Goal: Task Accomplishment & Management: Manage account settings

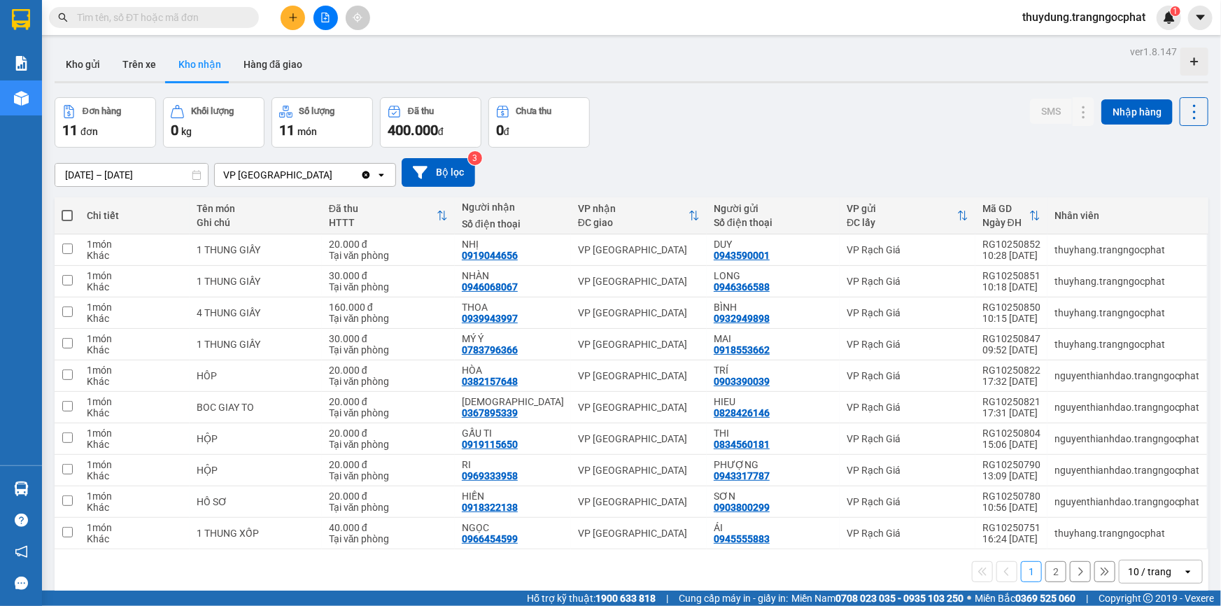
click at [147, 69] on button "Trên xe" at bounding box center [139, 65] width 56 height 34
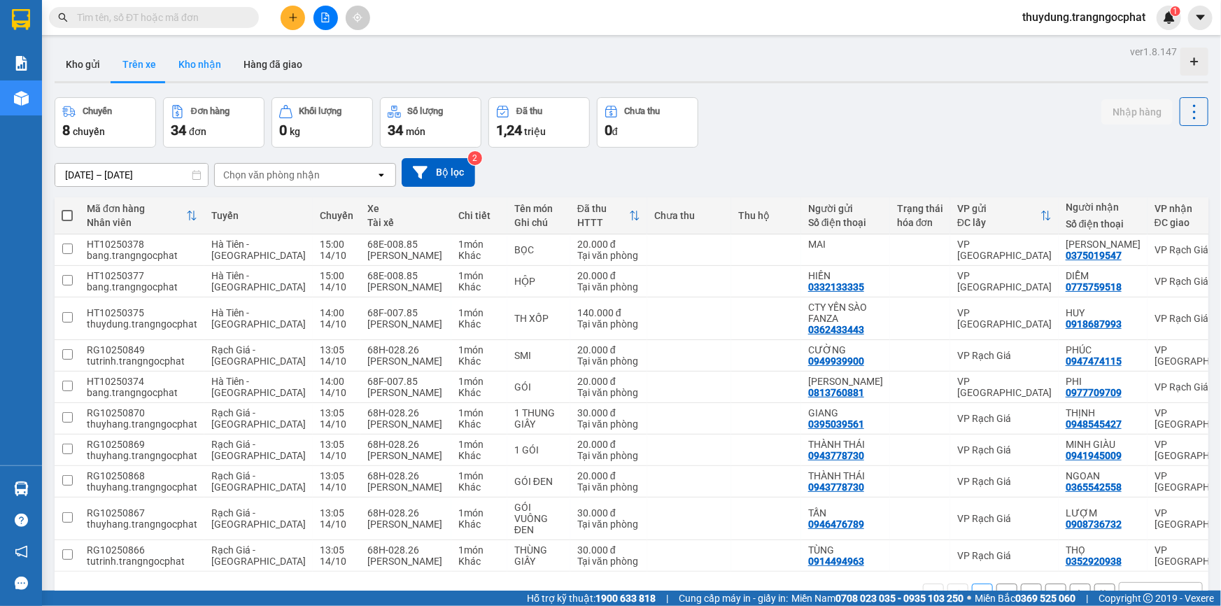
click at [197, 67] on button "Kho nhận" at bounding box center [199, 65] width 65 height 34
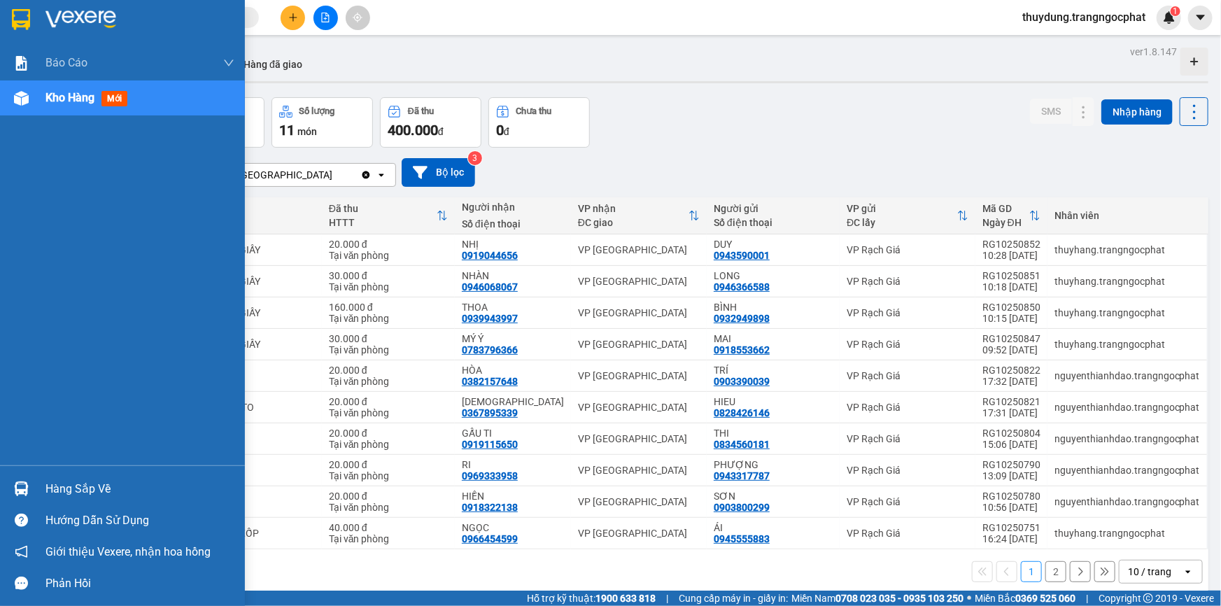
click at [60, 489] on div "Hàng sắp về" at bounding box center [139, 489] width 189 height 21
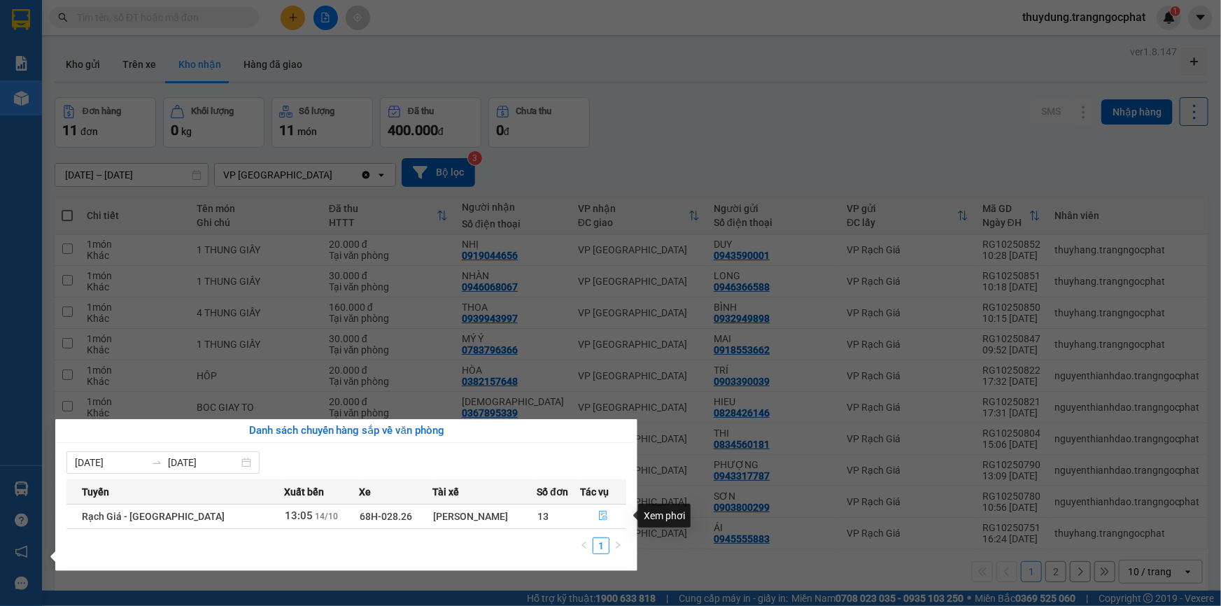
click at [602, 519] on button "button" at bounding box center [603, 516] width 45 height 22
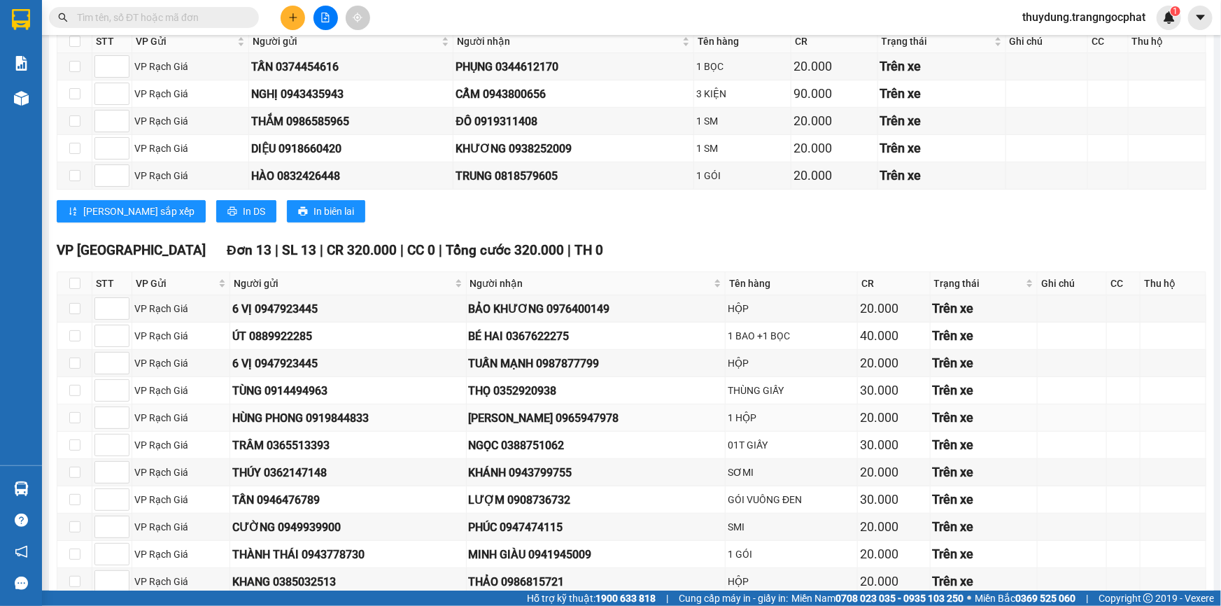
scroll to position [315, 0]
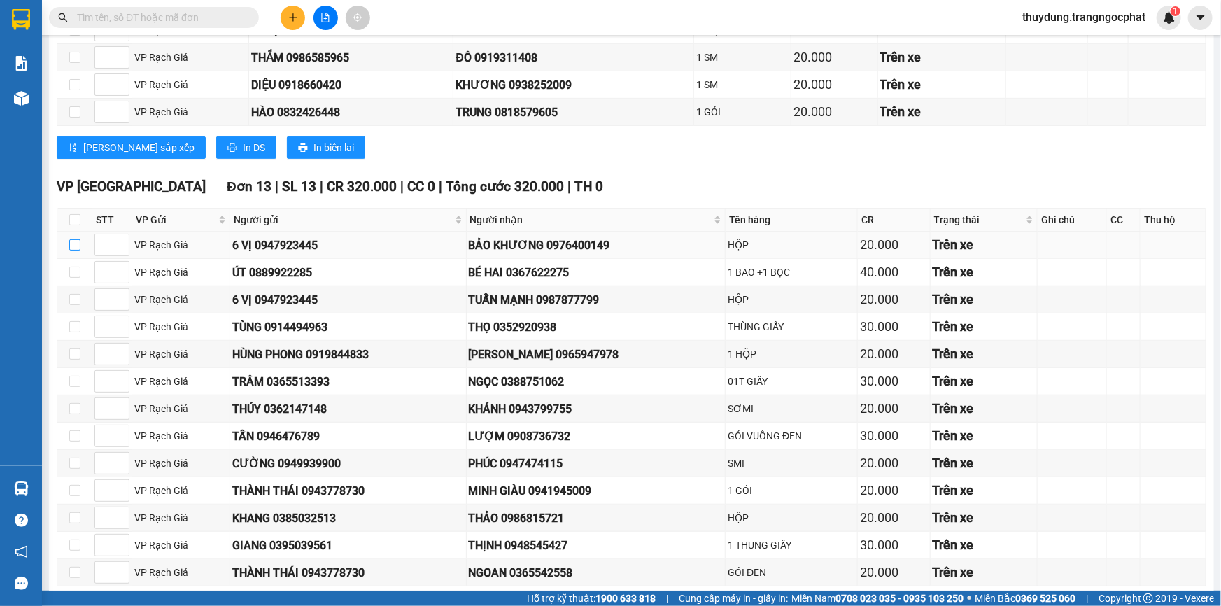
click at [78, 245] on input "checkbox" at bounding box center [74, 244] width 11 height 11
checkbox input "true"
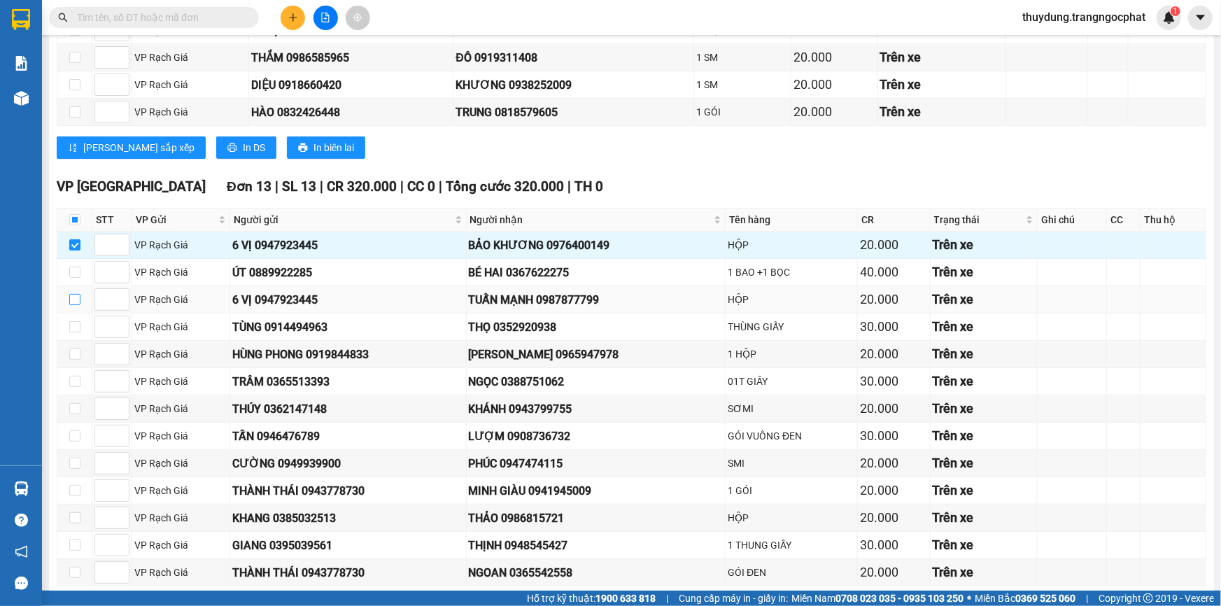
click at [69, 297] on input "checkbox" at bounding box center [74, 299] width 11 height 11
checkbox input "true"
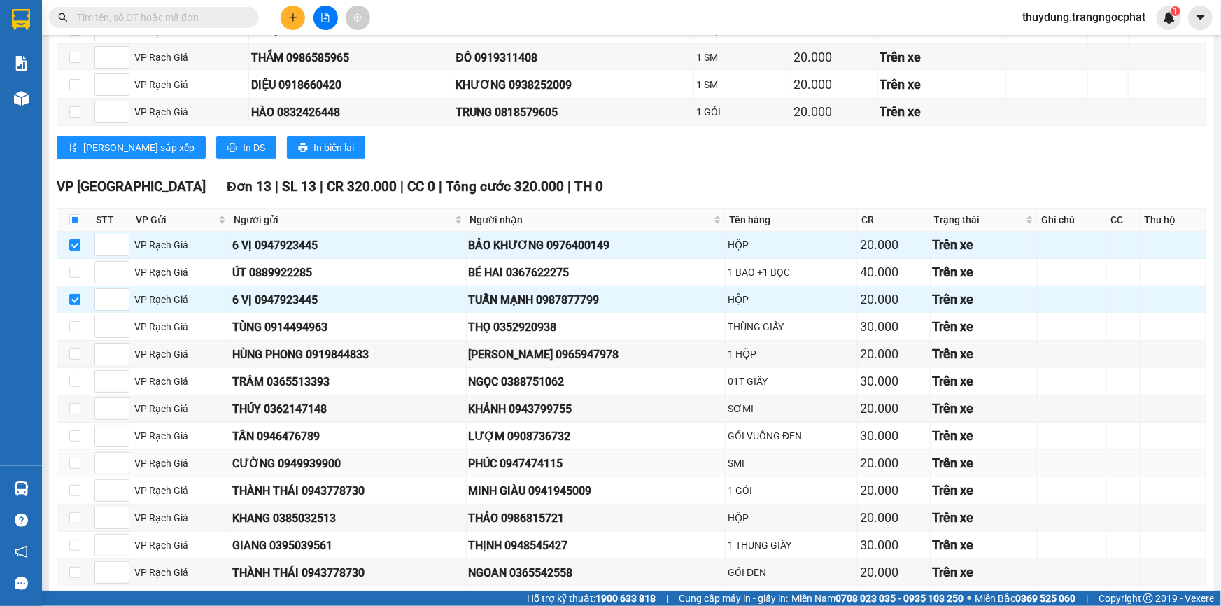
scroll to position [378, 0]
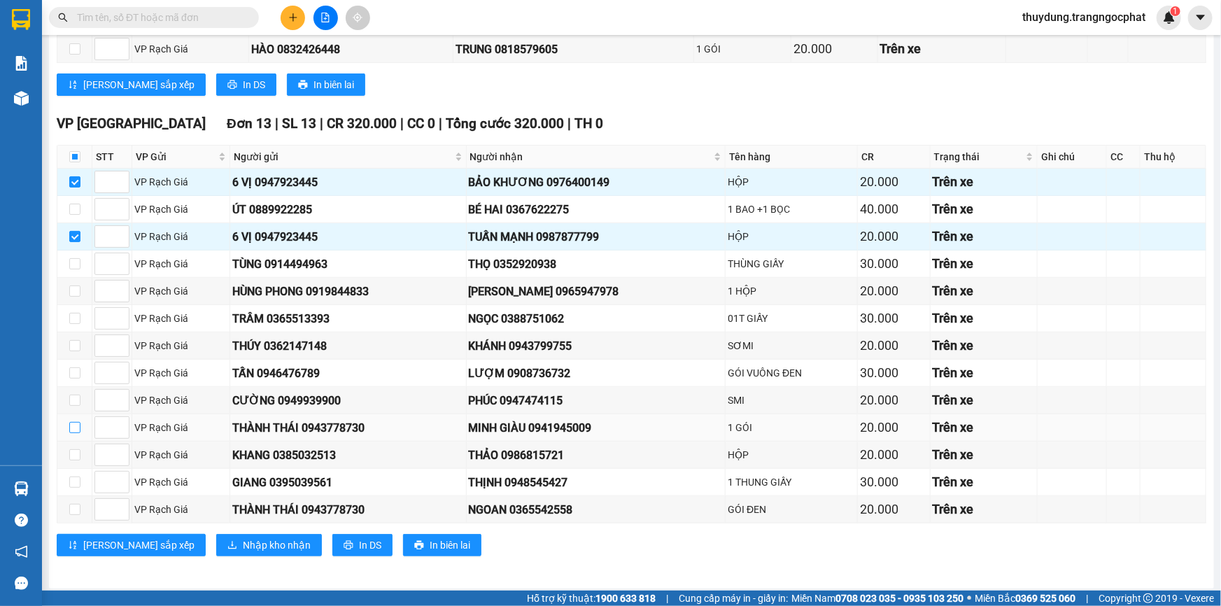
click at [73, 428] on input "checkbox" at bounding box center [74, 427] width 11 height 11
checkbox input "true"
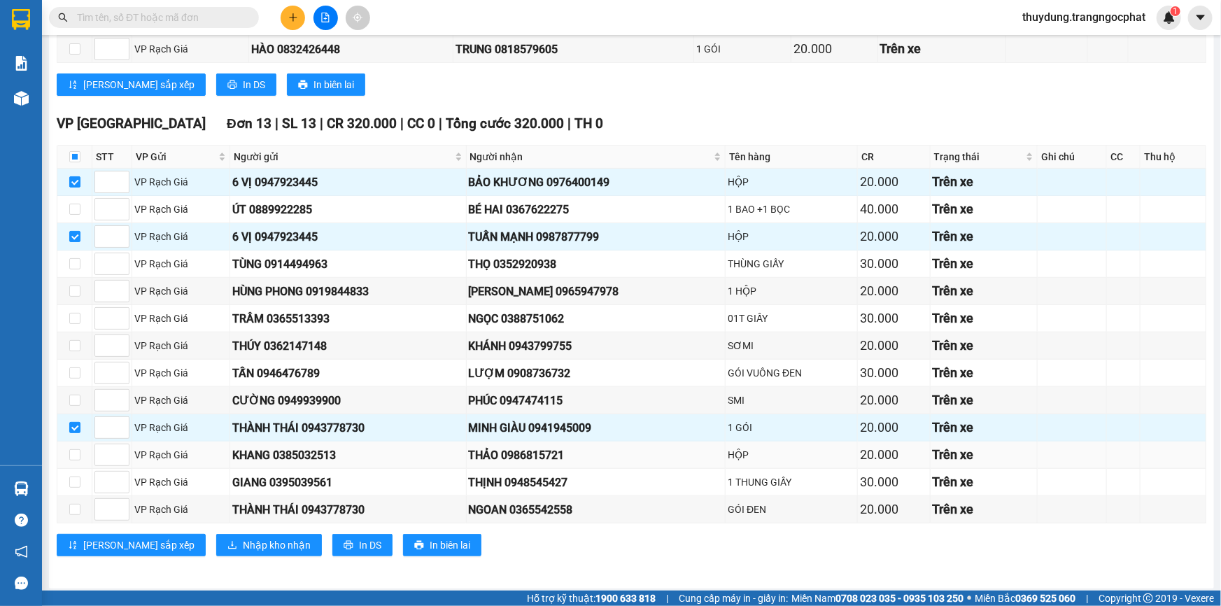
click at [355, 465] on tbody "VP Rạch Giá 6 VỊ 0947923445 BẢO KHƯƠNG 0976400149 HỘP 20.000 Trên xe VP Rạch Gi…" at bounding box center [631, 346] width 1149 height 355
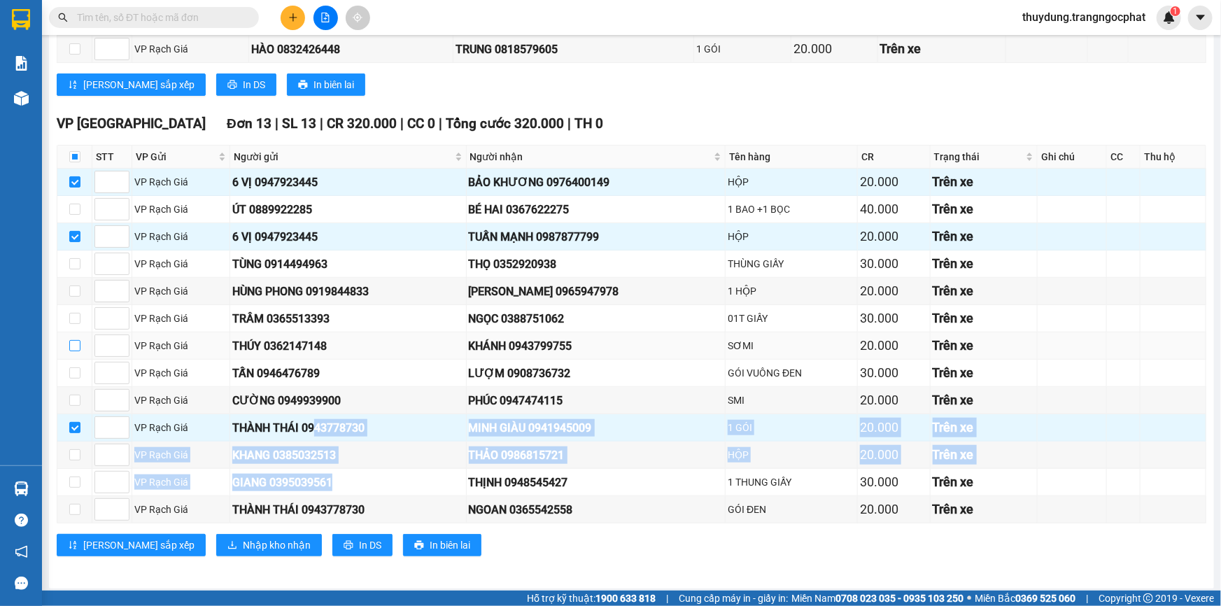
click at [74, 344] on input "checkbox" at bounding box center [74, 345] width 11 height 11
checkbox input "true"
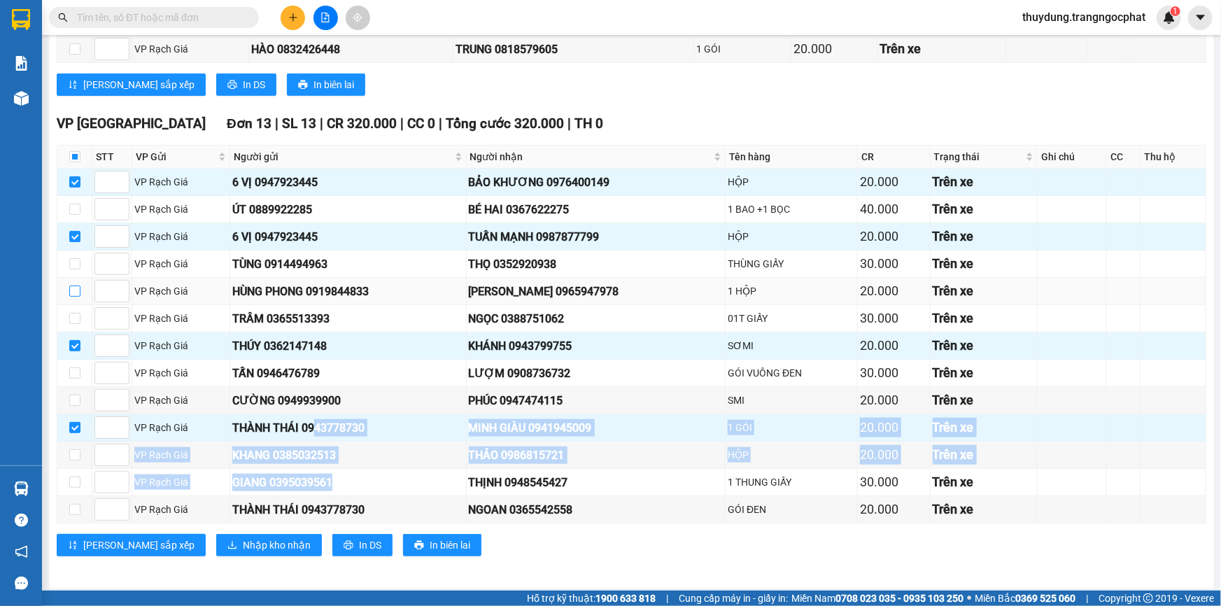
click at [73, 291] on input "checkbox" at bounding box center [74, 290] width 11 height 11
checkbox input "true"
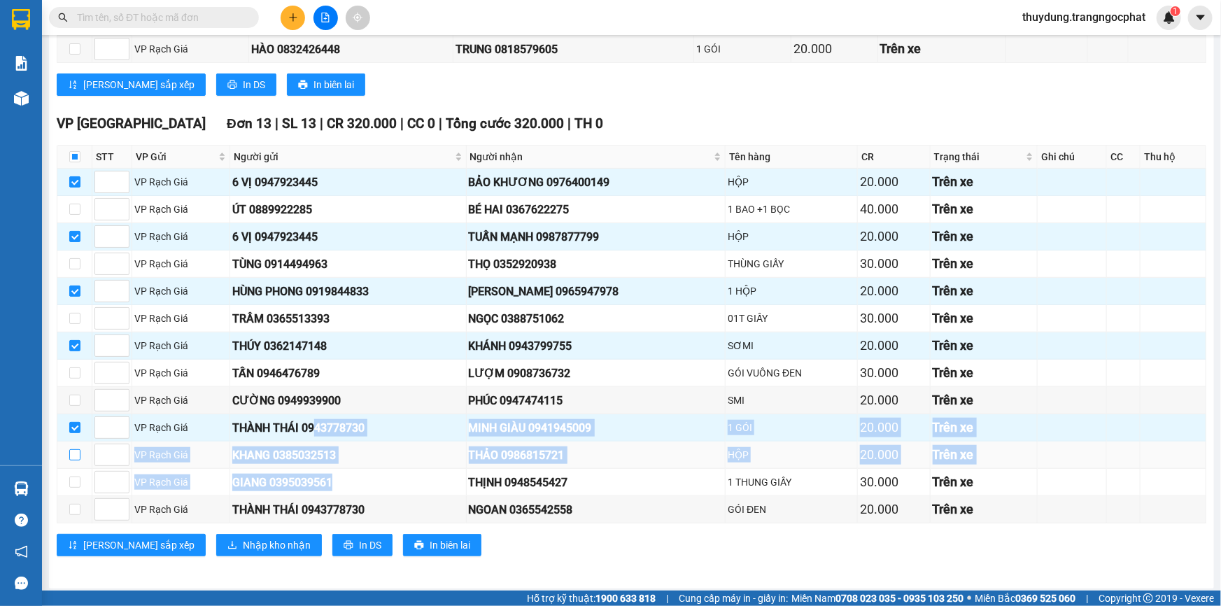
click at [73, 450] on input "checkbox" at bounding box center [74, 454] width 11 height 11
checkbox input "true"
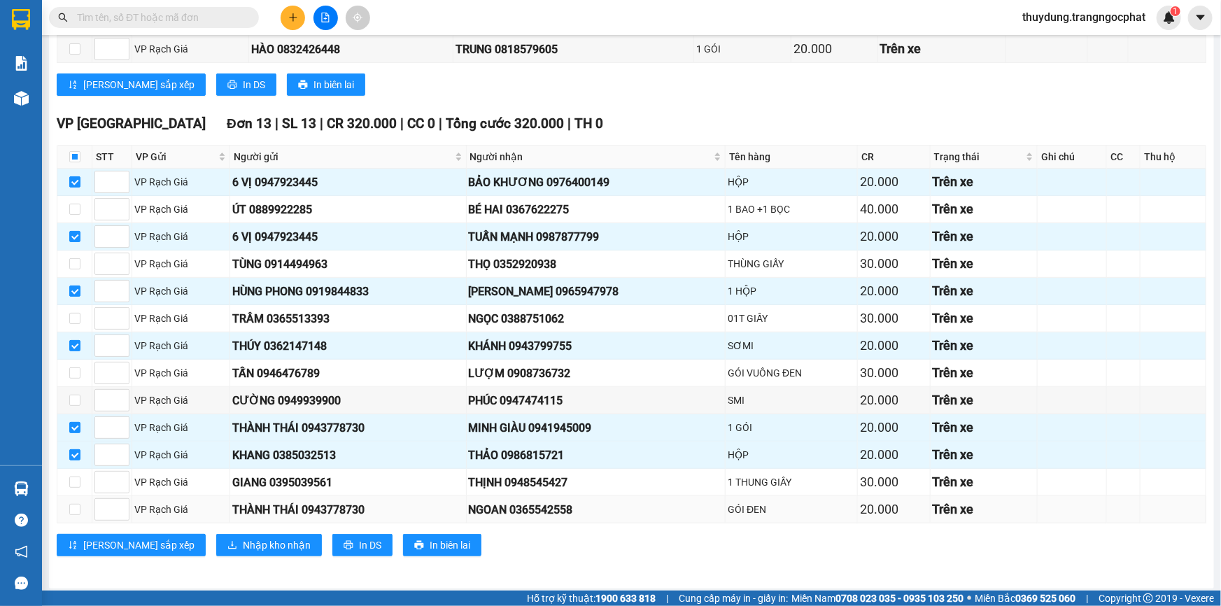
drag, startPoint x: 76, startPoint y: 511, endPoint x: 68, endPoint y: 510, distance: 8.4
click at [74, 511] on label at bounding box center [74, 509] width 11 height 15
click at [74, 511] on input "checkbox" at bounding box center [74, 509] width 11 height 11
checkbox input "true"
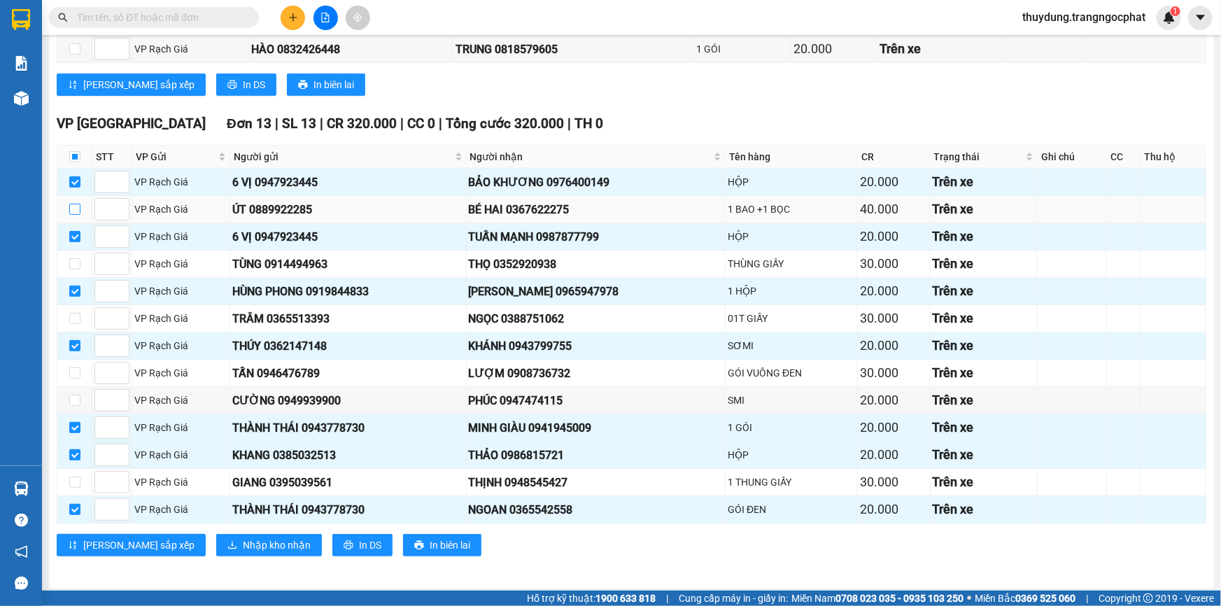
click at [77, 210] on input "checkbox" at bounding box center [74, 209] width 11 height 11
checkbox input "true"
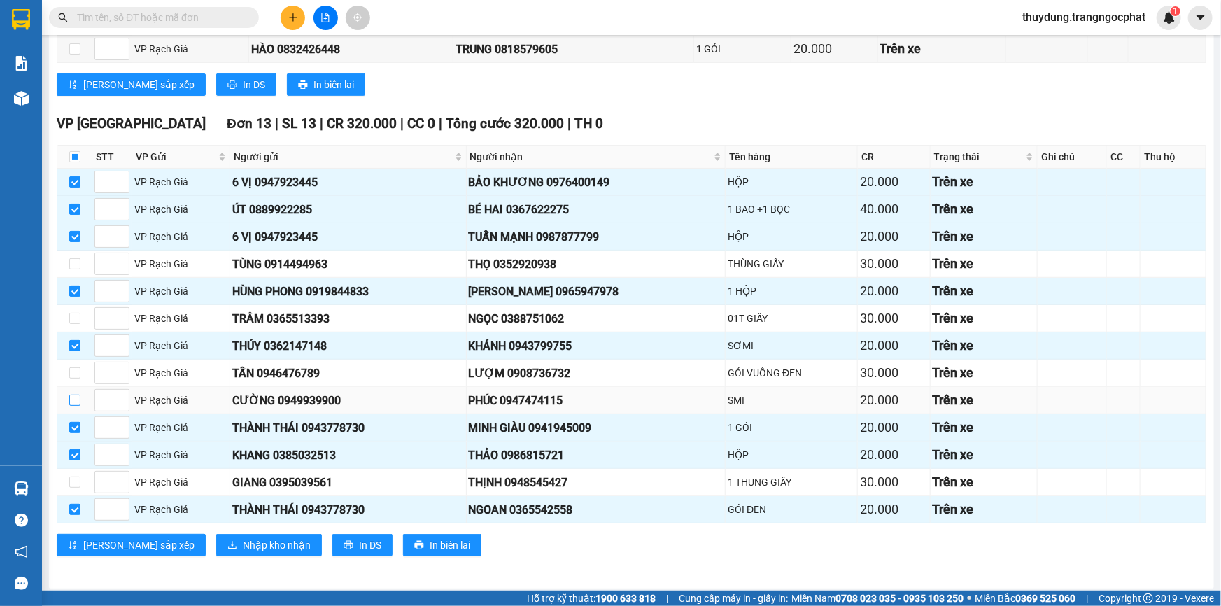
click at [76, 400] on input "checkbox" at bounding box center [74, 400] width 11 height 11
checkbox input "true"
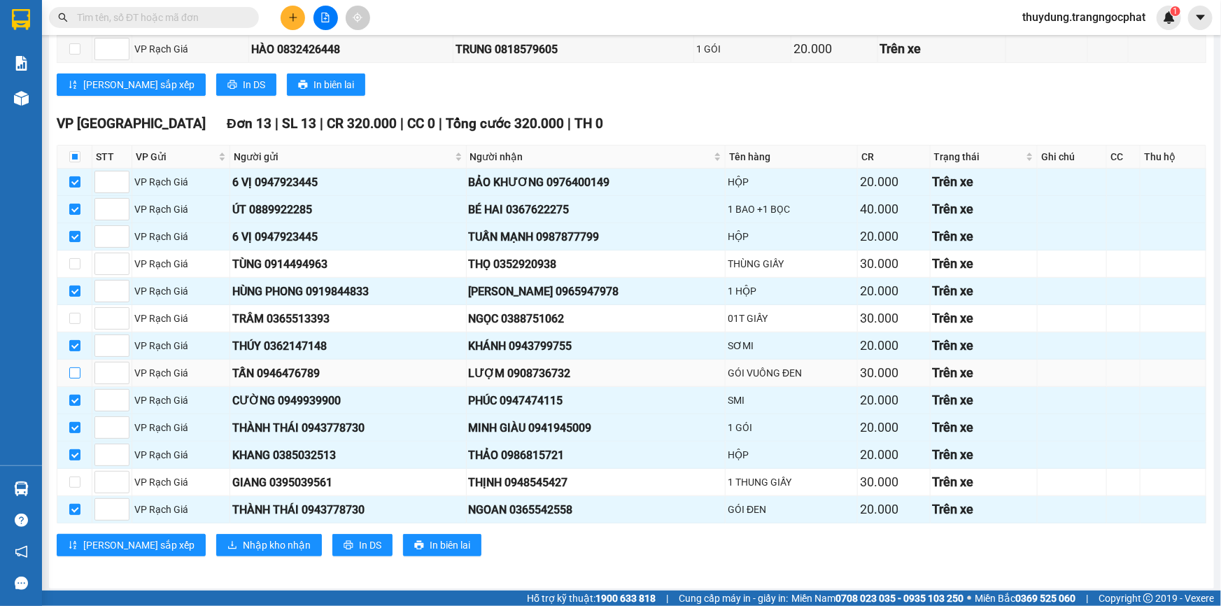
click at [76, 376] on label at bounding box center [74, 372] width 11 height 15
click at [76, 376] on input "checkbox" at bounding box center [74, 372] width 11 height 11
checkbox input "true"
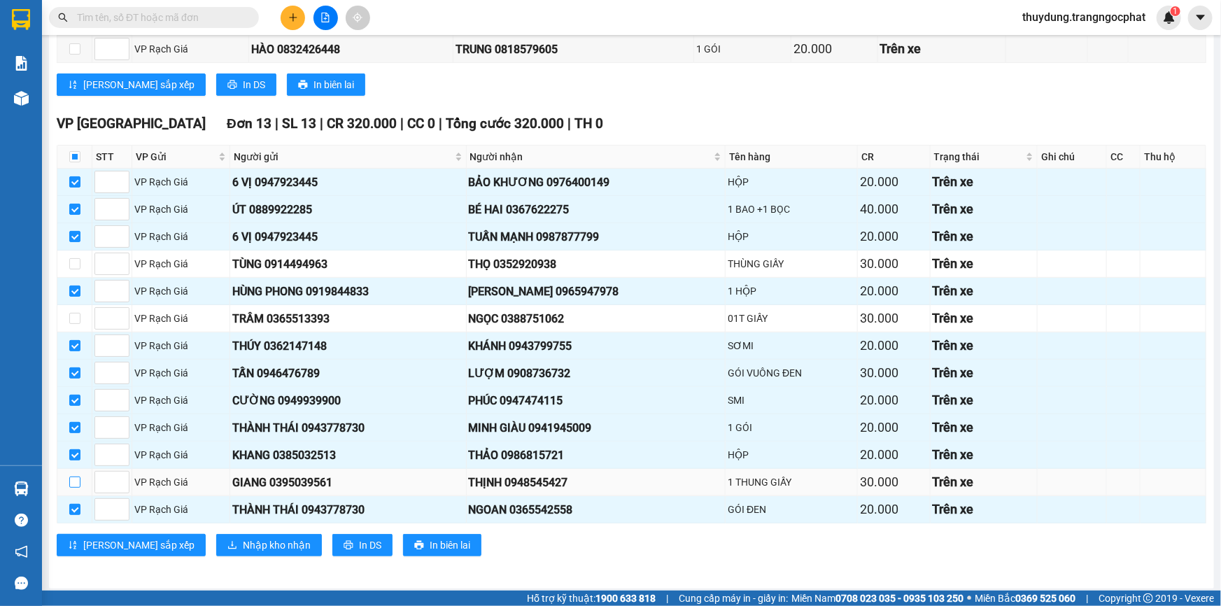
click at [76, 482] on input "checkbox" at bounding box center [74, 482] width 11 height 11
checkbox input "true"
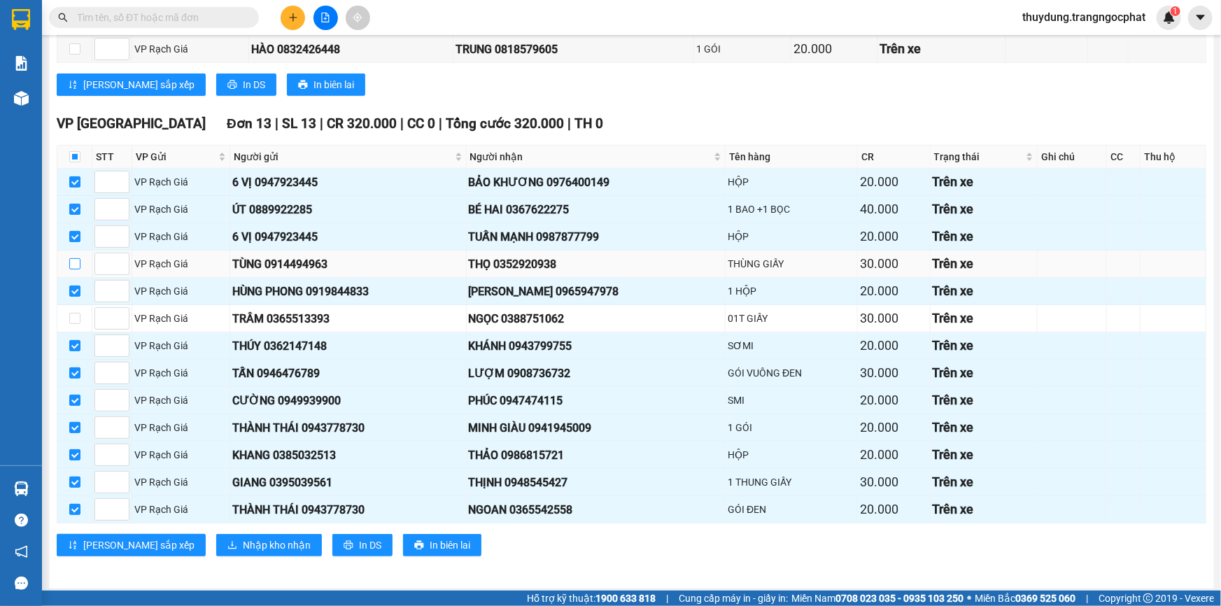
click at [75, 262] on input "checkbox" at bounding box center [74, 263] width 11 height 11
checkbox input "true"
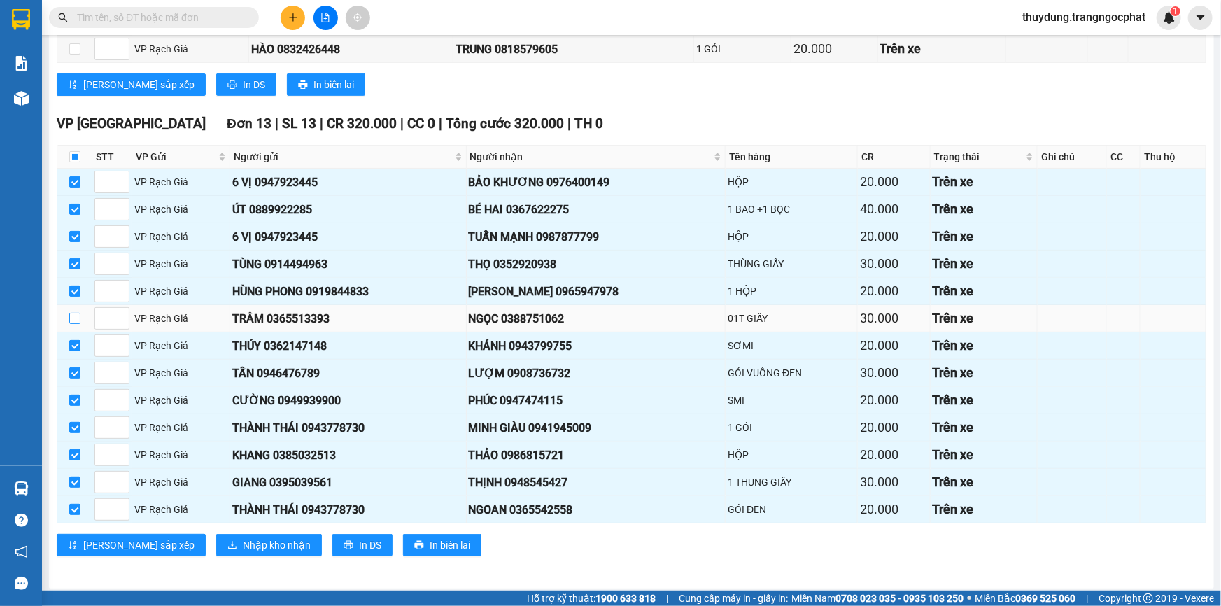
click at [73, 315] on input "checkbox" at bounding box center [74, 318] width 11 height 11
checkbox input "true"
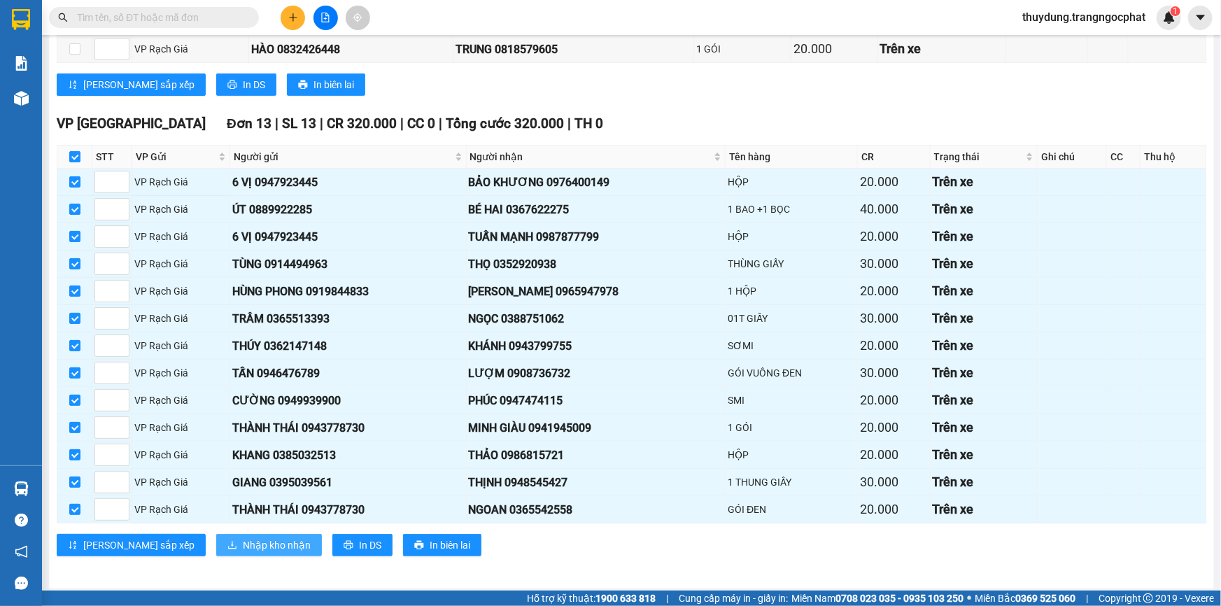
click at [243, 539] on span "Nhập kho nhận" at bounding box center [277, 544] width 68 height 15
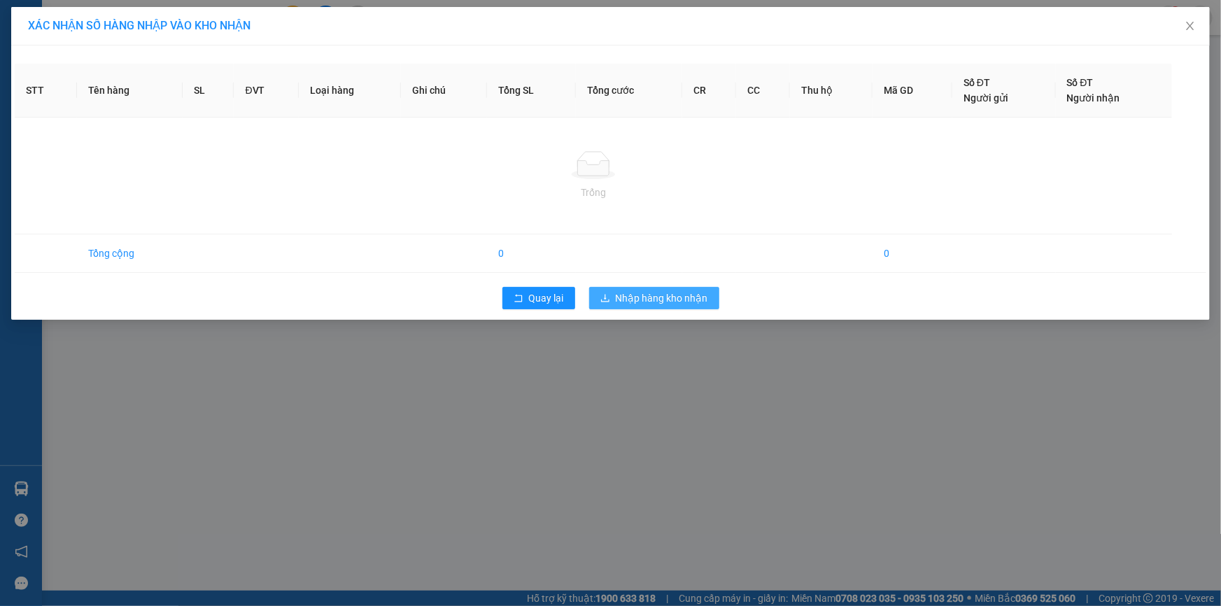
click at [712, 300] on button "Nhập hàng kho nhận" at bounding box center [654, 298] width 130 height 22
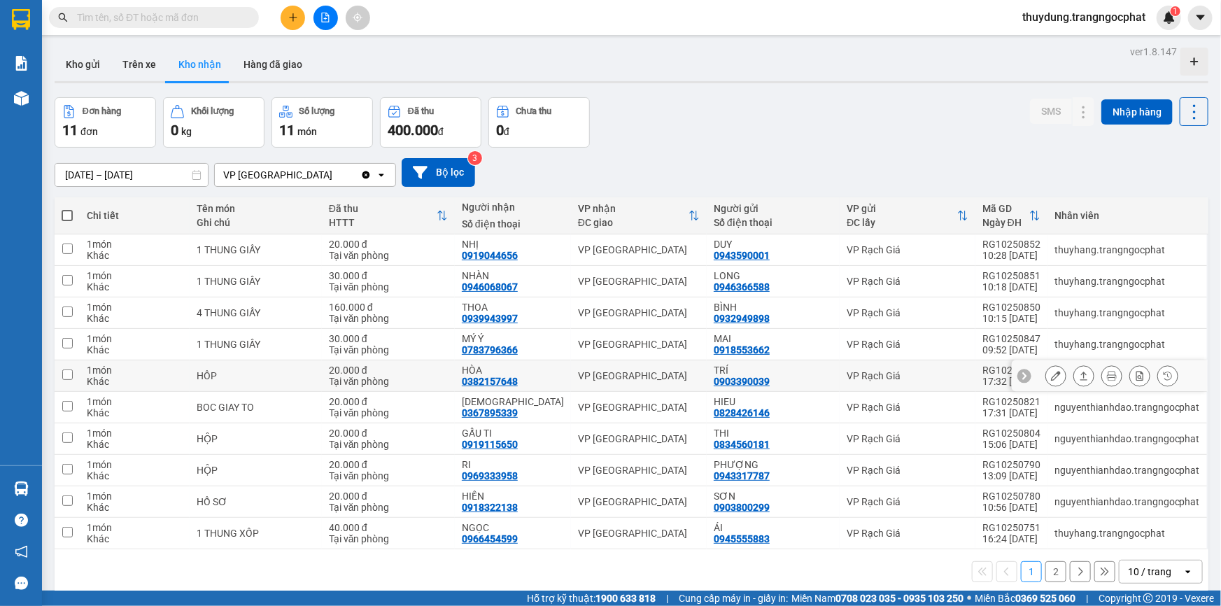
scroll to position [63, 0]
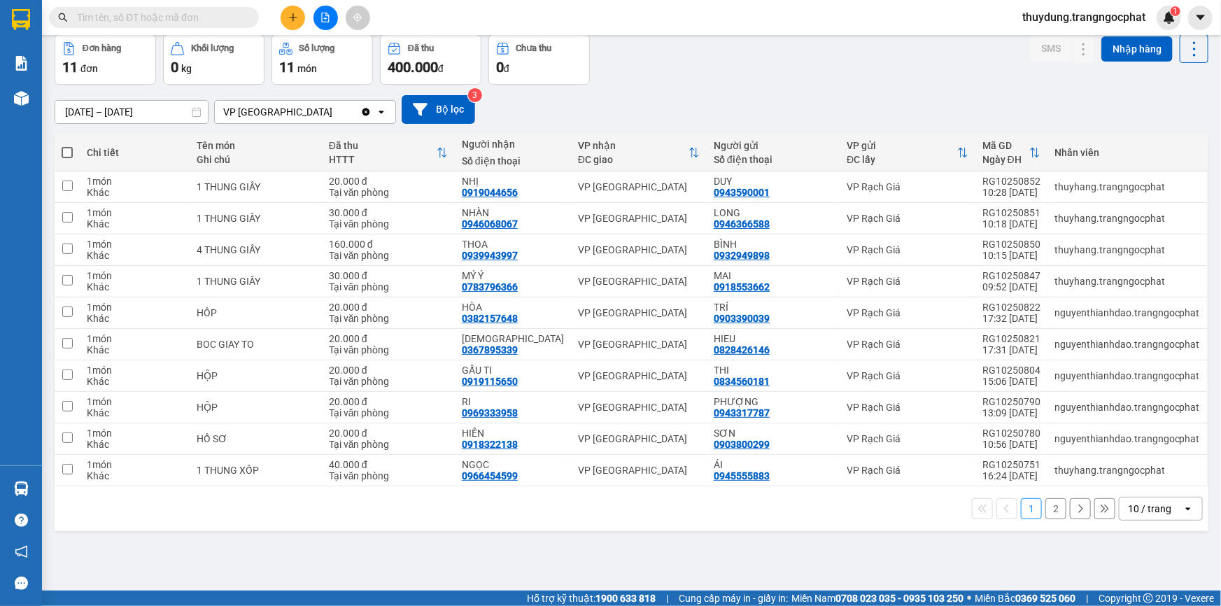
click at [1022, 512] on button "1" at bounding box center [1031, 508] width 21 height 21
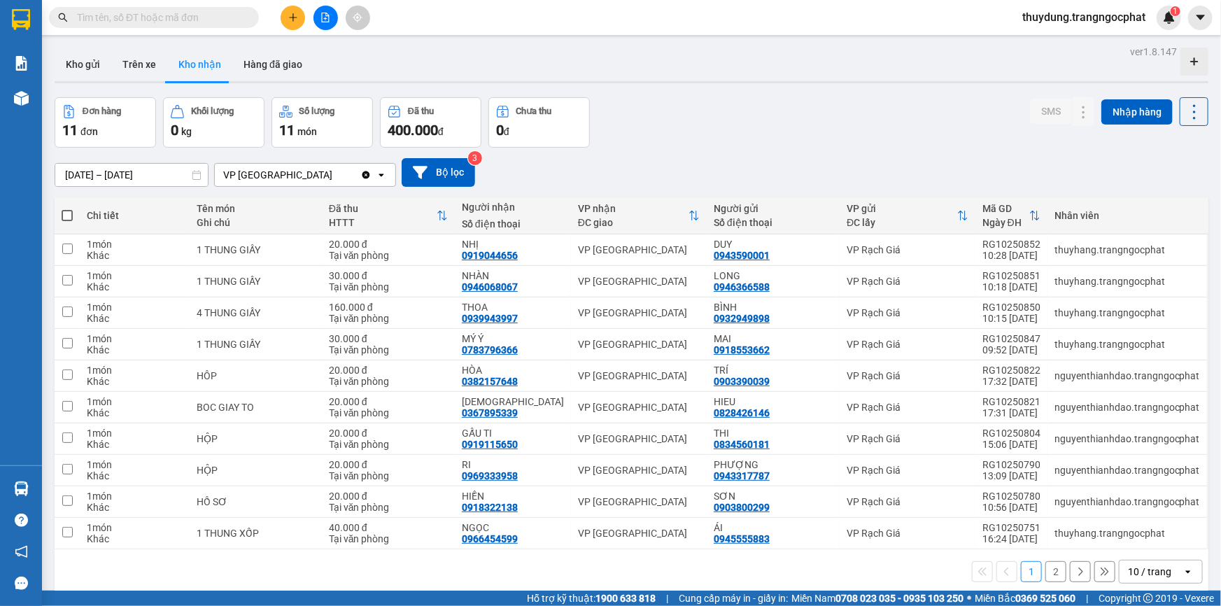
click at [203, 66] on button "Kho nhận" at bounding box center [199, 65] width 65 height 34
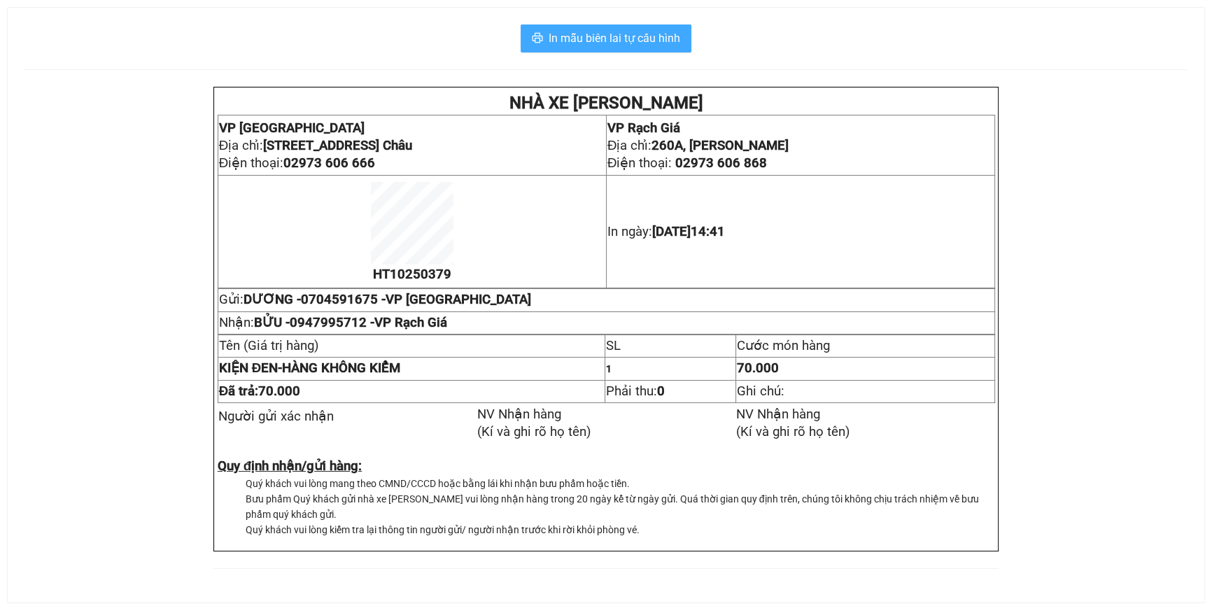
click at [612, 38] on span "In mẫu biên lai tự cấu hình" at bounding box center [615, 37] width 132 height 17
click at [657, 49] on button "In mẫu biên lai tự cấu hình" at bounding box center [606, 38] width 171 height 28
click at [616, 35] on span "In mẫu biên lai tự cấu hình" at bounding box center [615, 37] width 132 height 17
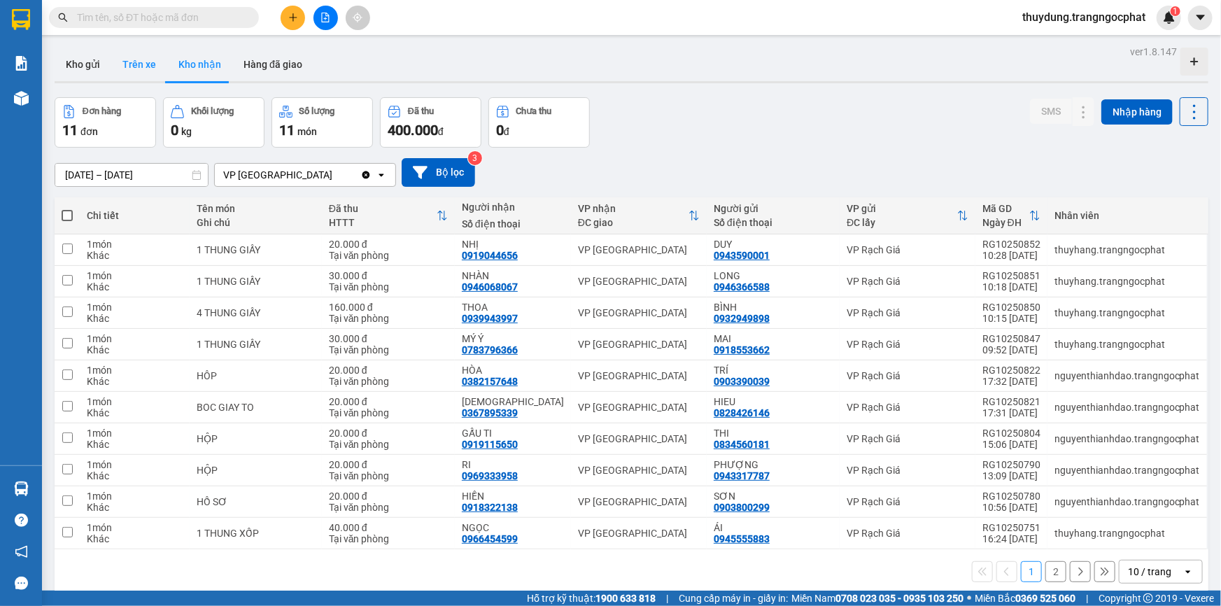
click at [148, 68] on button "Trên xe" at bounding box center [139, 65] width 56 height 34
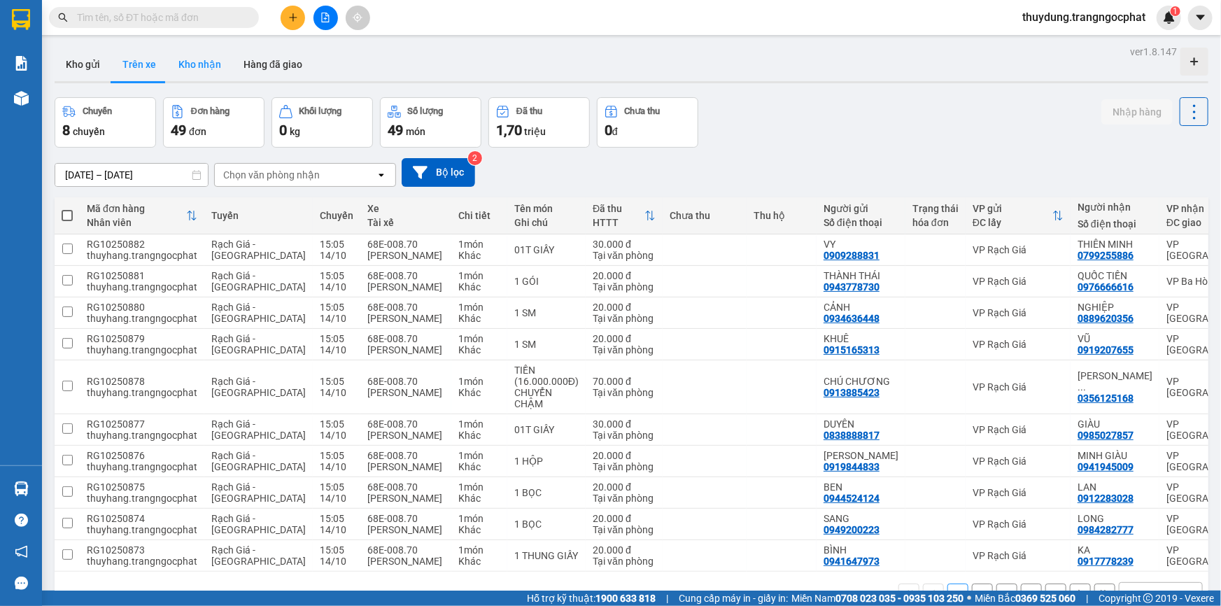
click at [191, 65] on button "Kho nhận" at bounding box center [199, 65] width 65 height 34
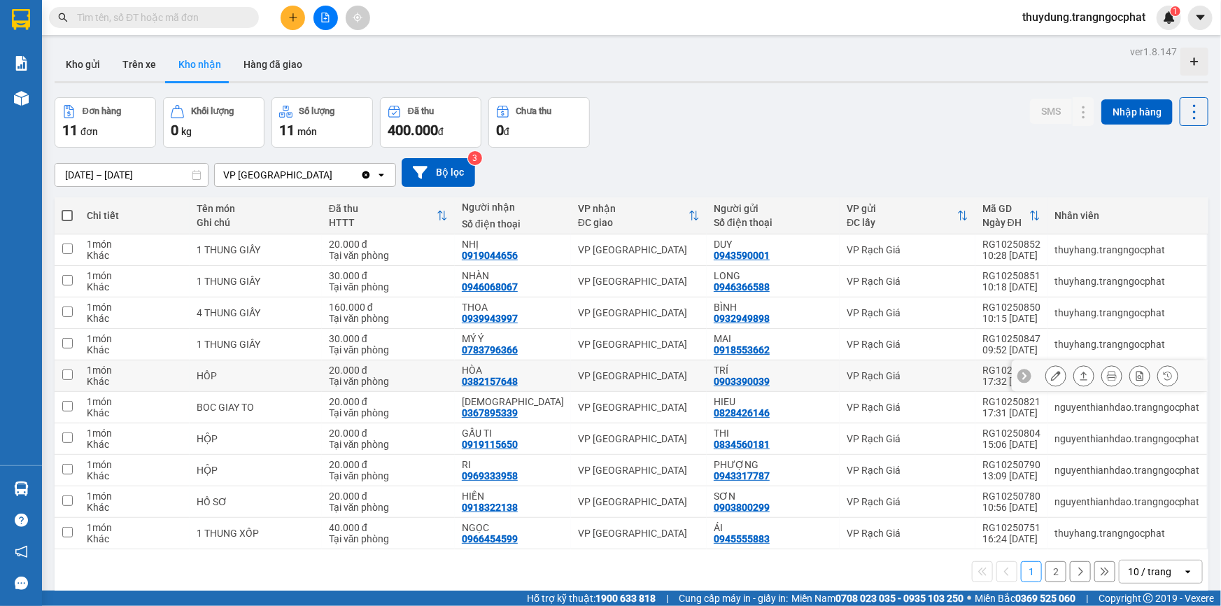
scroll to position [64, 0]
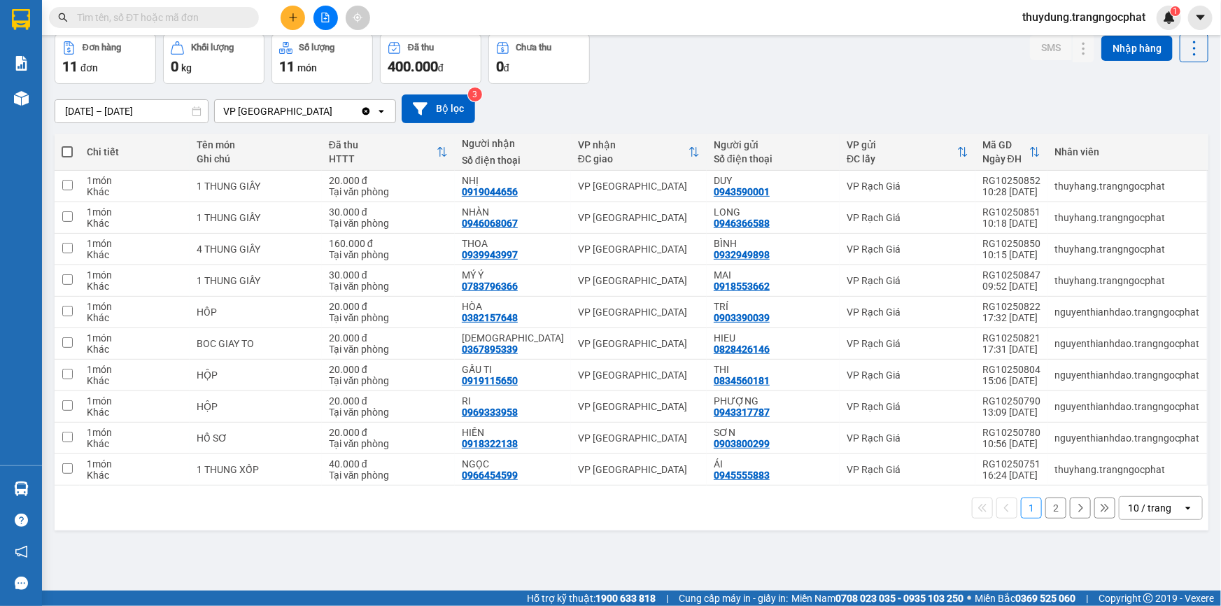
click at [1045, 512] on button "2" at bounding box center [1055, 508] width 21 height 21
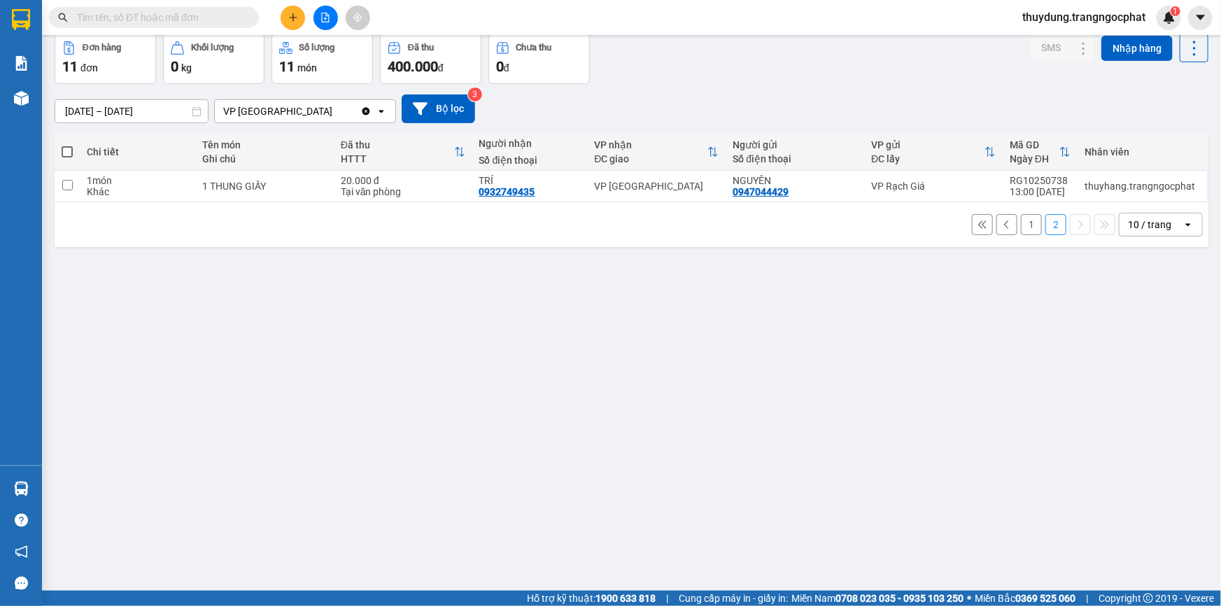
click at [1021, 226] on button "1" at bounding box center [1031, 224] width 21 height 21
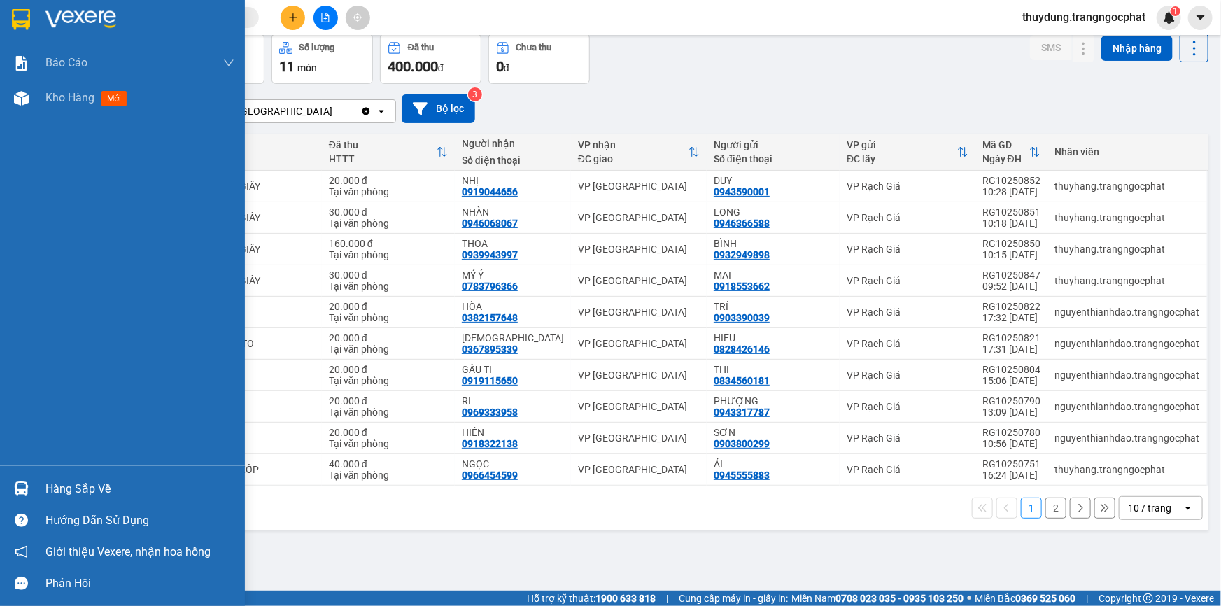
click at [78, 492] on div "Hàng sắp về" at bounding box center [139, 489] width 189 height 21
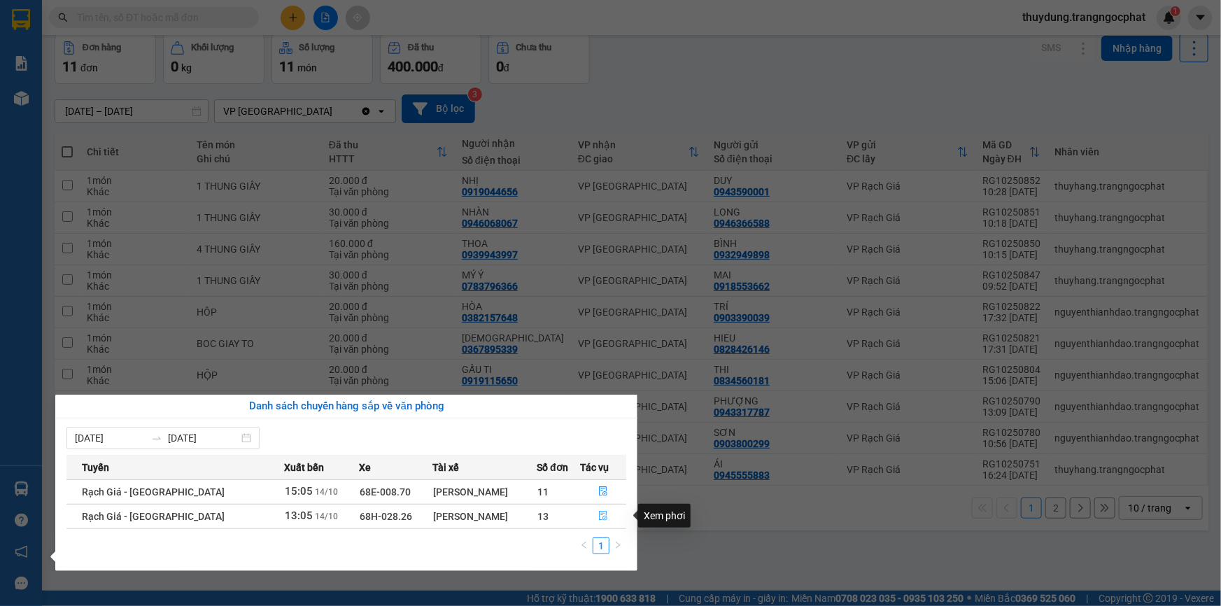
click at [600, 514] on icon "file-done" at bounding box center [604, 516] width 8 height 10
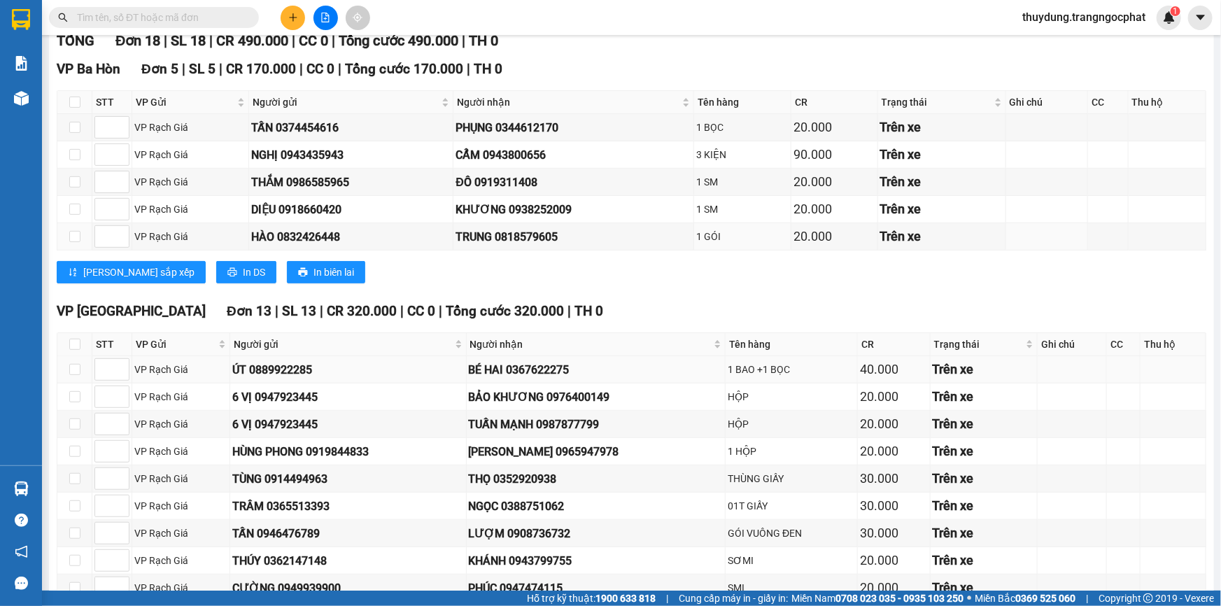
scroll to position [318, 0]
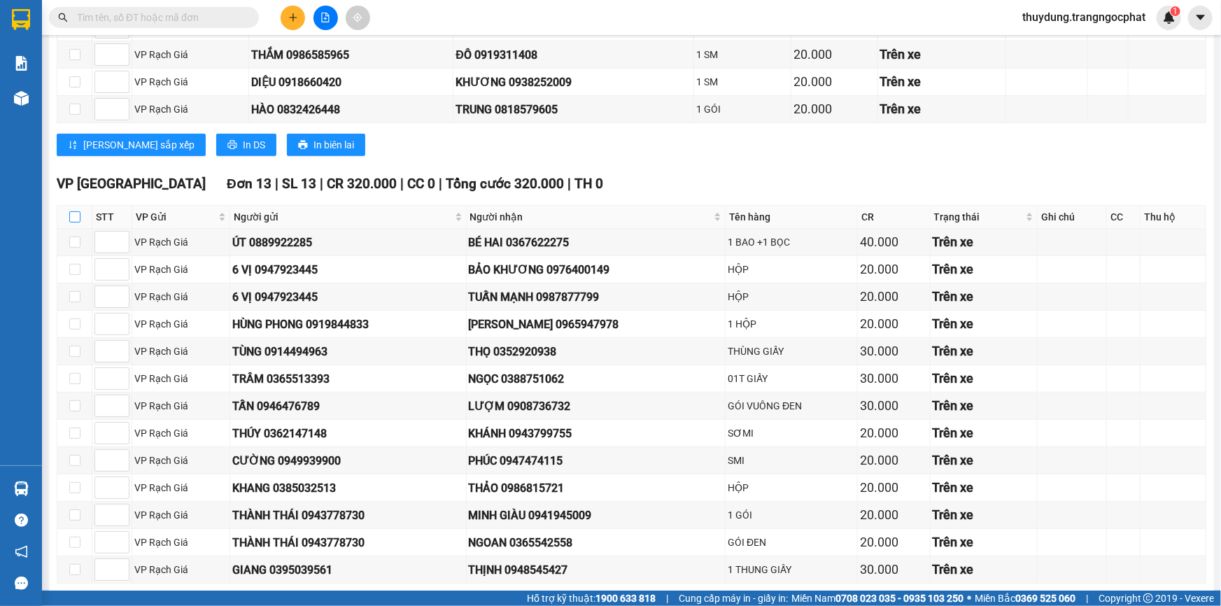
drag, startPoint x: 73, startPoint y: 215, endPoint x: 212, endPoint y: 252, distance: 143.4
click at [74, 215] on input "checkbox" at bounding box center [74, 216] width 11 height 11
checkbox input "true"
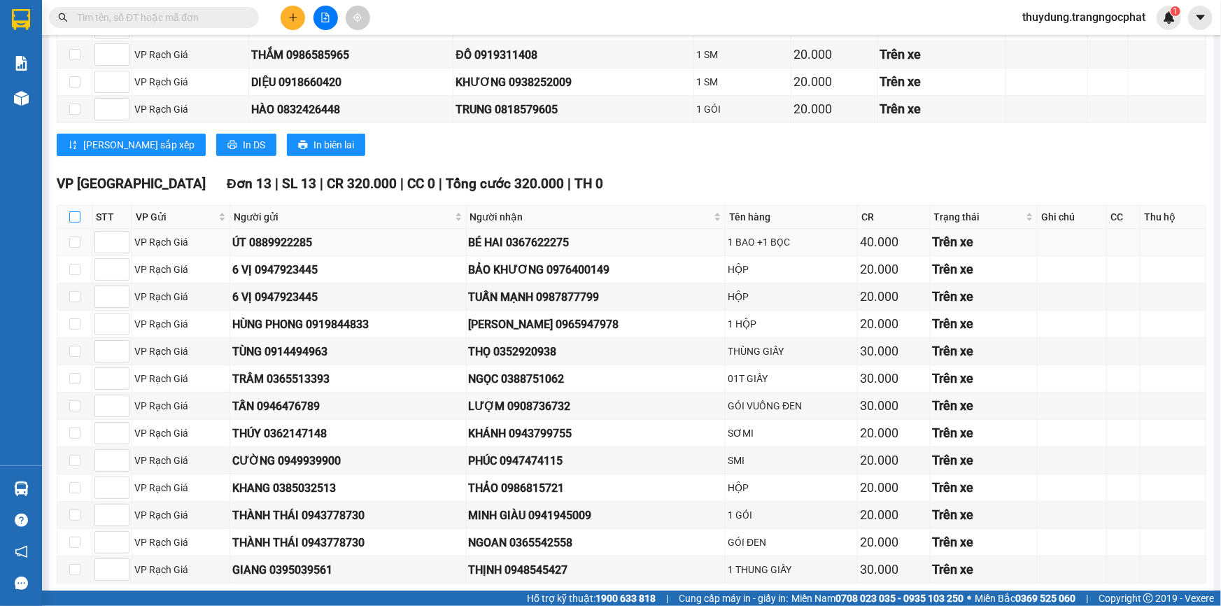
checkbox input "true"
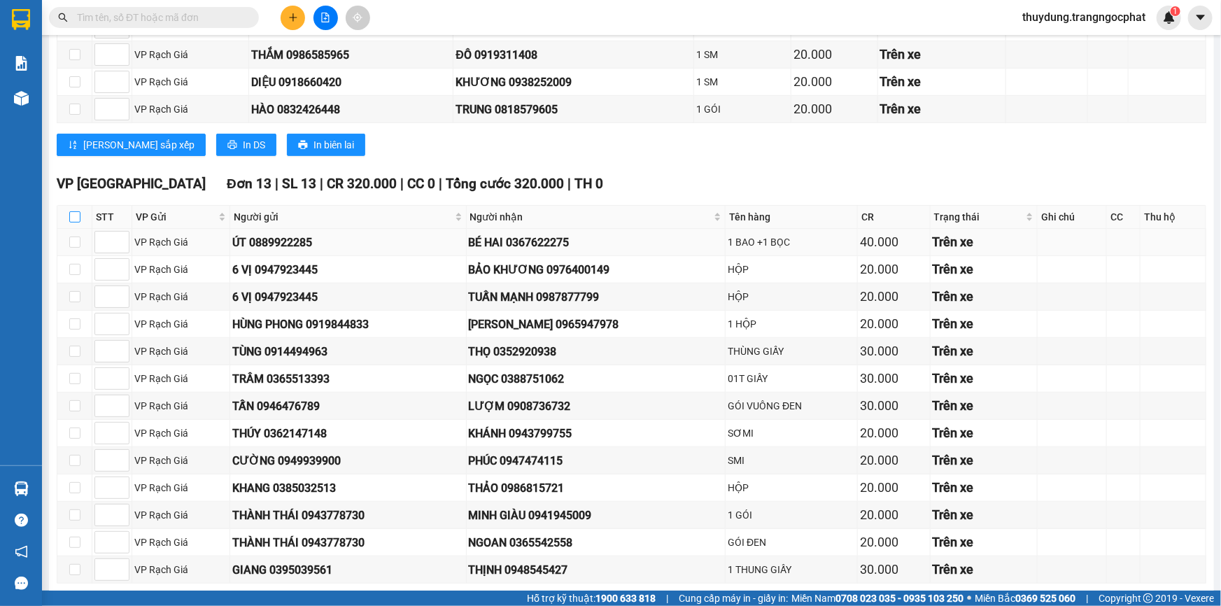
checkbox input "true"
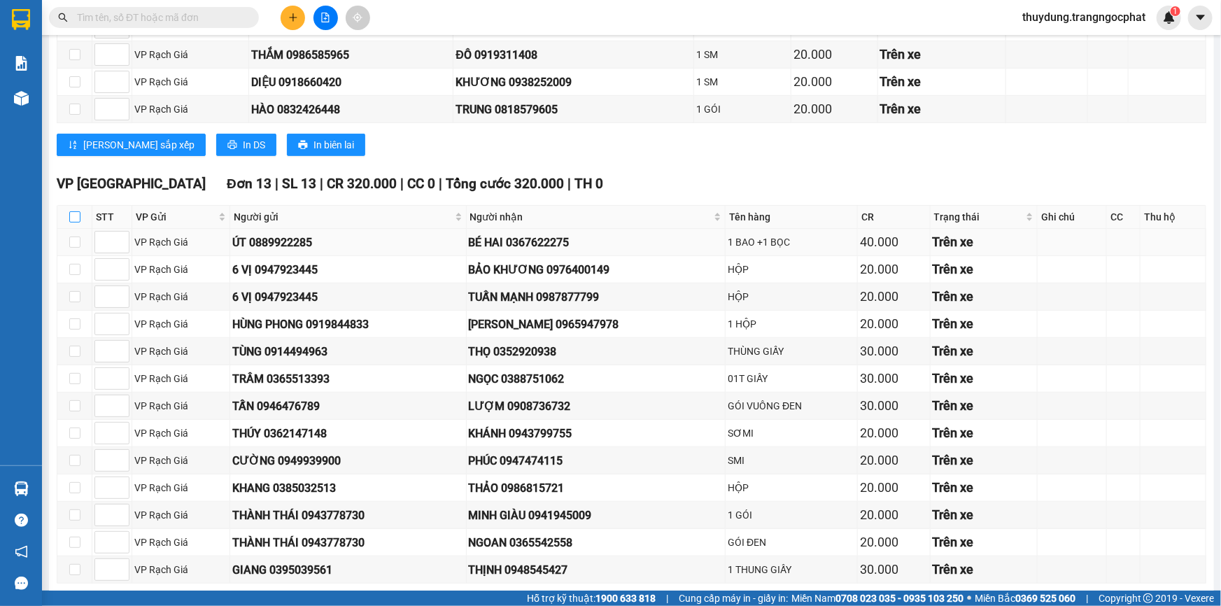
checkbox input "true"
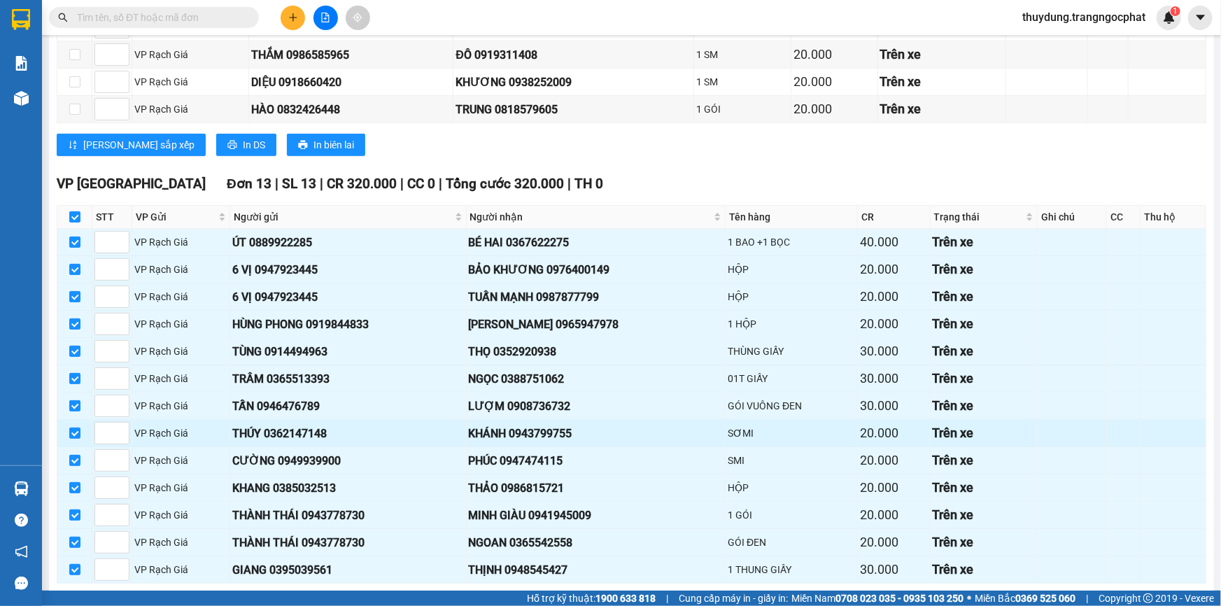
scroll to position [378, 0]
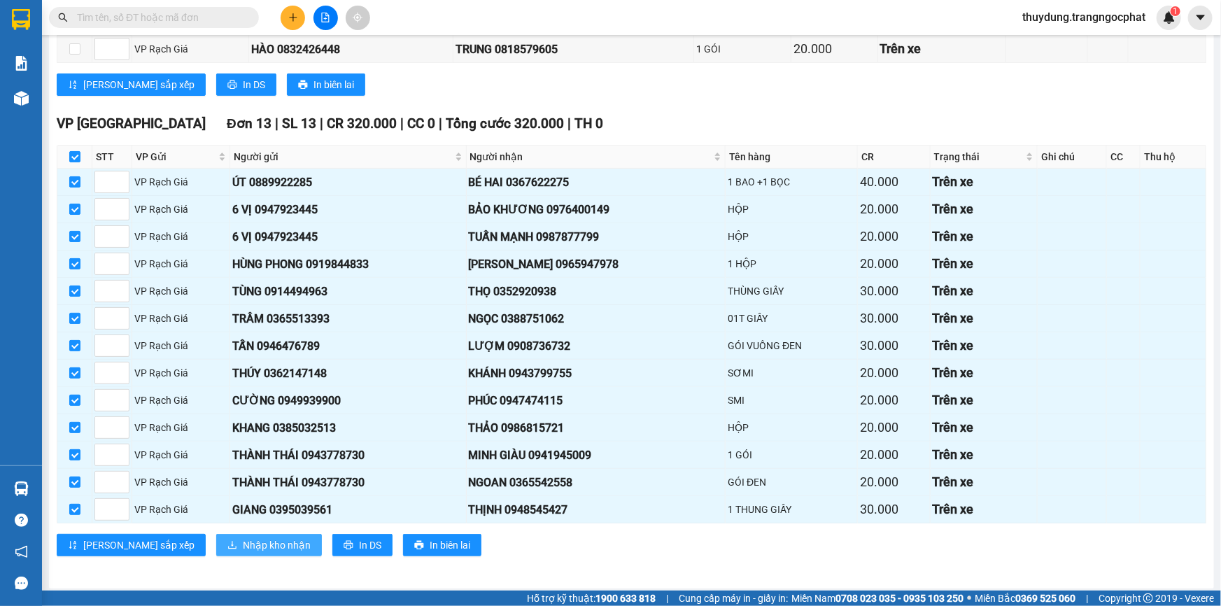
click at [243, 546] on span "Nhập kho nhận" at bounding box center [277, 544] width 68 height 15
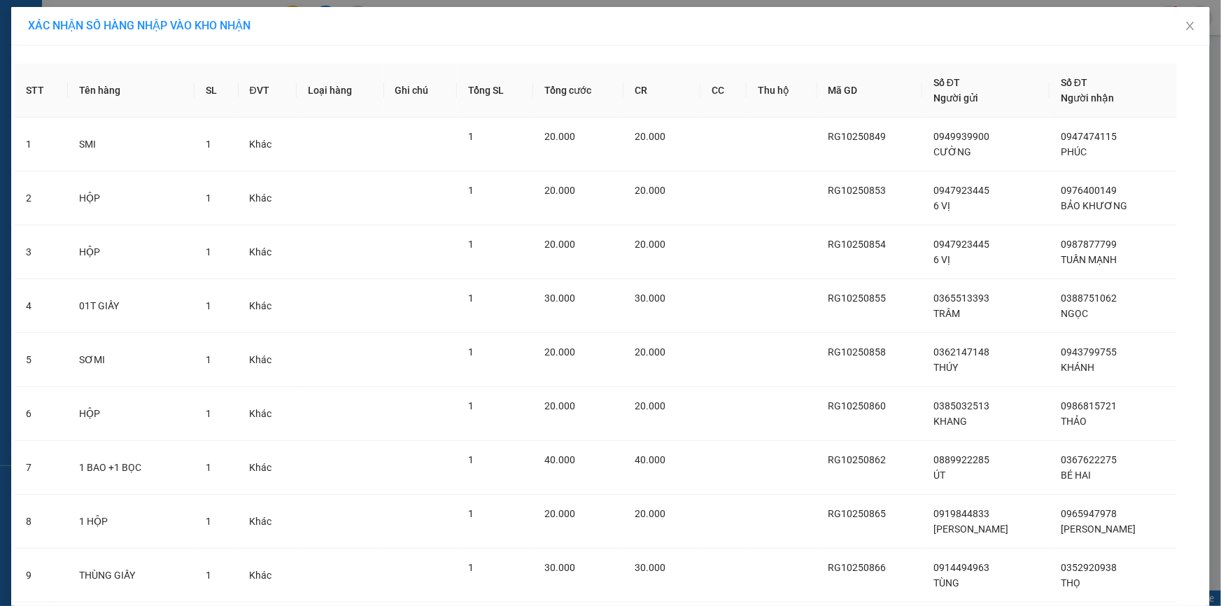
scroll to position [313, 0]
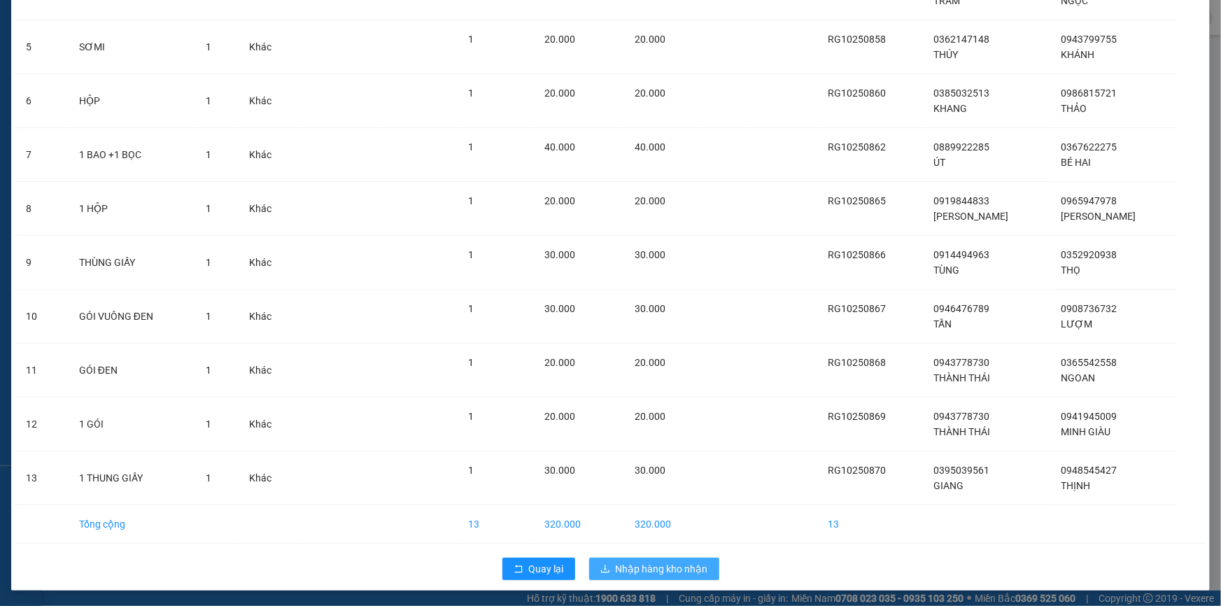
click at [656, 570] on span "Nhập hàng kho nhận" at bounding box center [662, 568] width 92 height 15
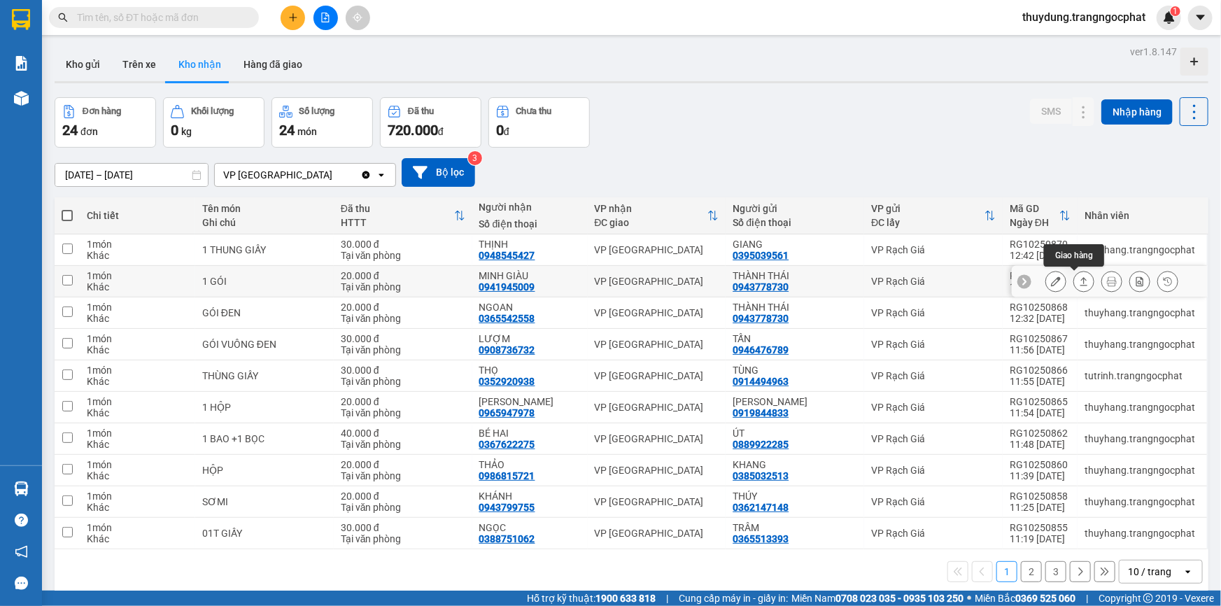
click at [1079, 281] on icon at bounding box center [1084, 281] width 10 height 10
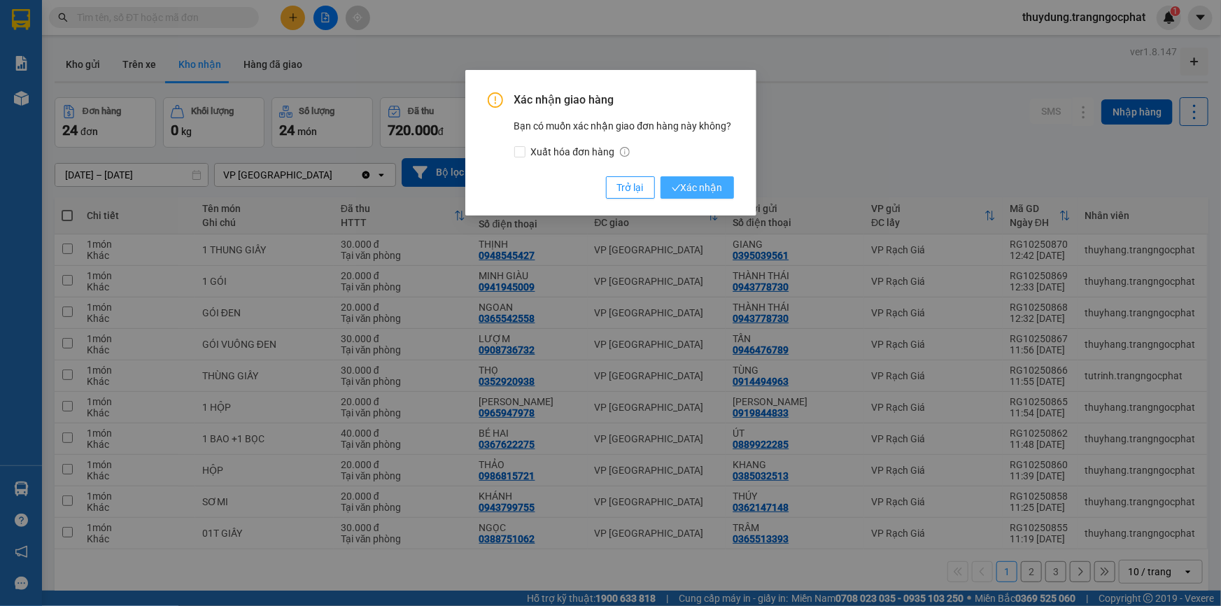
click at [717, 192] on span "Xác nhận" at bounding box center [697, 187] width 51 height 15
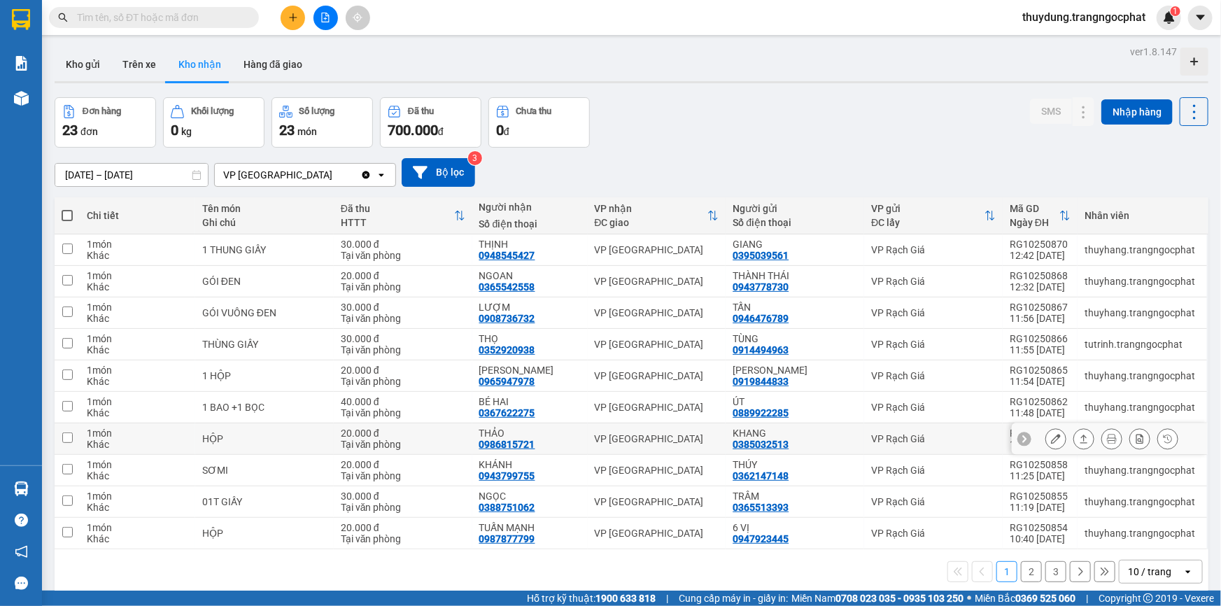
click at [1079, 439] on icon at bounding box center [1084, 439] width 10 height 10
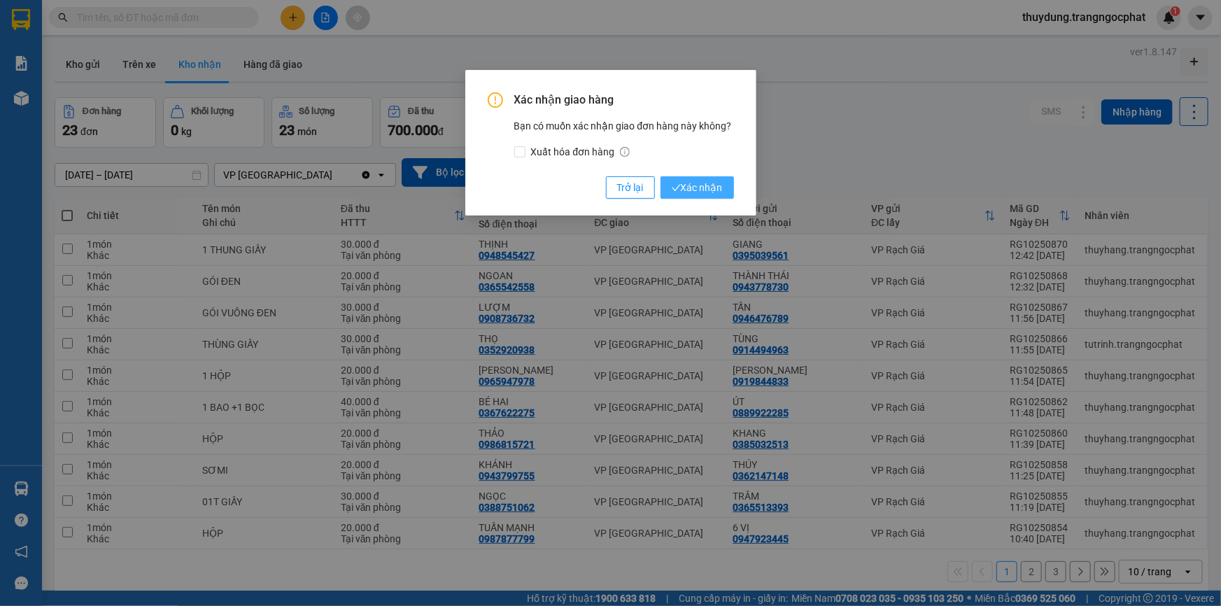
click at [694, 182] on span "Xác nhận" at bounding box center [697, 187] width 51 height 15
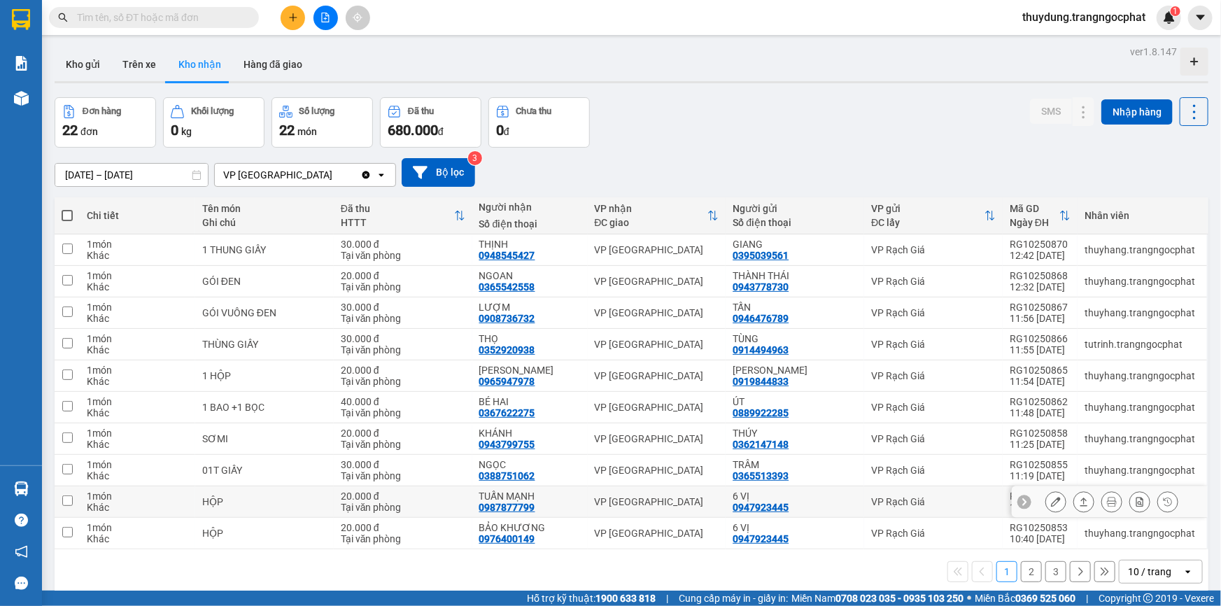
click at [1080, 498] on icon at bounding box center [1084, 502] width 8 height 8
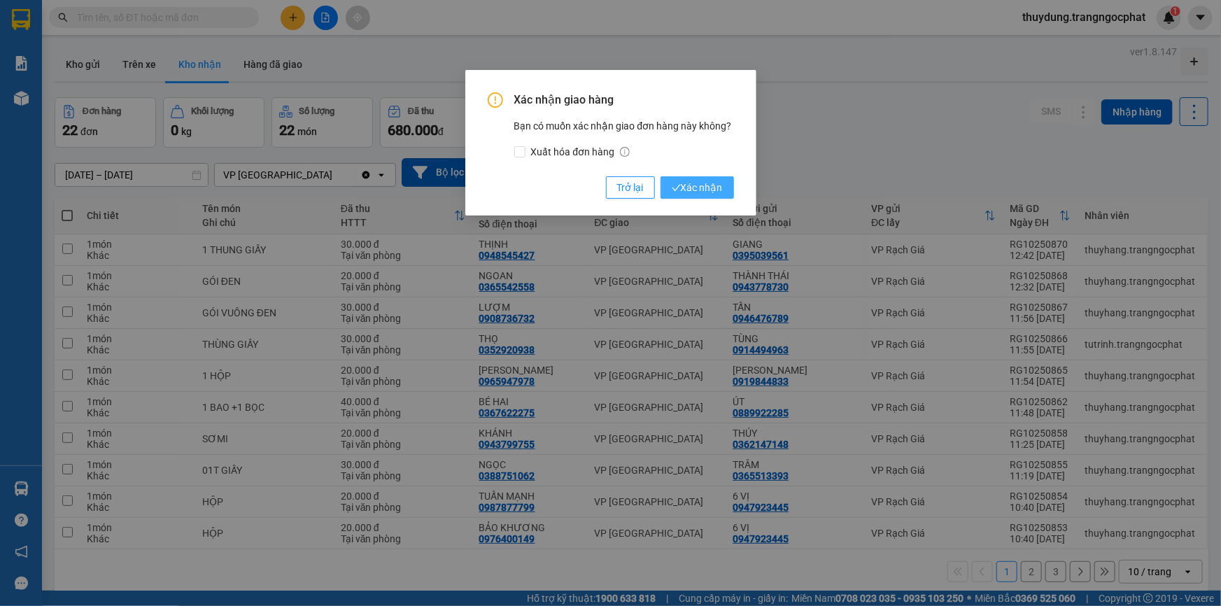
click at [710, 195] on span "Xác nhận" at bounding box center [697, 187] width 51 height 15
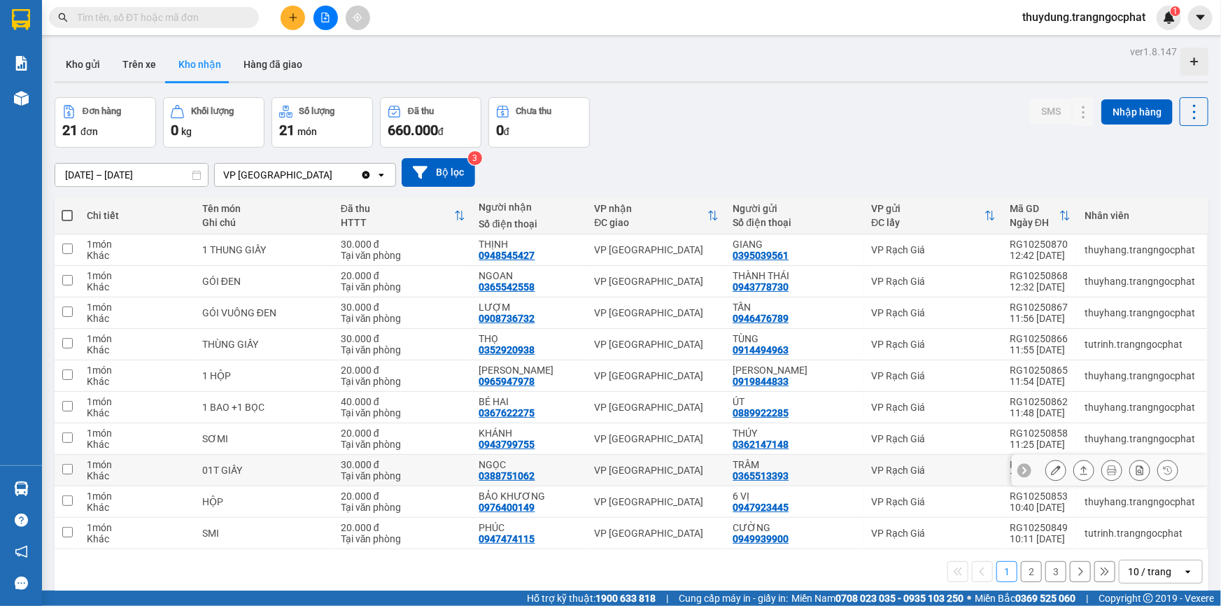
scroll to position [64, 0]
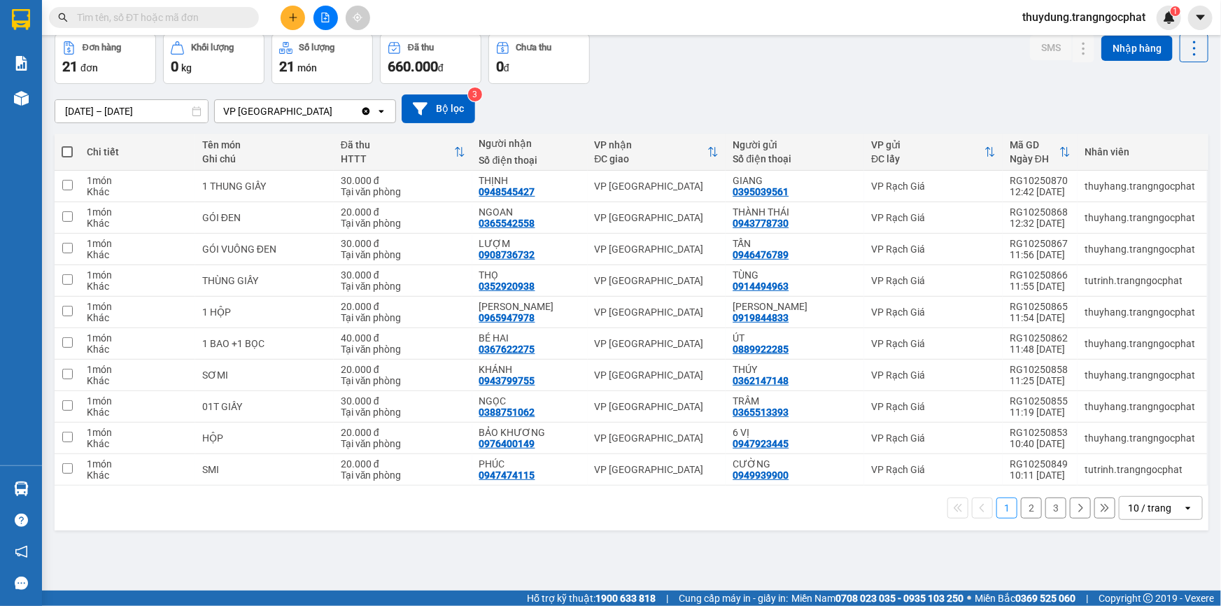
click at [1021, 503] on button "2" at bounding box center [1031, 508] width 21 height 21
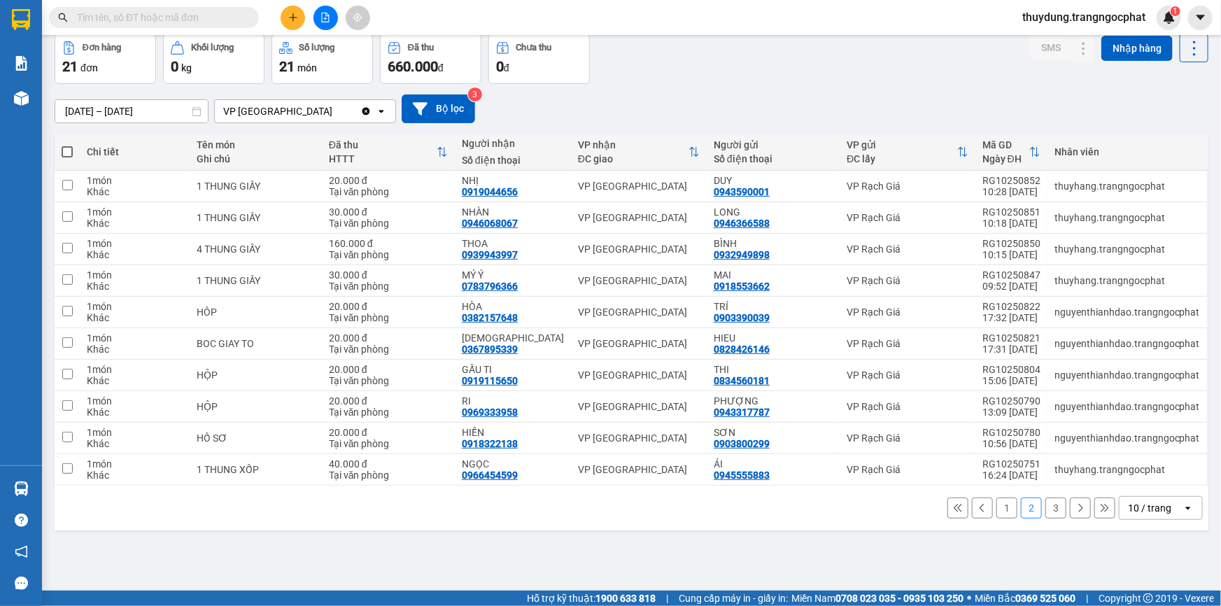
click at [1045, 513] on button "3" at bounding box center [1055, 508] width 21 height 21
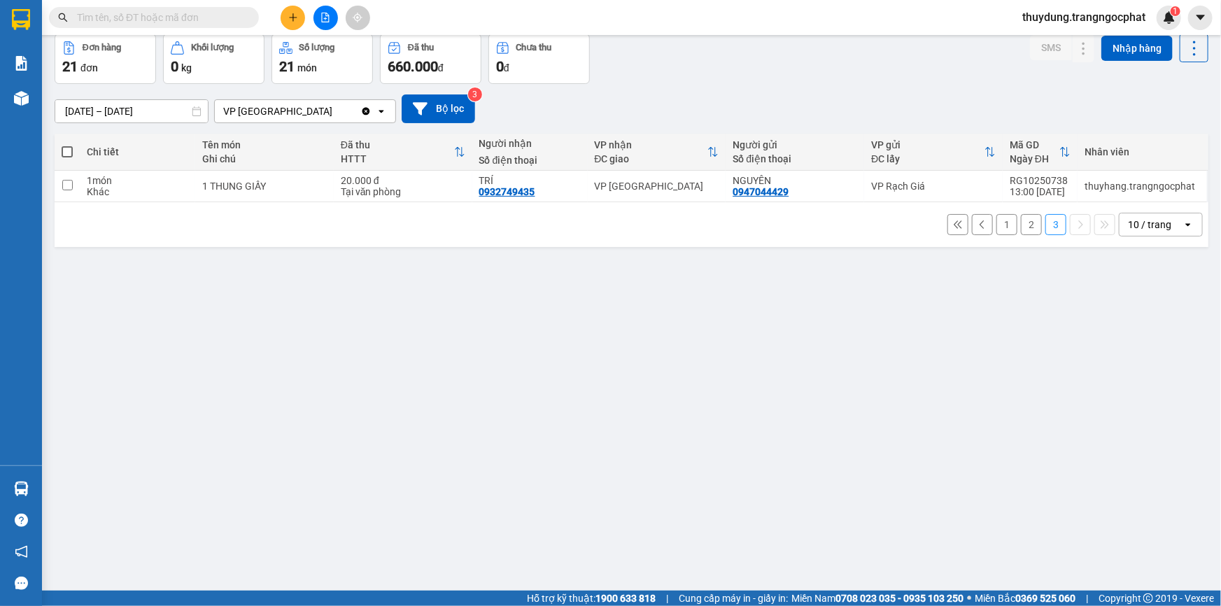
click at [996, 225] on button "1" at bounding box center [1006, 224] width 21 height 21
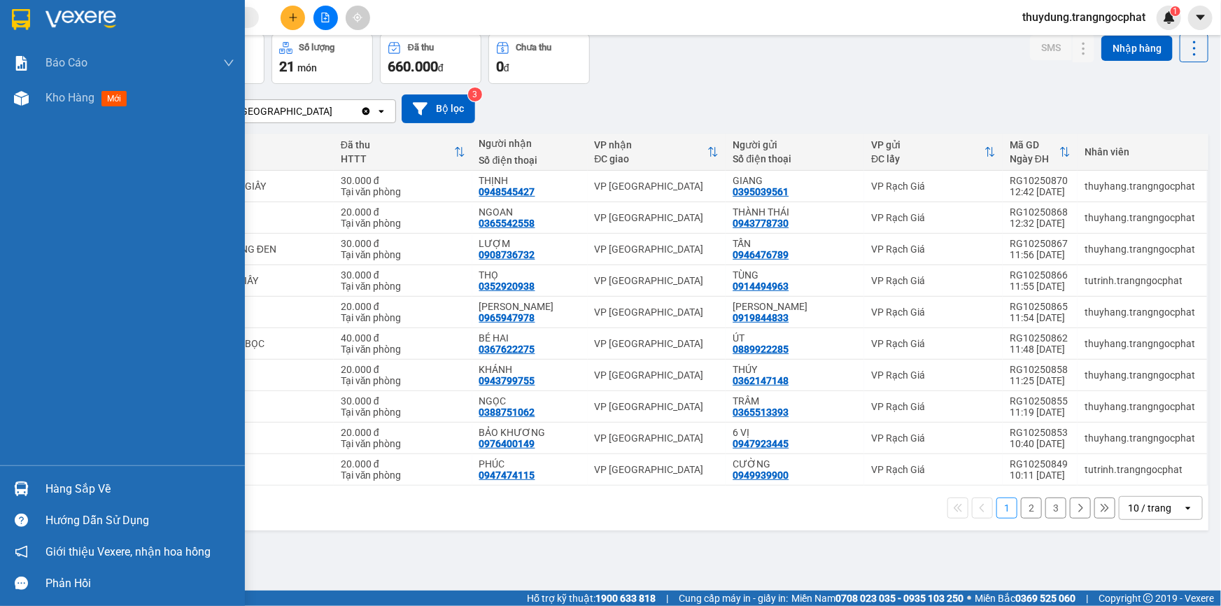
click at [87, 482] on div "Hàng sắp về" at bounding box center [139, 489] width 189 height 21
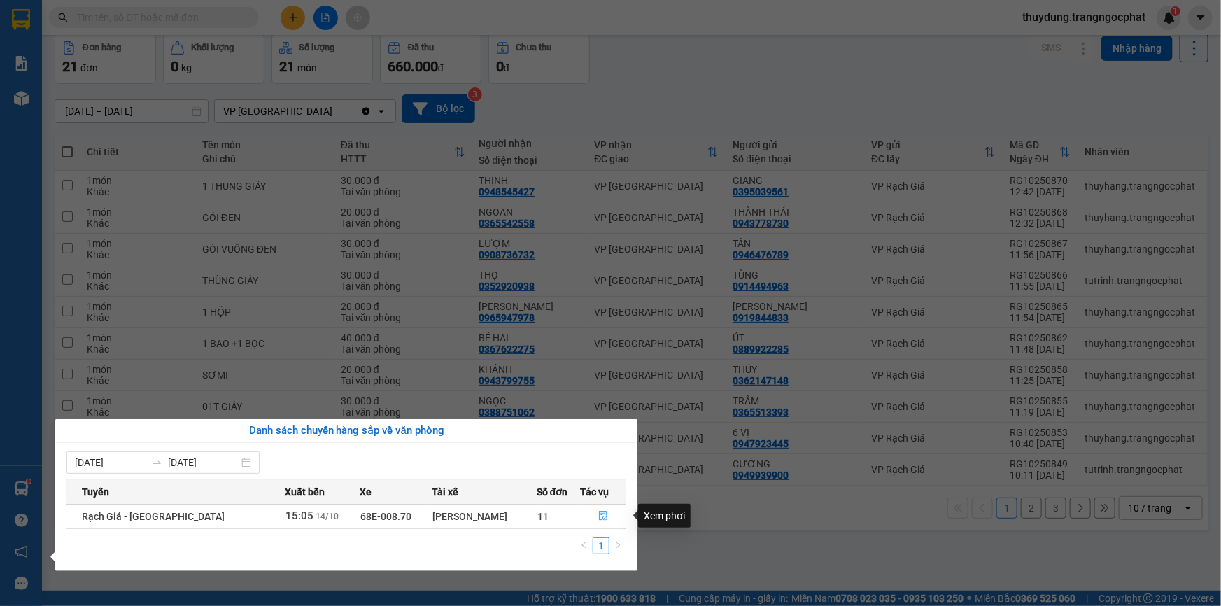
click at [598, 512] on icon "file-done" at bounding box center [603, 516] width 10 height 10
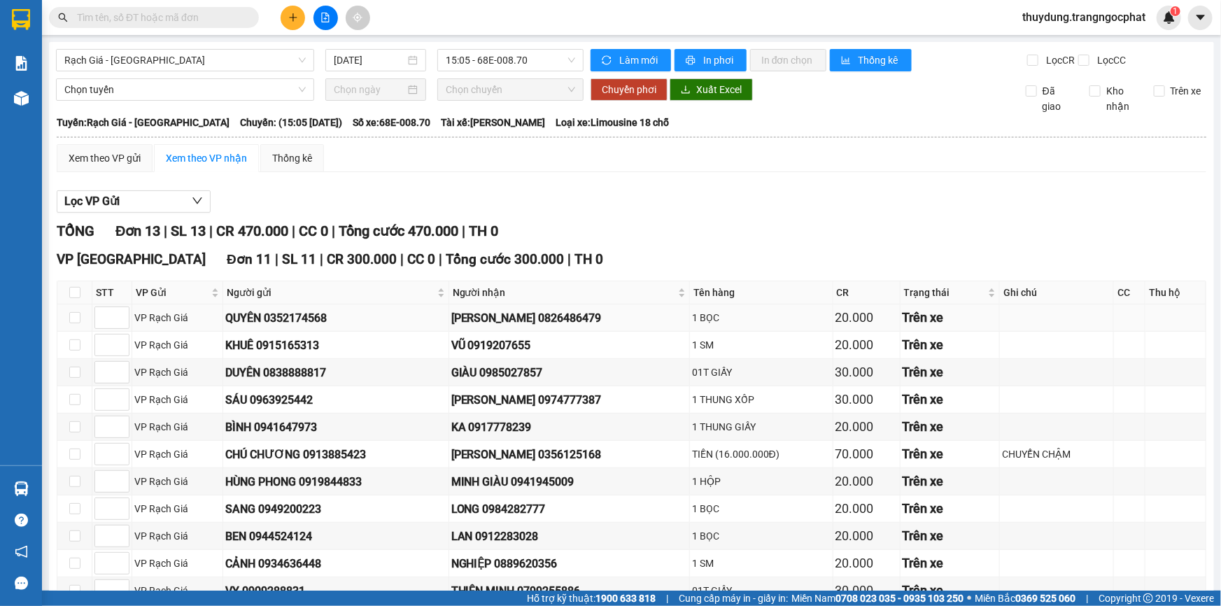
click at [539, 318] on div "[PERSON_NAME] 0826486479" at bounding box center [569, 317] width 236 height 17
copy div "0826486479"
click at [506, 350] on div "VŨ 0919207655" at bounding box center [569, 345] width 236 height 17
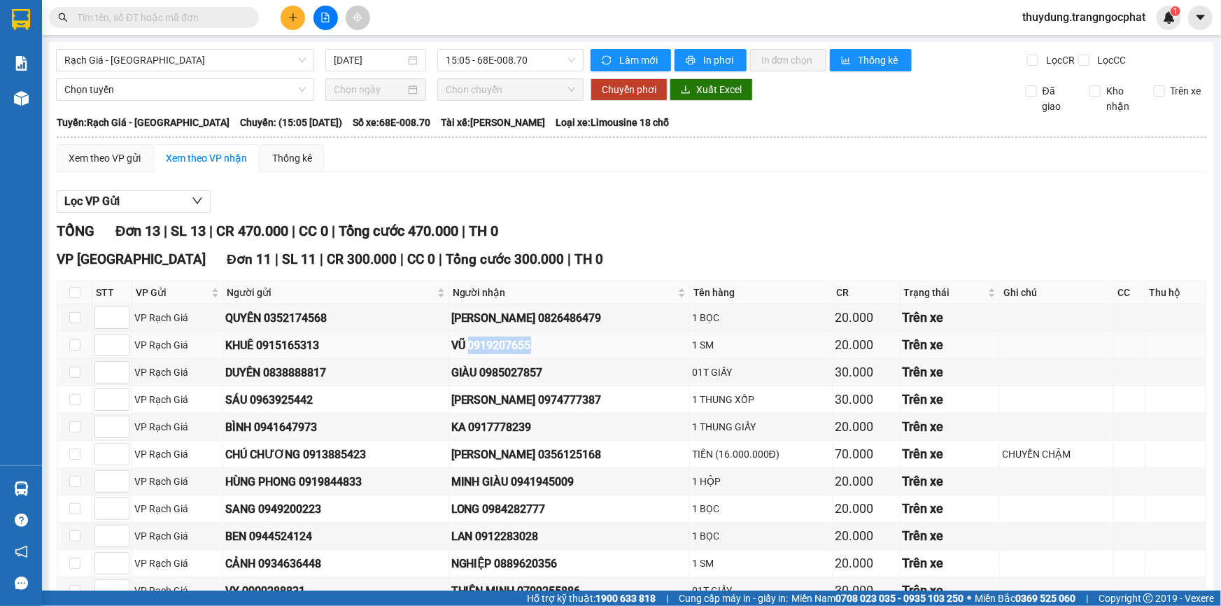
copy div "0919207655"
click at [489, 381] on td "GIÀU 0985027857" at bounding box center [569, 372] width 241 height 27
copy div "0985027857"
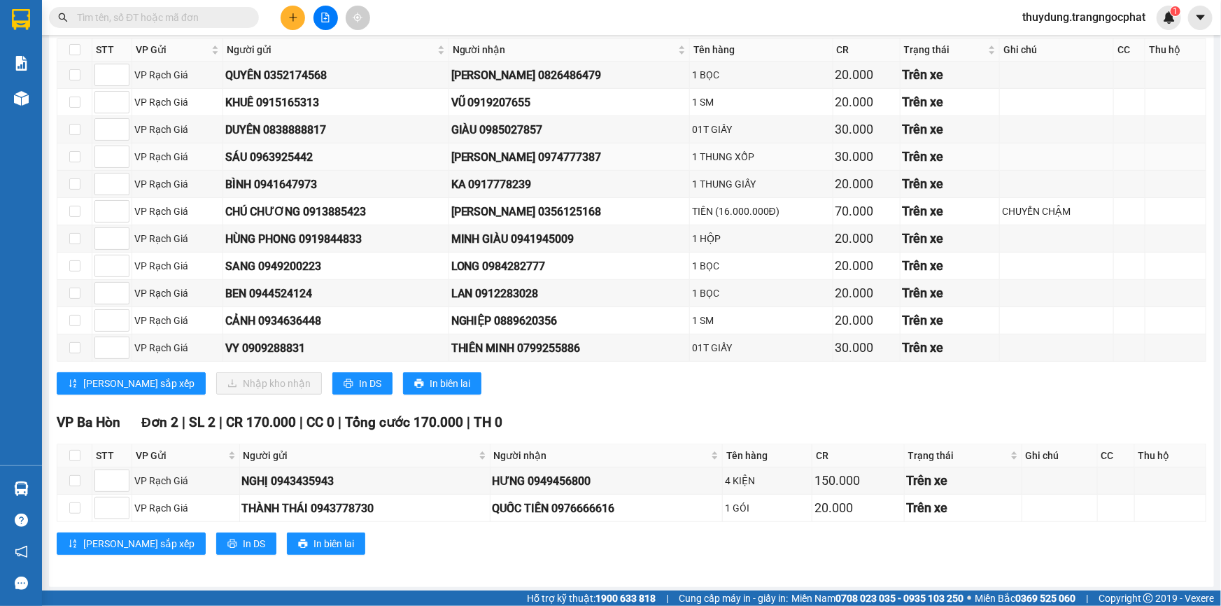
click at [520, 160] on div "[PERSON_NAME] 0974777387" at bounding box center [569, 156] width 236 height 17
copy div "0974777387"
click at [502, 183] on div "KA 0917778239" at bounding box center [569, 184] width 236 height 17
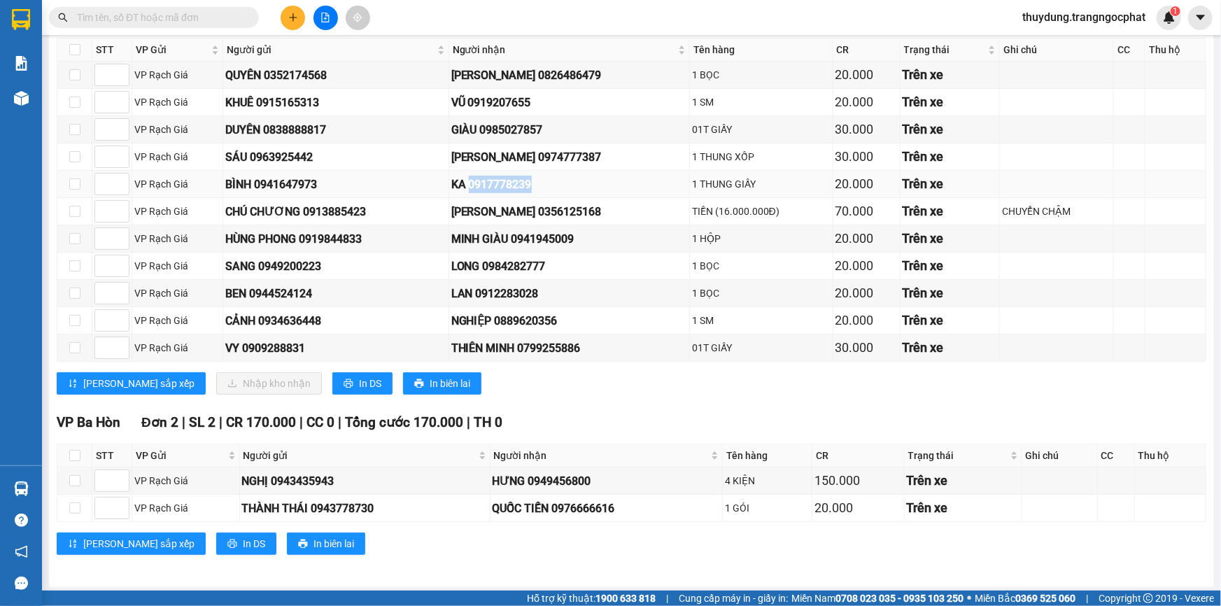
copy div "0917778239"
click at [587, 207] on div "[PERSON_NAME] 0356125168" at bounding box center [569, 211] width 236 height 17
copy div "0356125168"
click at [546, 239] on div "MINH GIÀU 0941945009" at bounding box center [569, 238] width 236 height 17
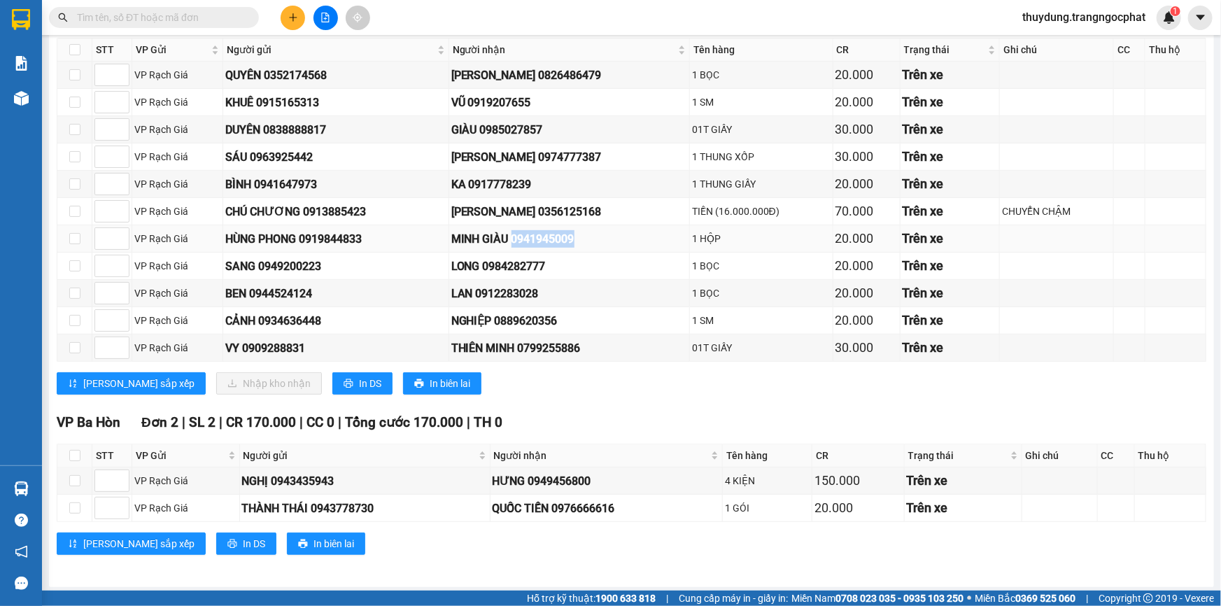
click at [546, 239] on div "MINH GIÀU 0941945009" at bounding box center [569, 238] width 236 height 17
copy div "0941945009"
click at [506, 261] on div "LONG 0984282777" at bounding box center [569, 266] width 236 height 17
copy div "0984282777"
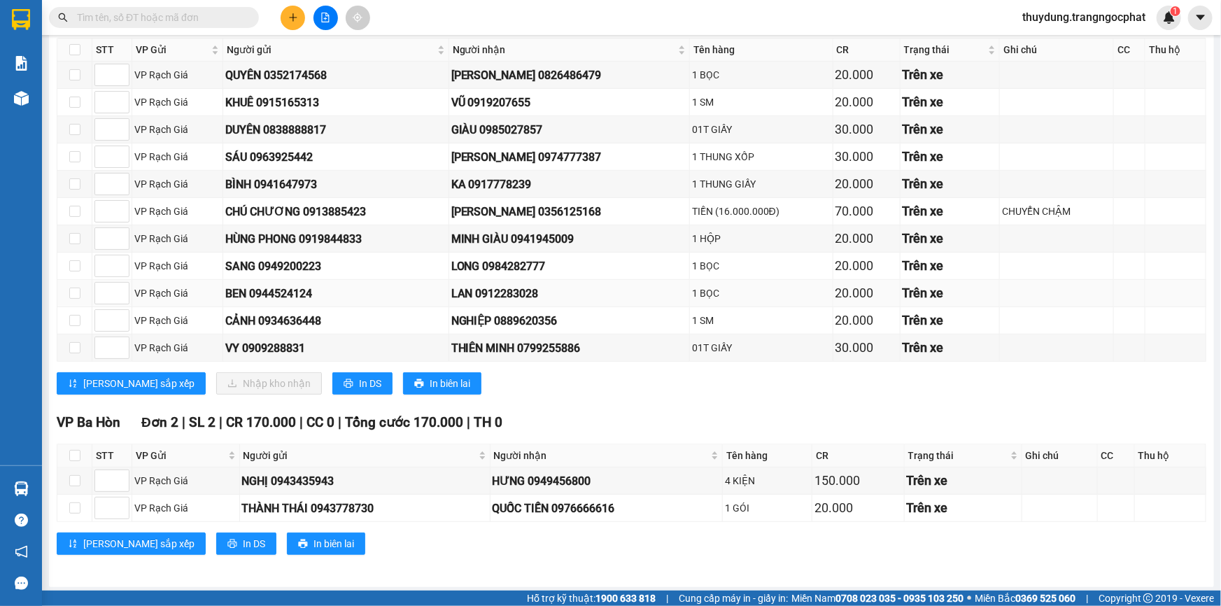
click at [503, 294] on div "LAN 0912283028" at bounding box center [569, 293] width 236 height 17
copy div "0912283028"
click at [542, 331] on td "NGHIỆP 0889620356" at bounding box center [569, 320] width 241 height 27
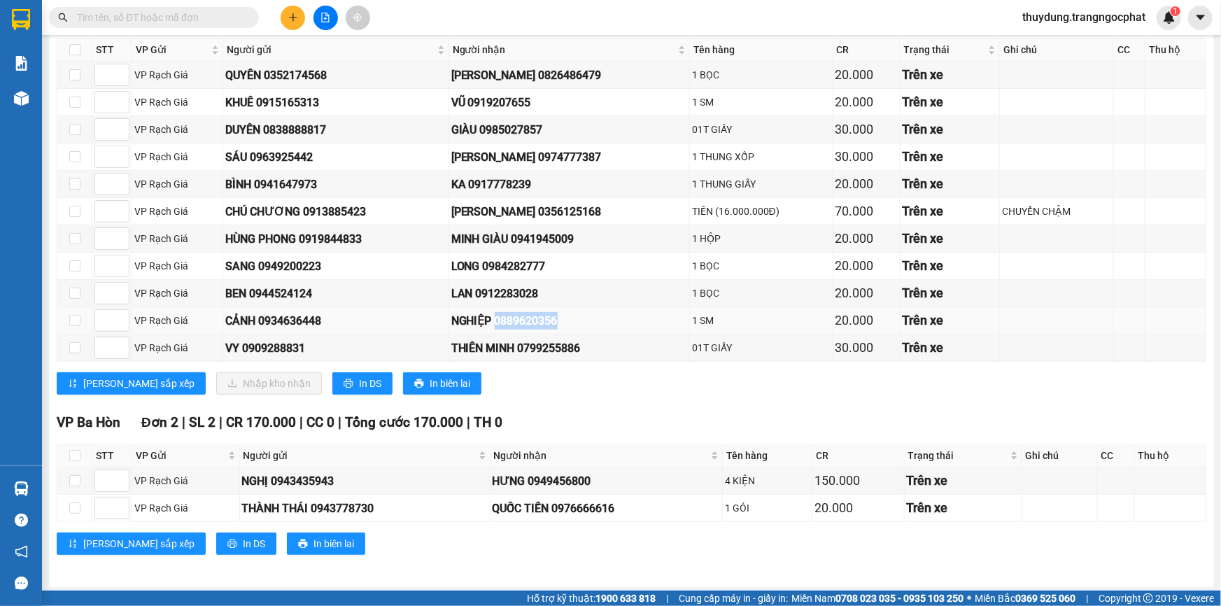
copy div "0889620356"
click at [536, 351] on div "THIÊN MINH 0799255886" at bounding box center [569, 347] width 236 height 17
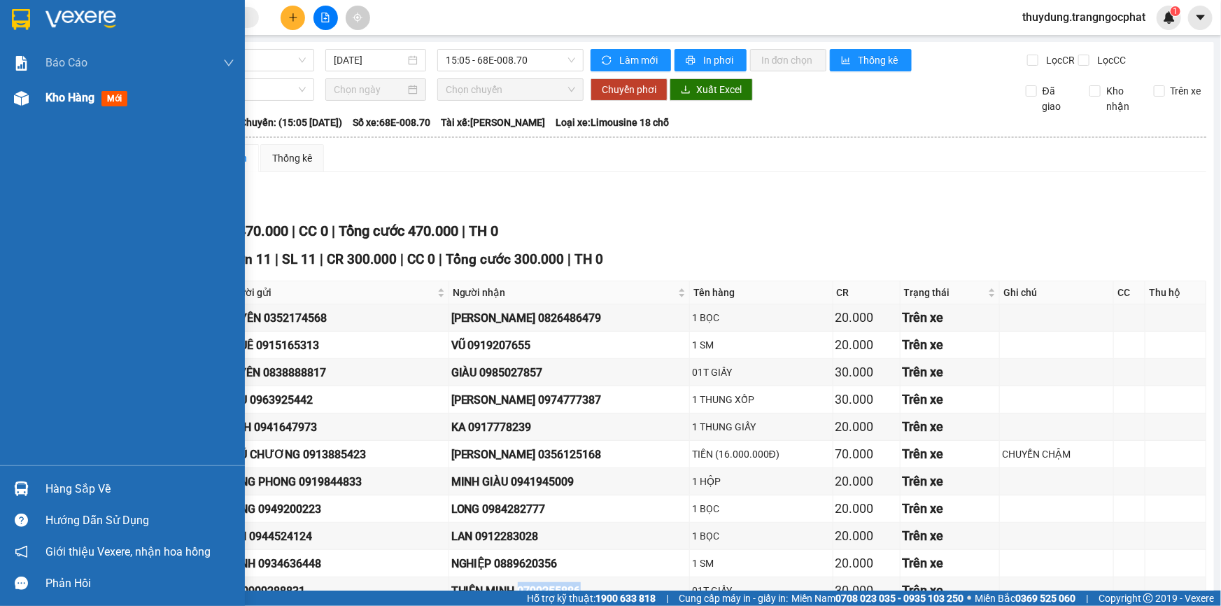
click at [121, 98] on span "mới" at bounding box center [114, 98] width 26 height 15
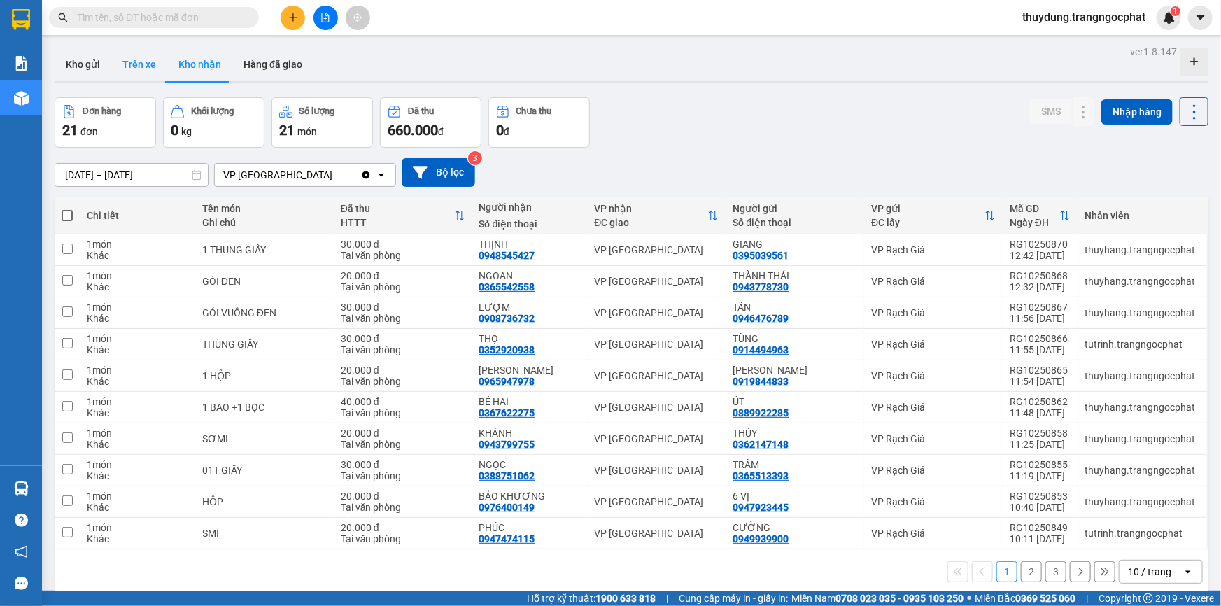
click at [127, 55] on button "Trên xe" at bounding box center [139, 65] width 56 height 34
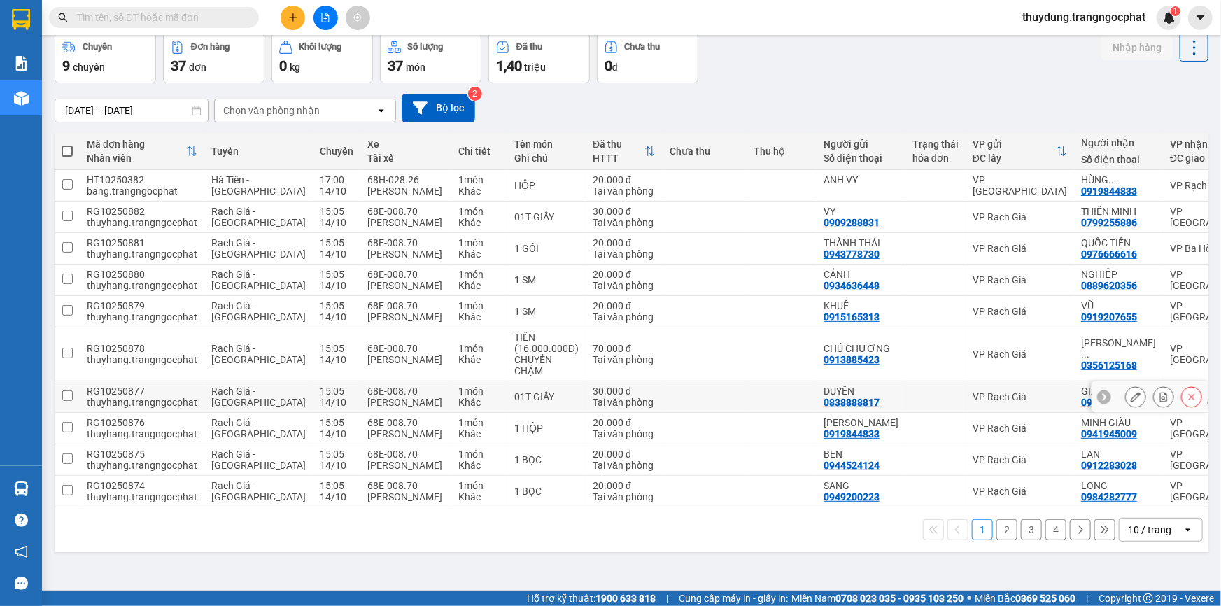
scroll to position [132, 0]
click at [1001, 540] on button "2" at bounding box center [1006, 529] width 21 height 21
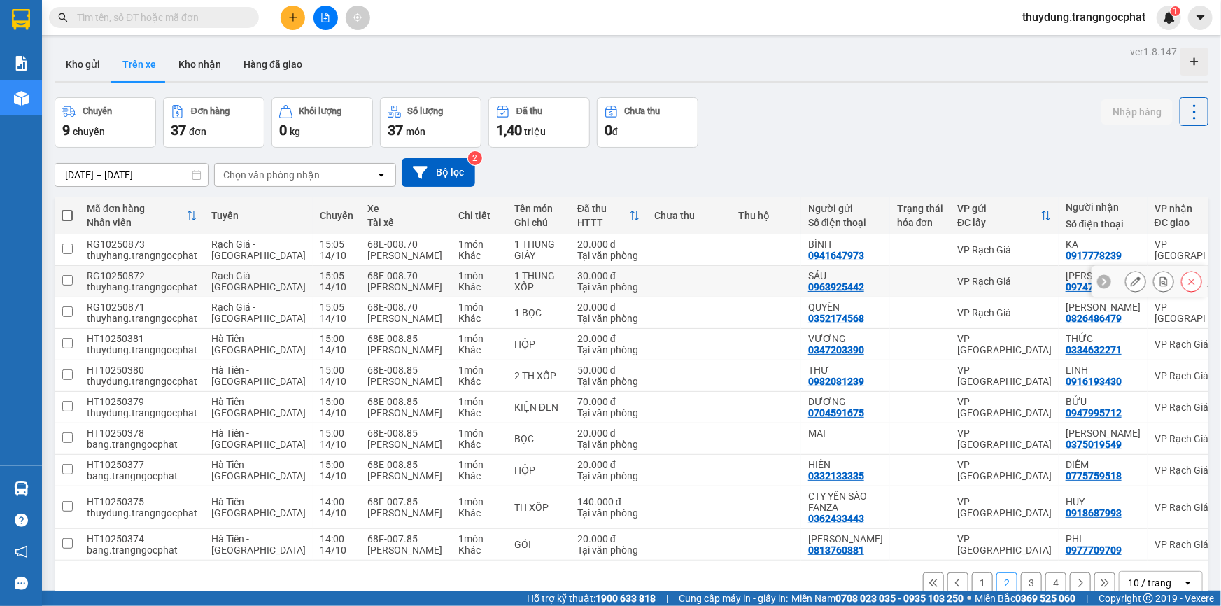
scroll to position [64, 0]
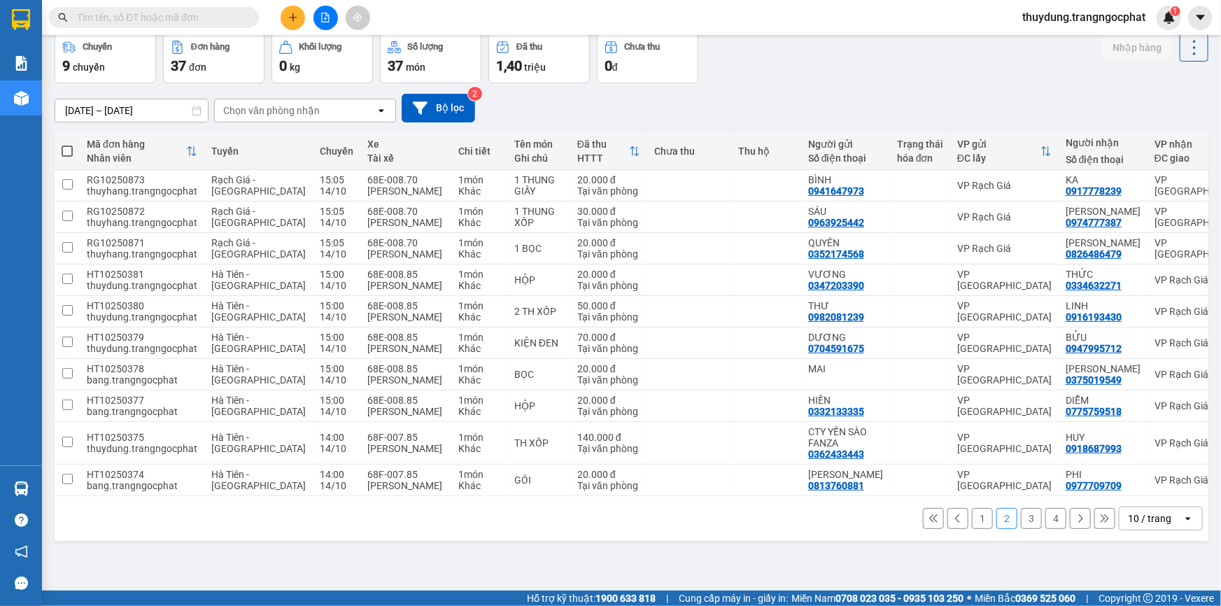
click at [972, 529] on button "1" at bounding box center [982, 518] width 21 height 21
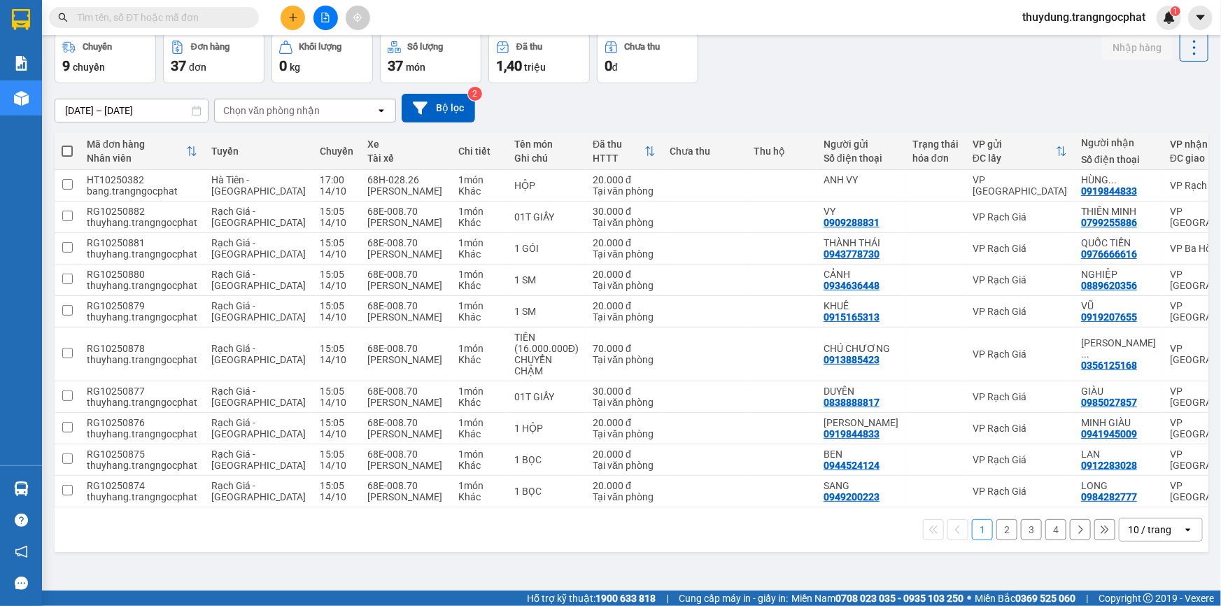
scroll to position [0, 0]
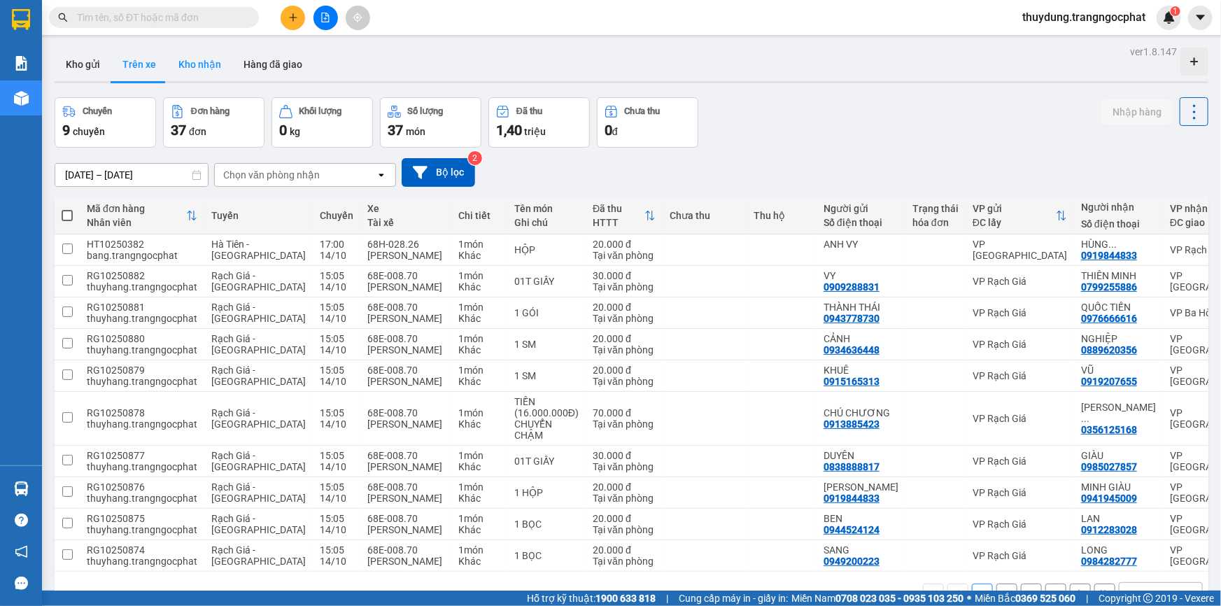
click at [185, 70] on button "Kho nhận" at bounding box center [199, 65] width 65 height 34
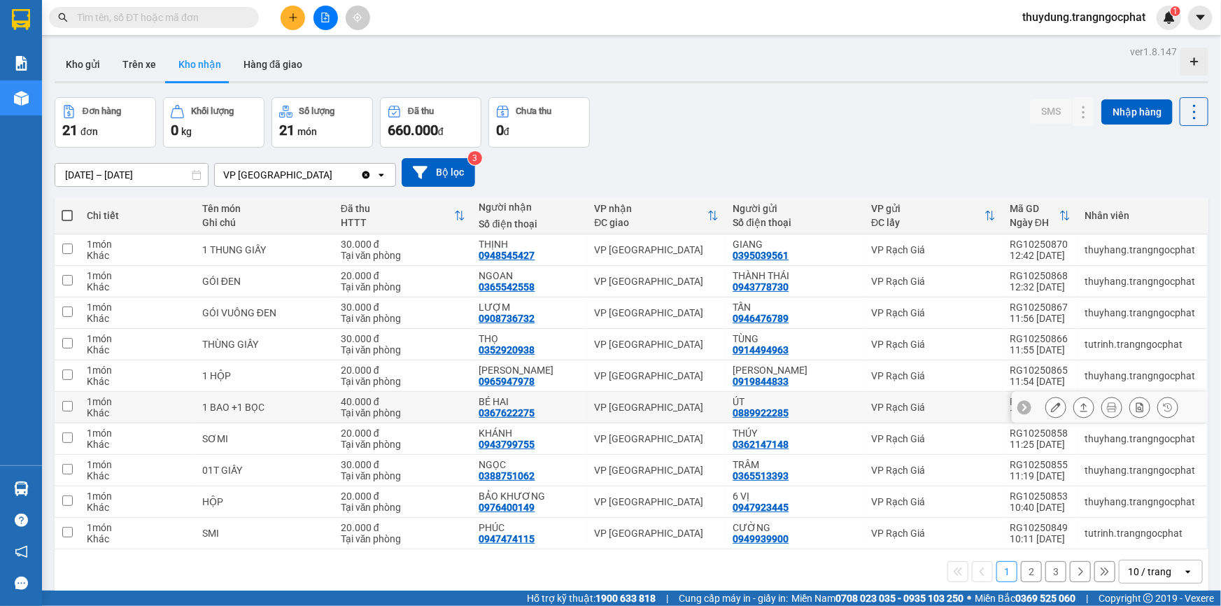
click at [1079, 406] on icon at bounding box center [1084, 407] width 10 height 10
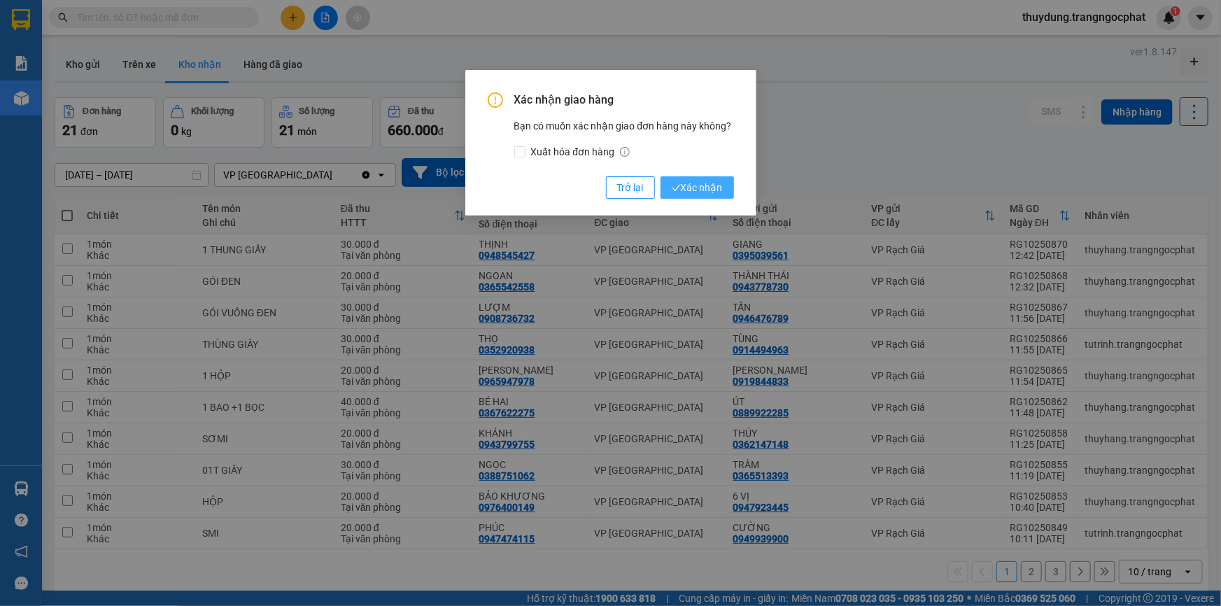
click at [687, 186] on span "Xác nhận" at bounding box center [697, 187] width 51 height 15
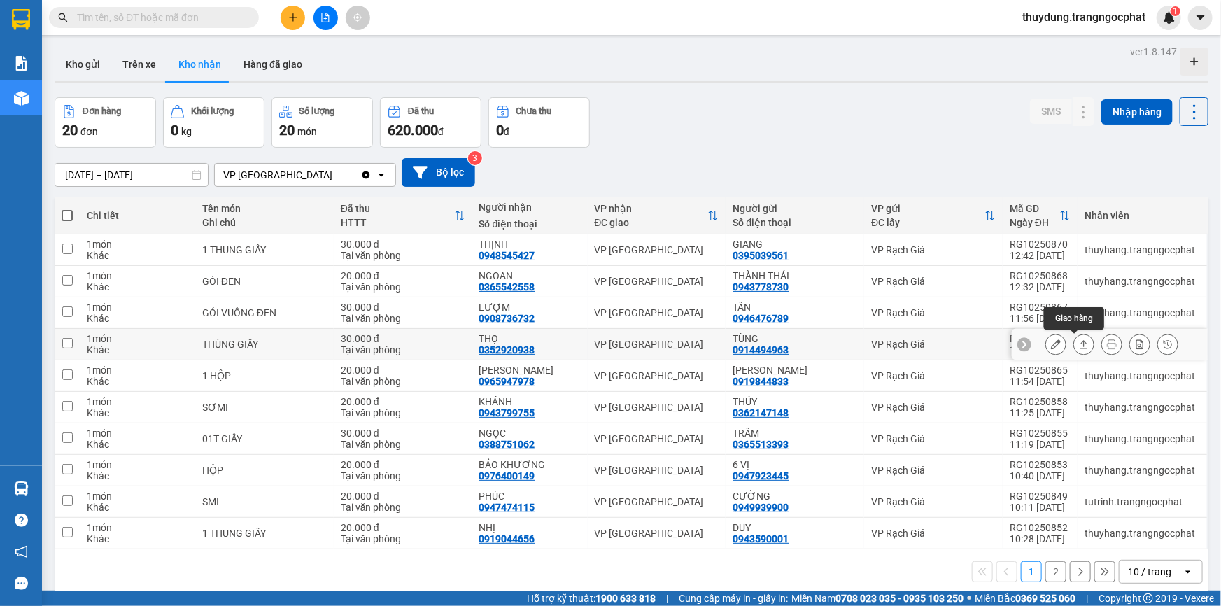
click at [1079, 344] on icon at bounding box center [1084, 344] width 10 height 10
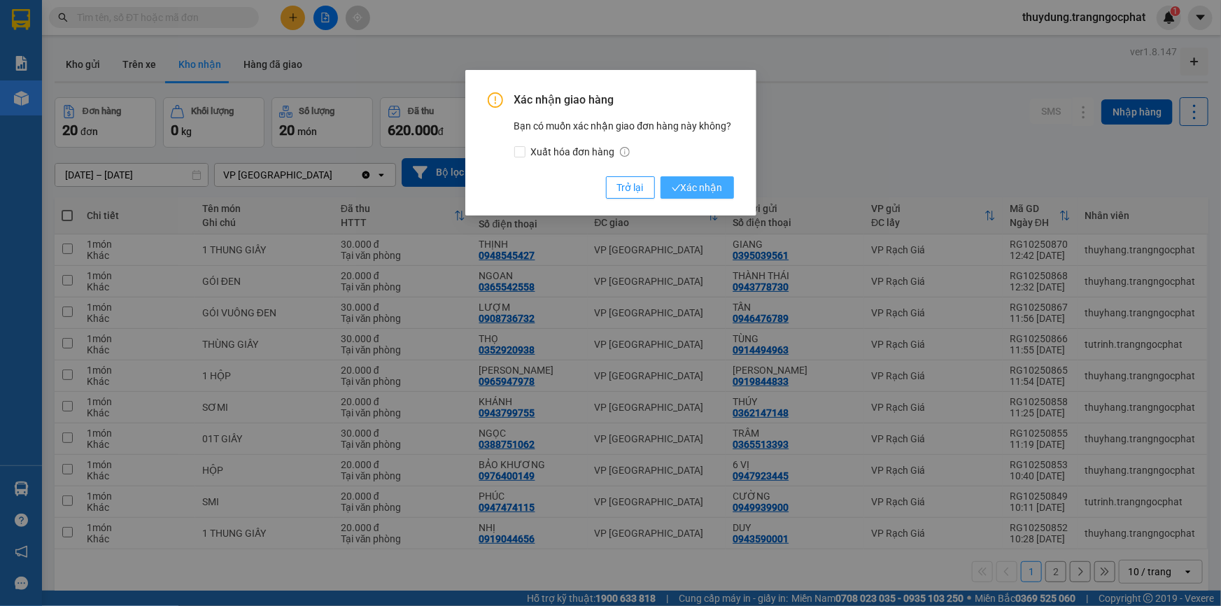
click at [689, 197] on button "Xác nhận" at bounding box center [697, 187] width 73 height 22
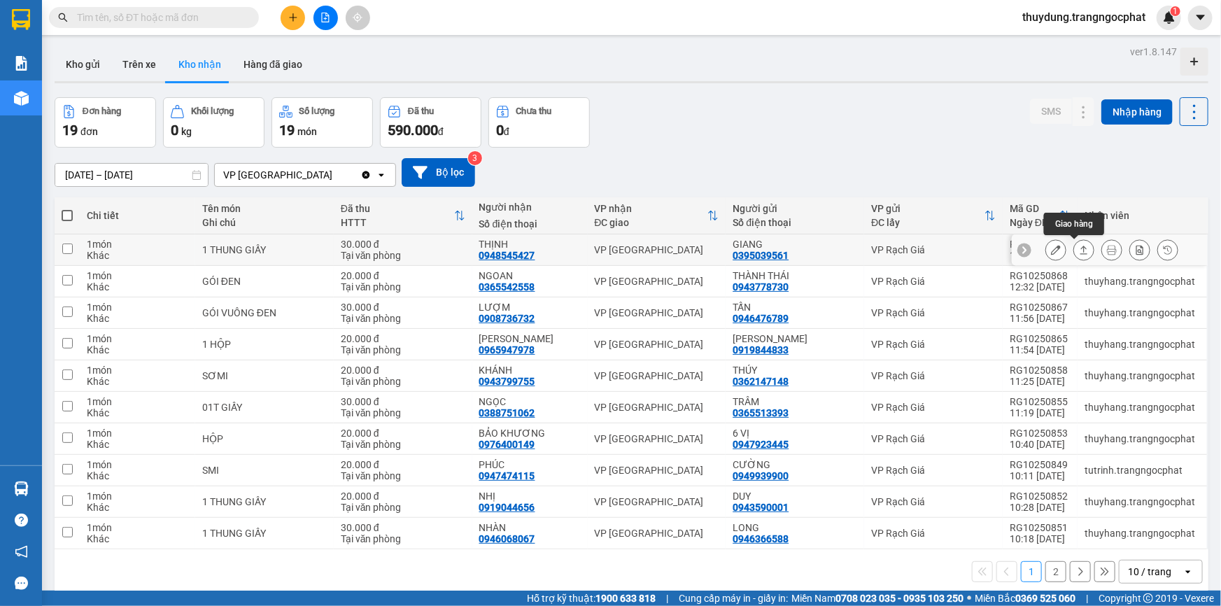
click at [1079, 248] on icon at bounding box center [1084, 250] width 10 height 10
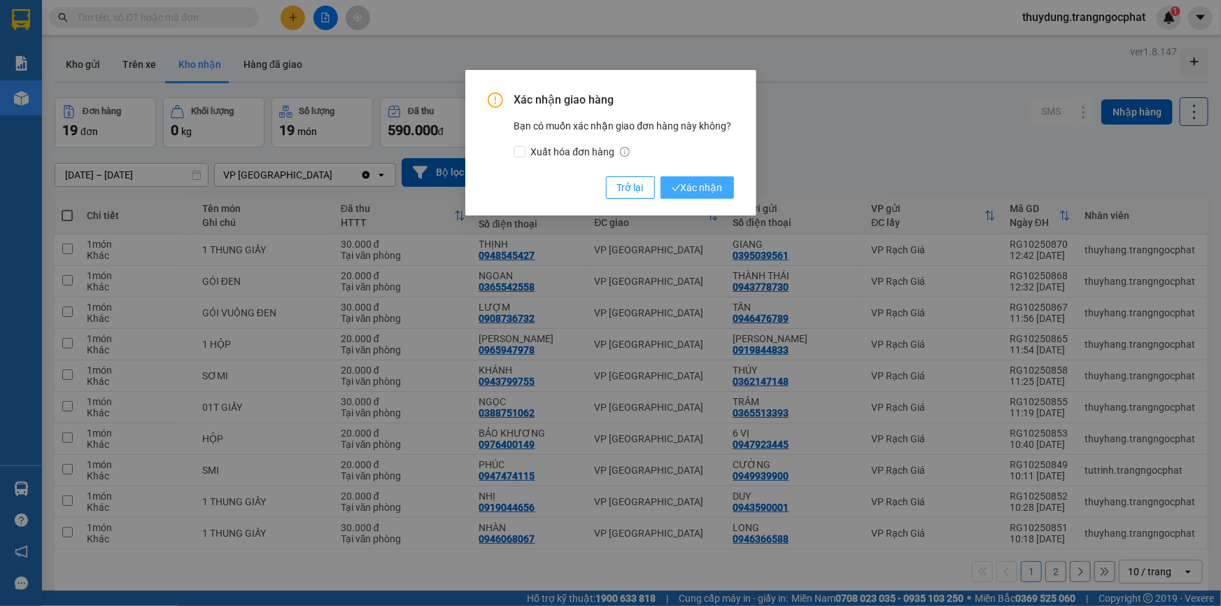
click at [691, 190] on span "Xác nhận" at bounding box center [697, 187] width 51 height 15
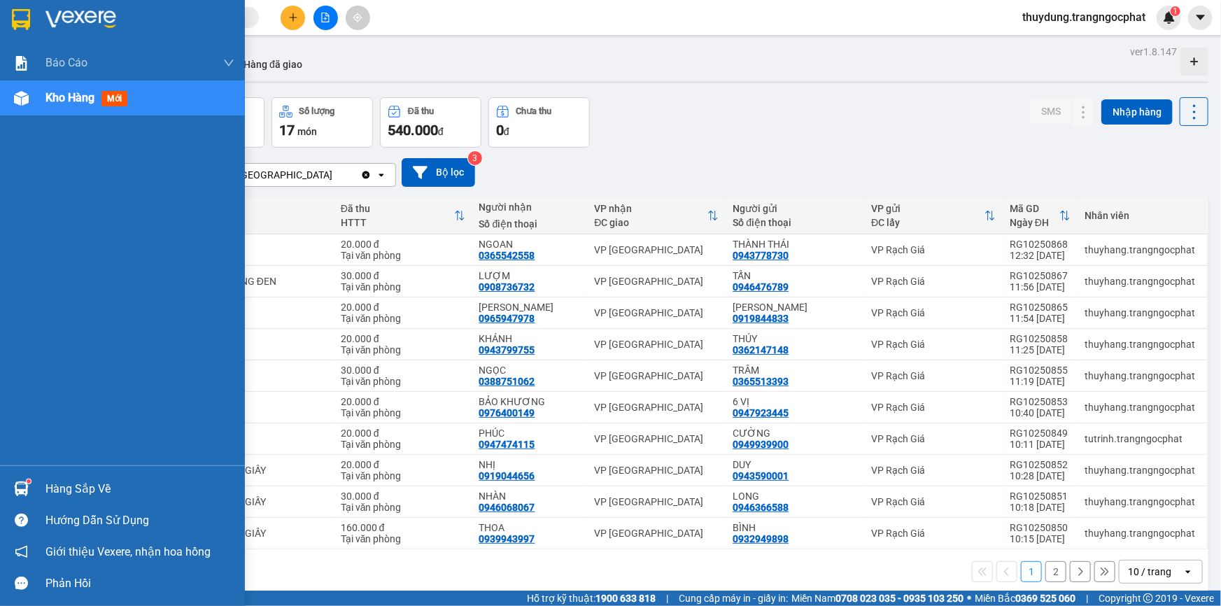
click at [99, 486] on div "Hàng sắp về" at bounding box center [139, 489] width 189 height 21
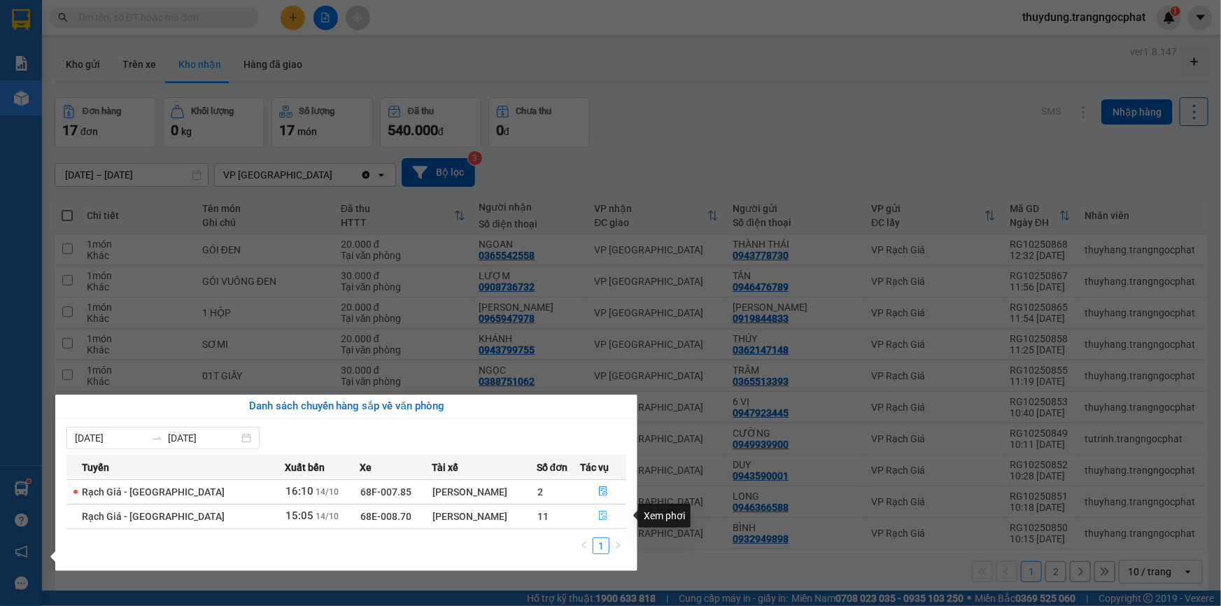
click at [598, 516] on icon "file-done" at bounding box center [603, 516] width 10 height 10
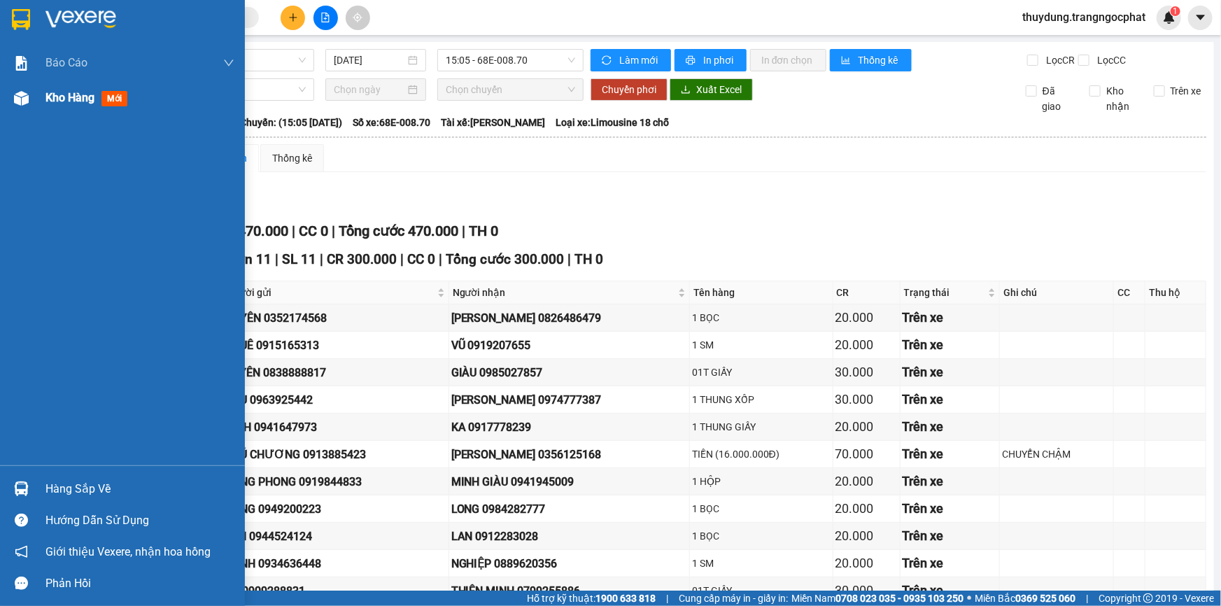
click at [113, 99] on span "mới" at bounding box center [114, 98] width 26 height 15
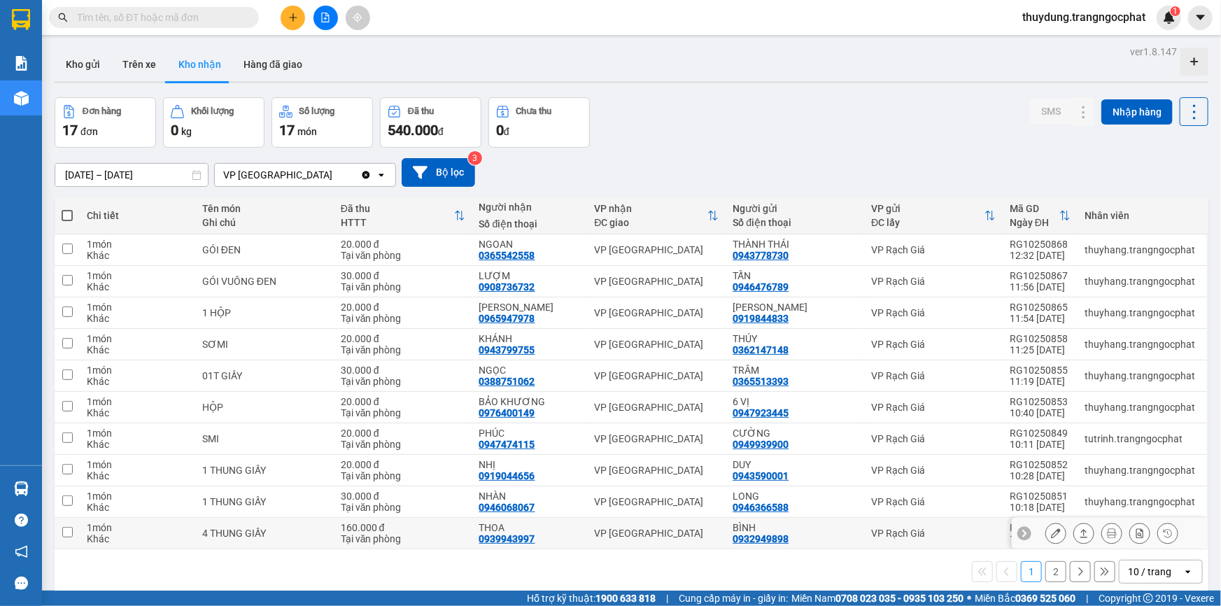
scroll to position [64, 0]
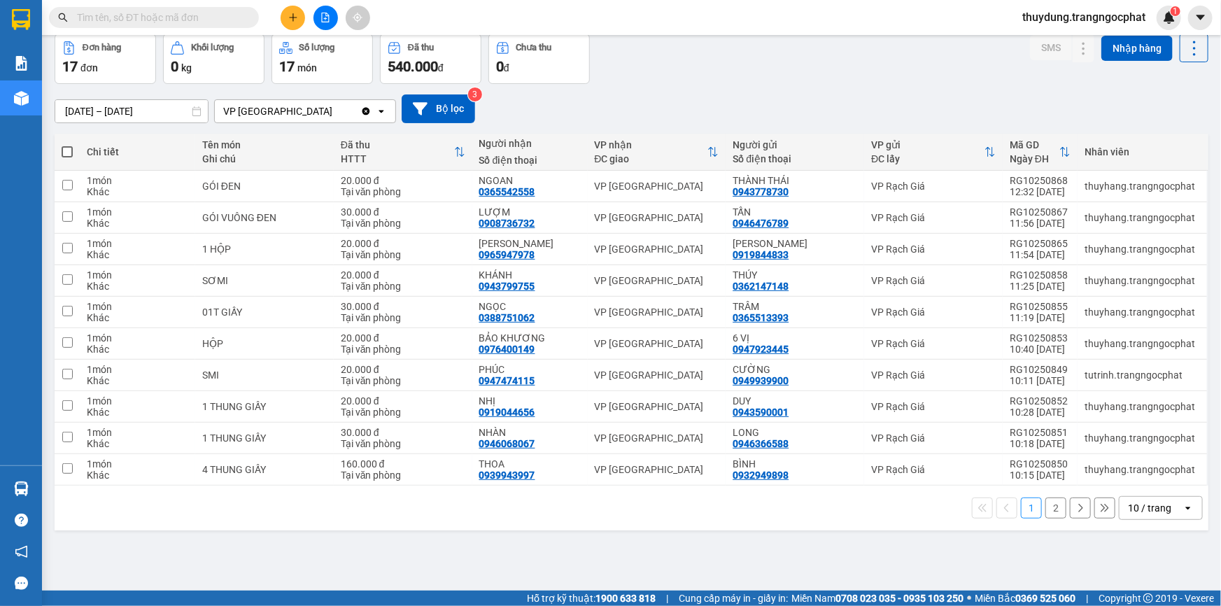
click at [1045, 504] on button "2" at bounding box center [1055, 508] width 21 height 21
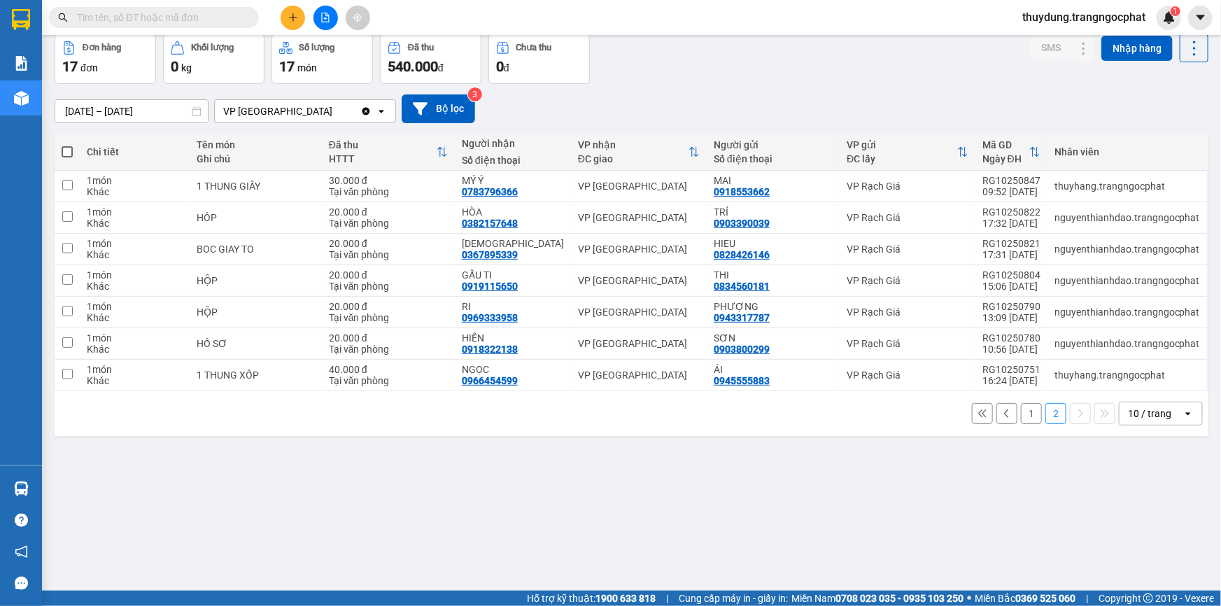
click at [1009, 408] on div "1 2 10 / trang open" at bounding box center [631, 414] width 1143 height 24
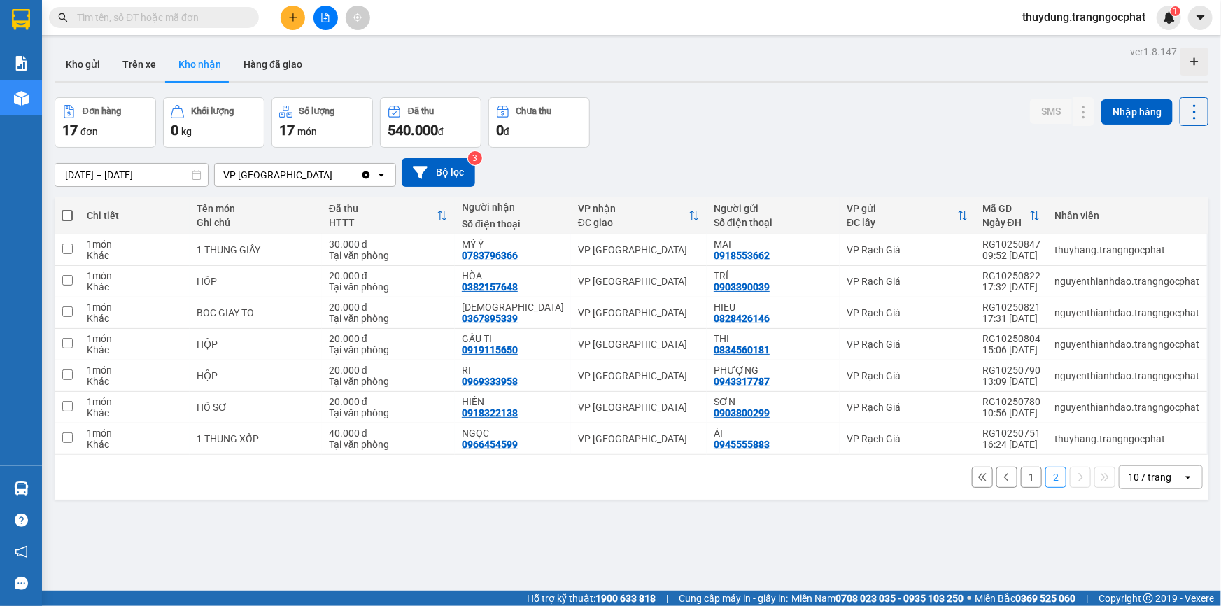
click at [1045, 485] on button "2" at bounding box center [1055, 477] width 21 height 21
click at [1045, 482] on button "2" at bounding box center [1055, 477] width 21 height 21
click at [1021, 477] on button "1" at bounding box center [1031, 477] width 21 height 21
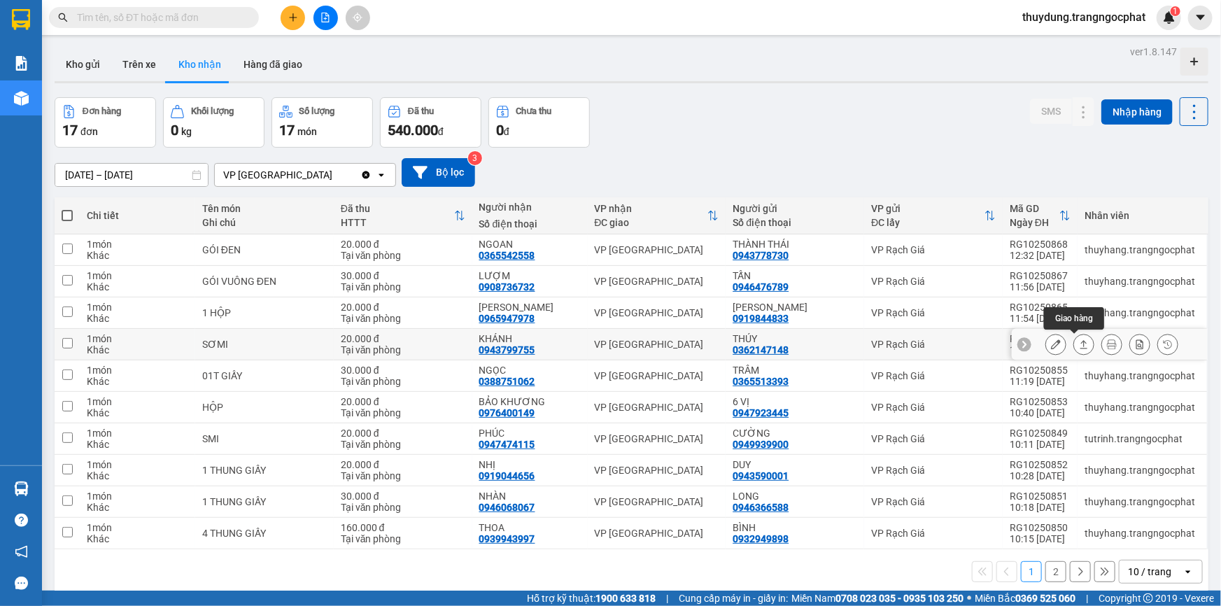
click at [1079, 346] on icon at bounding box center [1084, 344] width 10 height 10
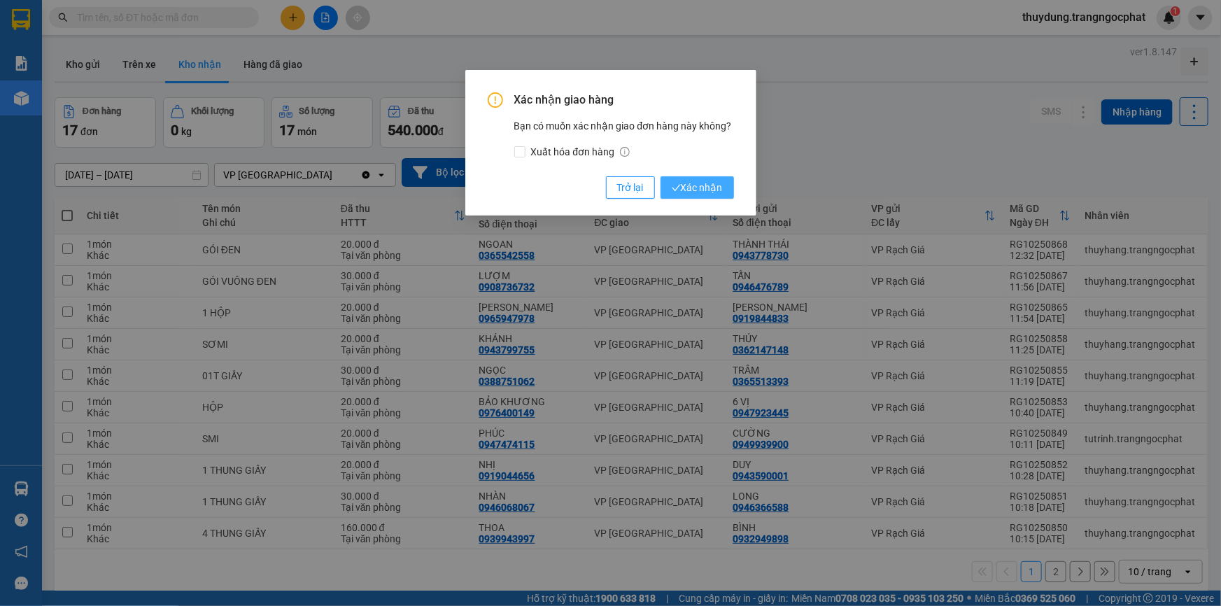
click at [714, 189] on span "Xác nhận" at bounding box center [697, 187] width 51 height 15
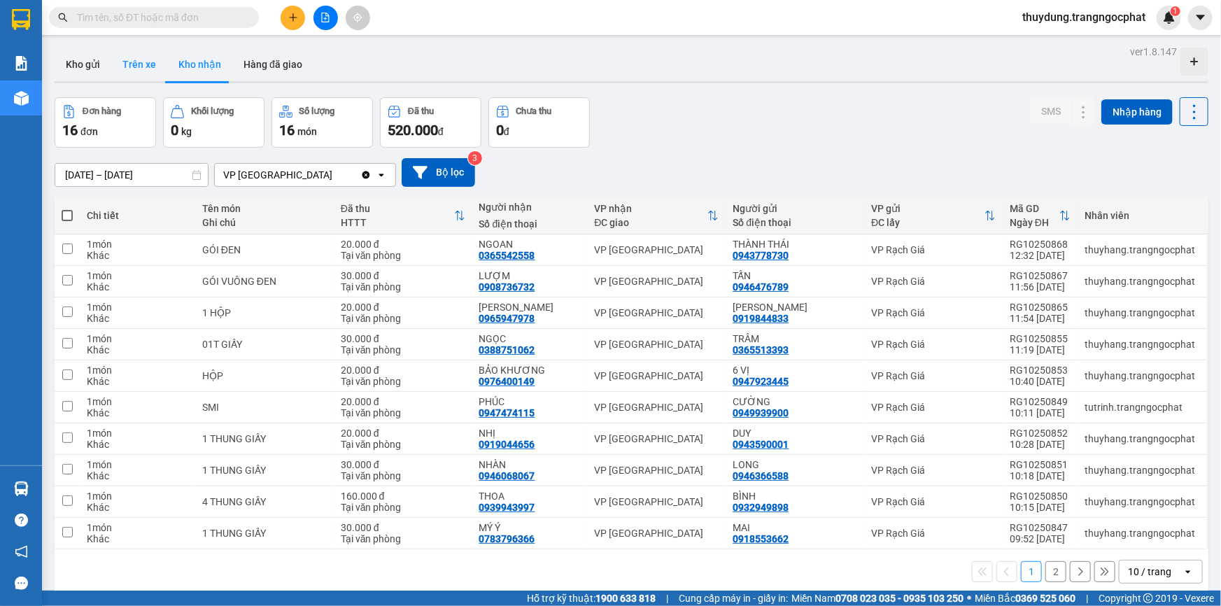
click at [134, 58] on button "Trên xe" at bounding box center [139, 65] width 56 height 34
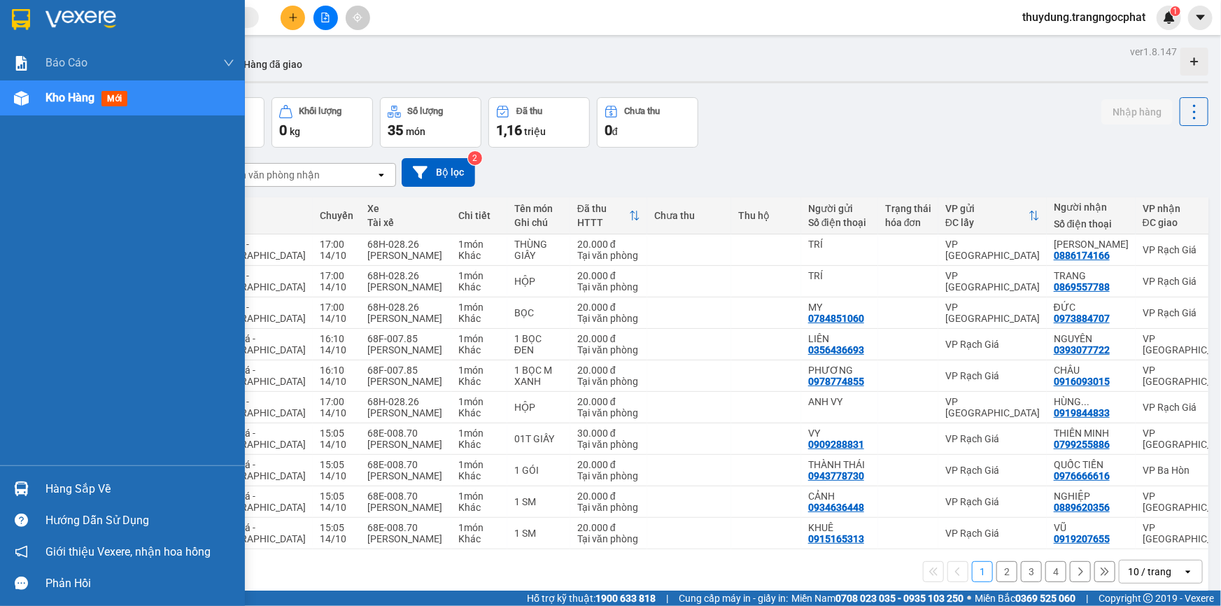
click at [71, 493] on div "Hàng sắp về" at bounding box center [139, 489] width 189 height 21
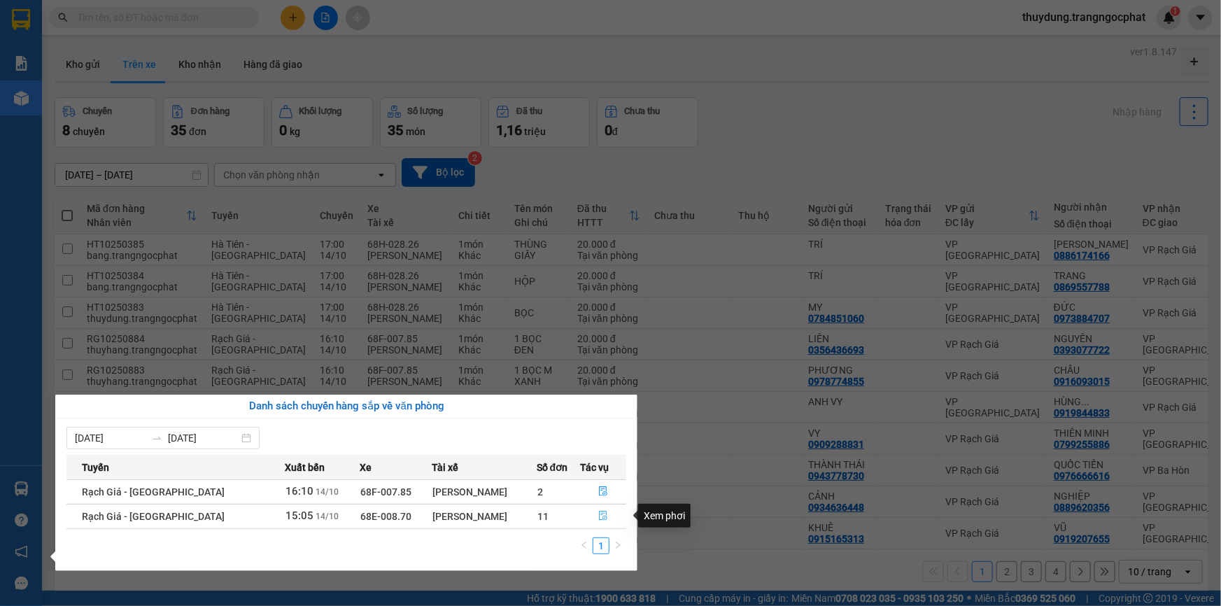
click at [601, 519] on icon "file-done" at bounding box center [603, 516] width 10 height 10
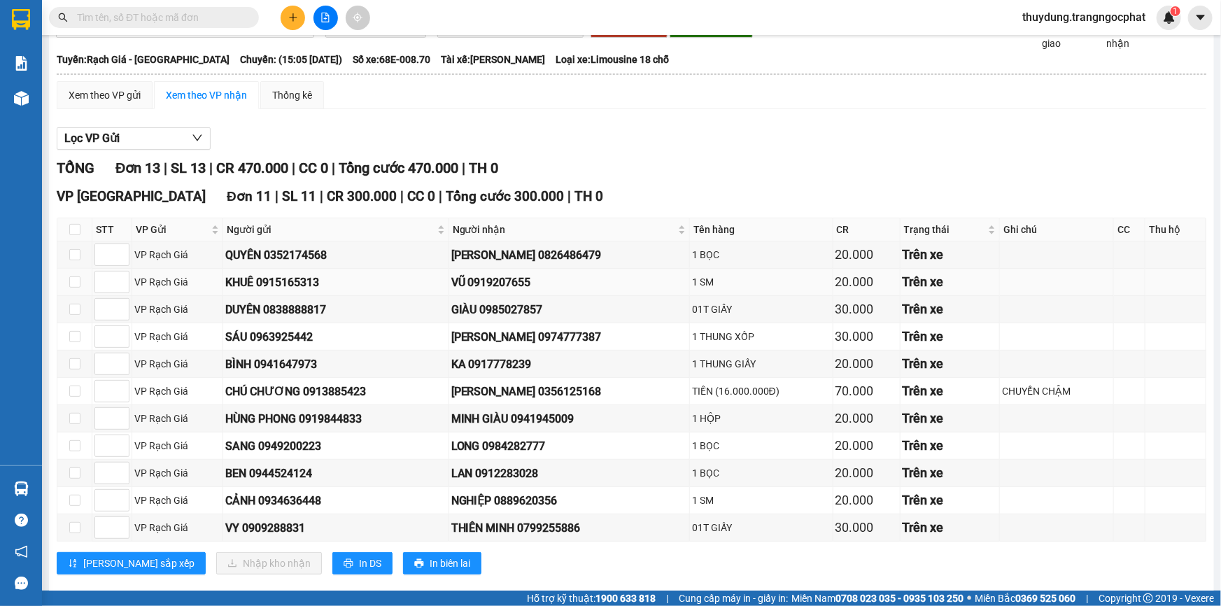
scroll to position [127, 0]
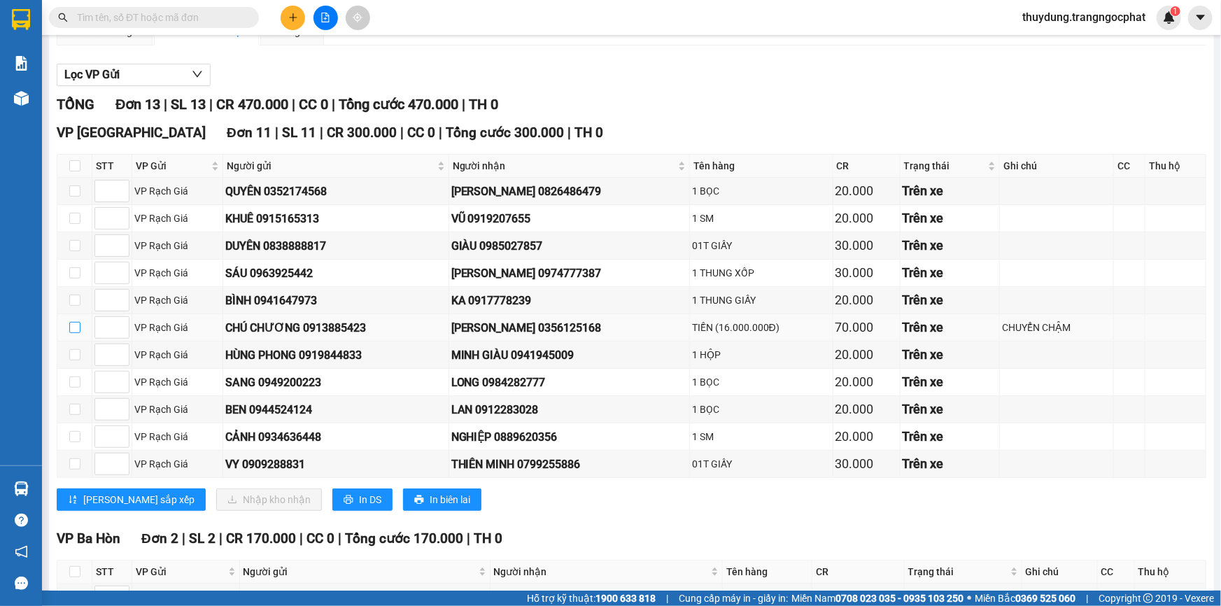
click at [75, 325] on input "checkbox" at bounding box center [74, 327] width 11 height 11
checkbox input "true"
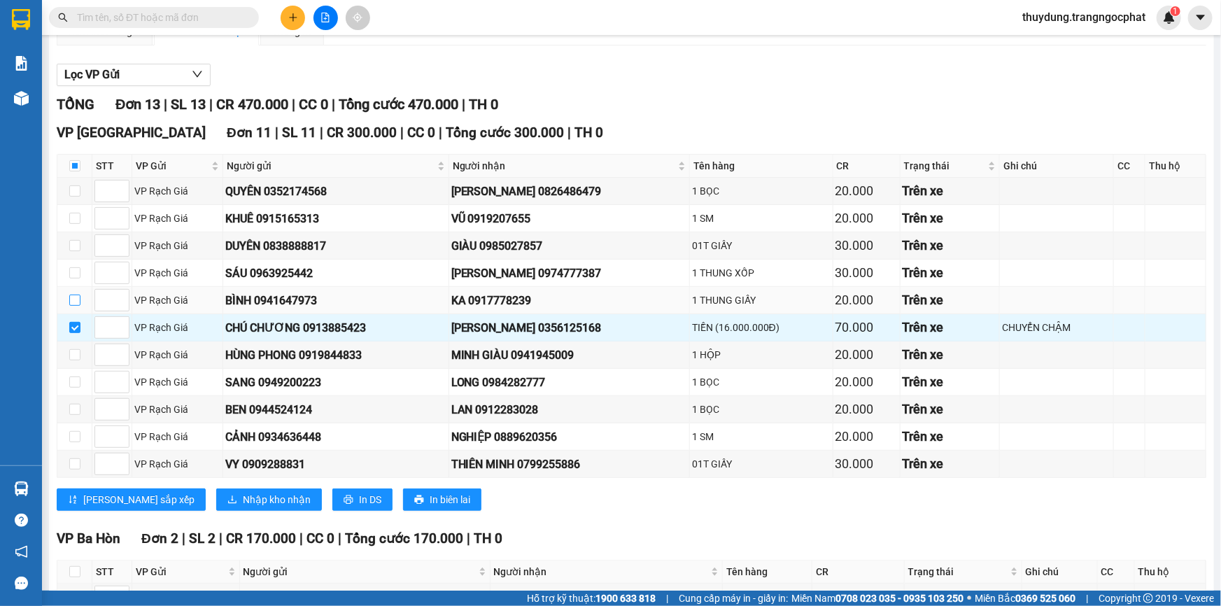
click at [74, 295] on input "checkbox" at bounding box center [74, 300] width 11 height 11
checkbox input "true"
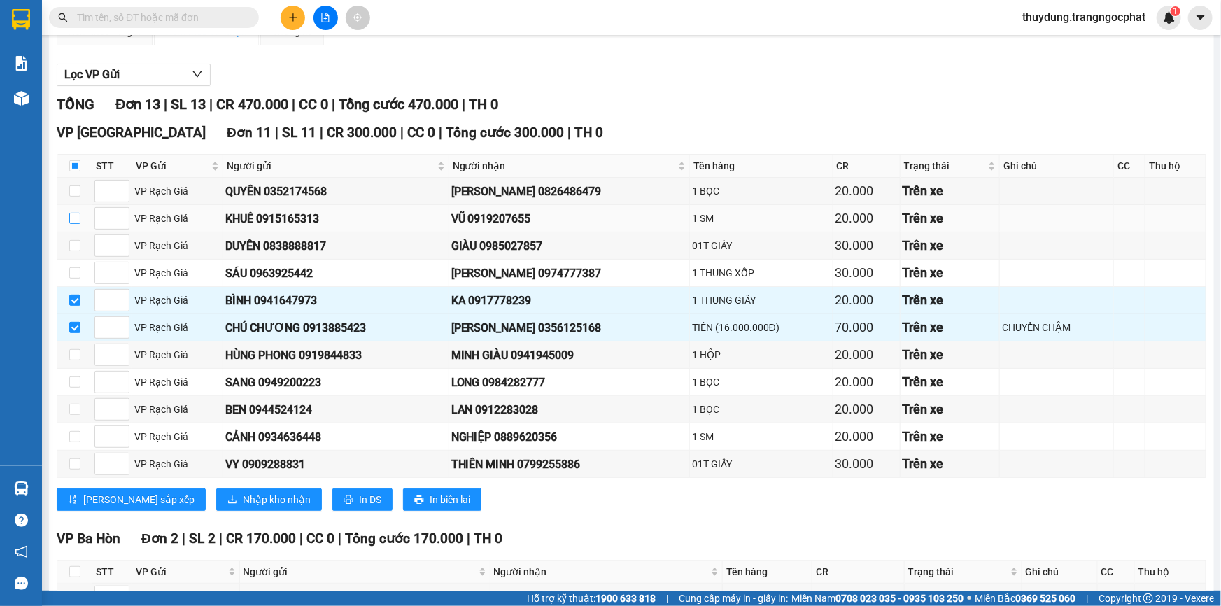
click at [69, 217] on input "checkbox" at bounding box center [74, 218] width 11 height 11
checkbox input "true"
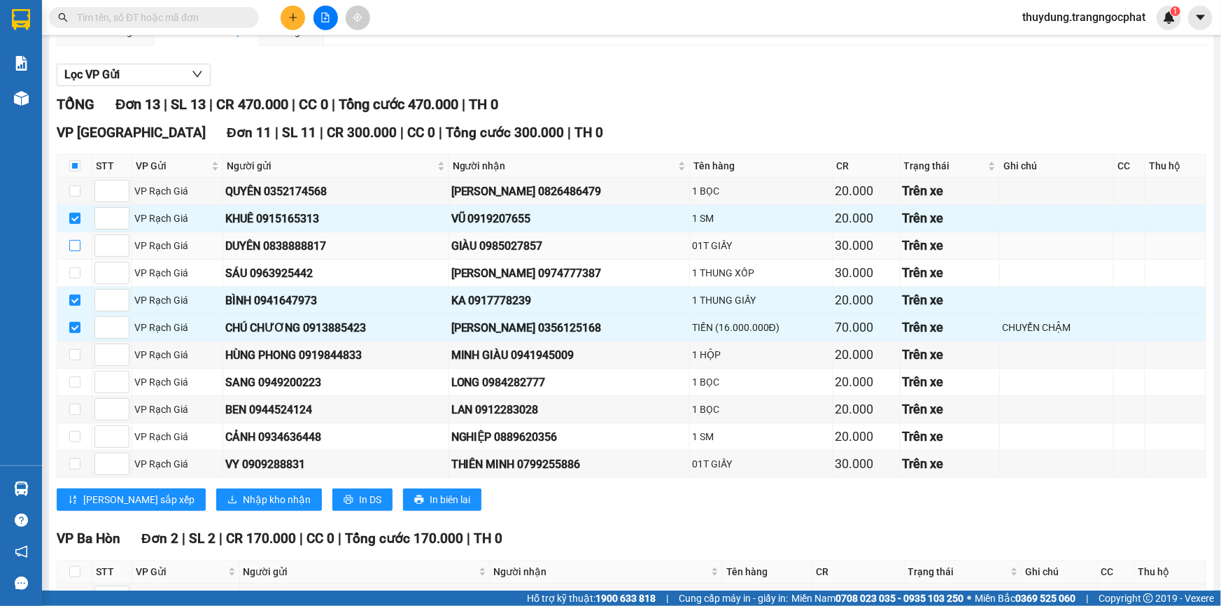
click at [74, 244] on input "checkbox" at bounding box center [74, 245] width 11 height 11
checkbox input "true"
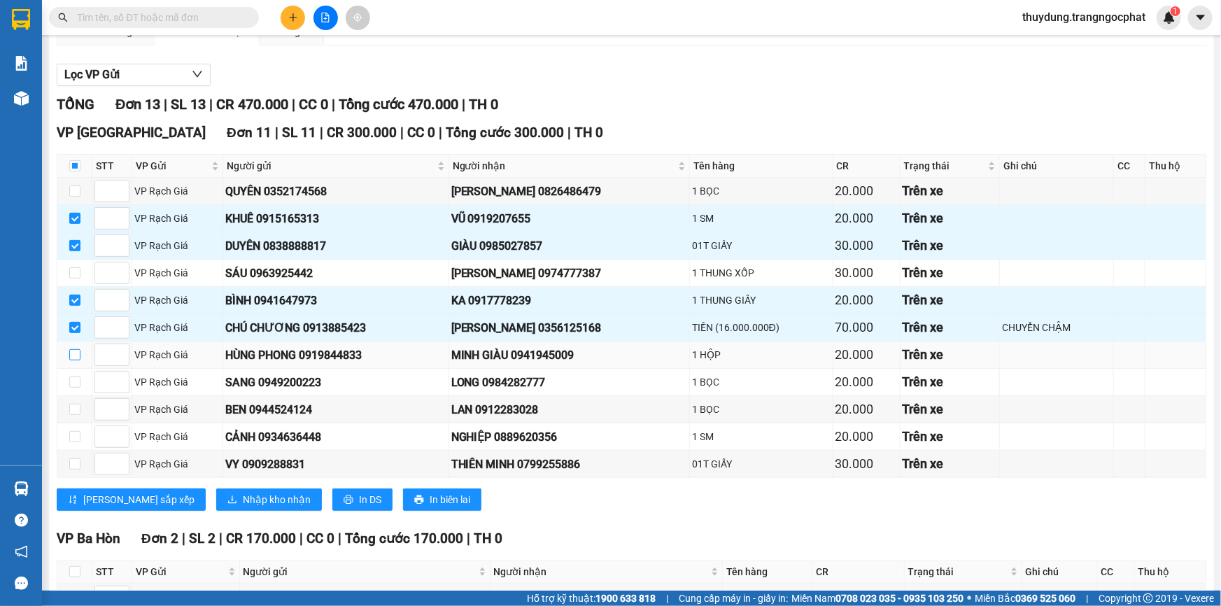
click at [77, 358] on input "checkbox" at bounding box center [74, 354] width 11 height 11
checkbox input "true"
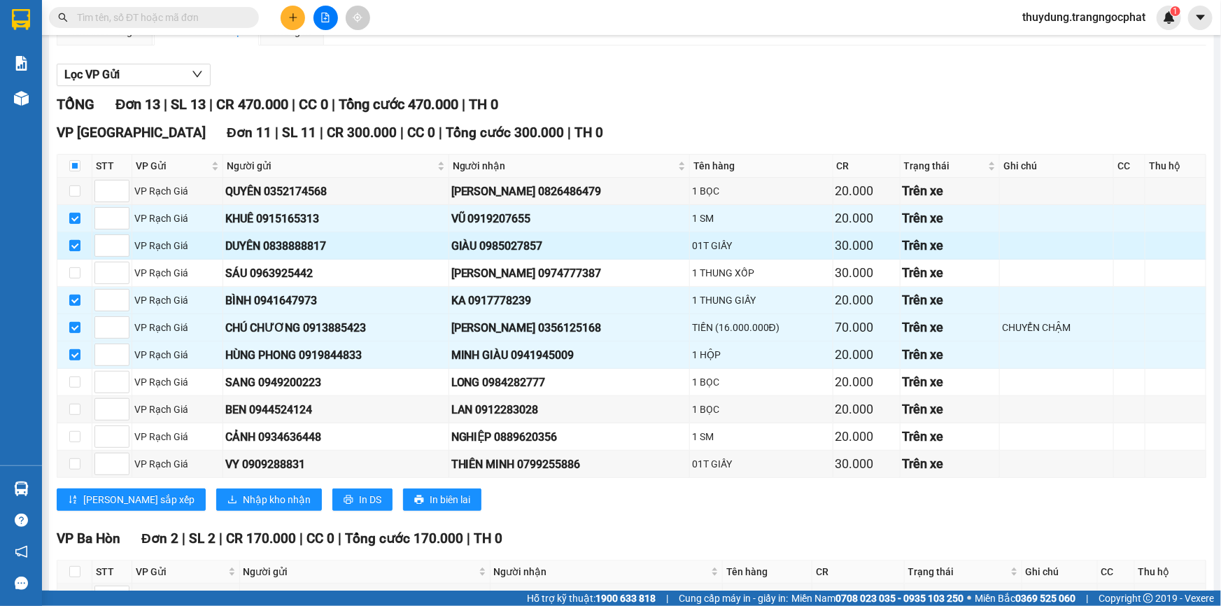
click at [76, 250] on input "checkbox" at bounding box center [74, 245] width 11 height 11
checkbox input "false"
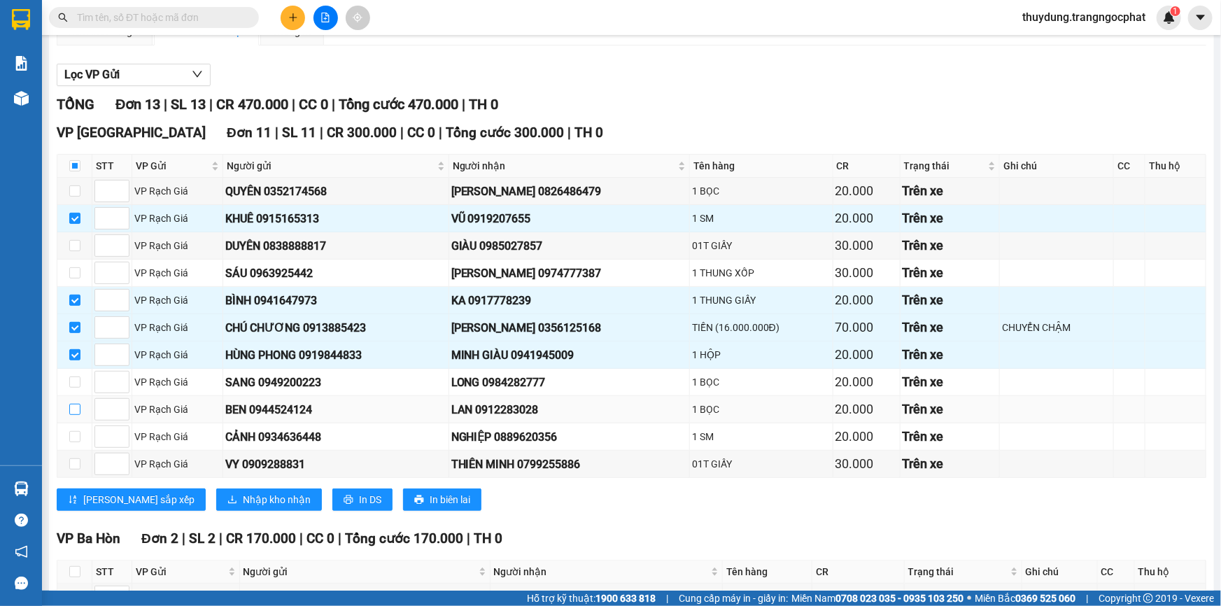
drag, startPoint x: 76, startPoint y: 406, endPoint x: 76, endPoint y: 420, distance: 14.0
click at [76, 407] on input "checkbox" at bounding box center [74, 409] width 11 height 11
checkbox input "true"
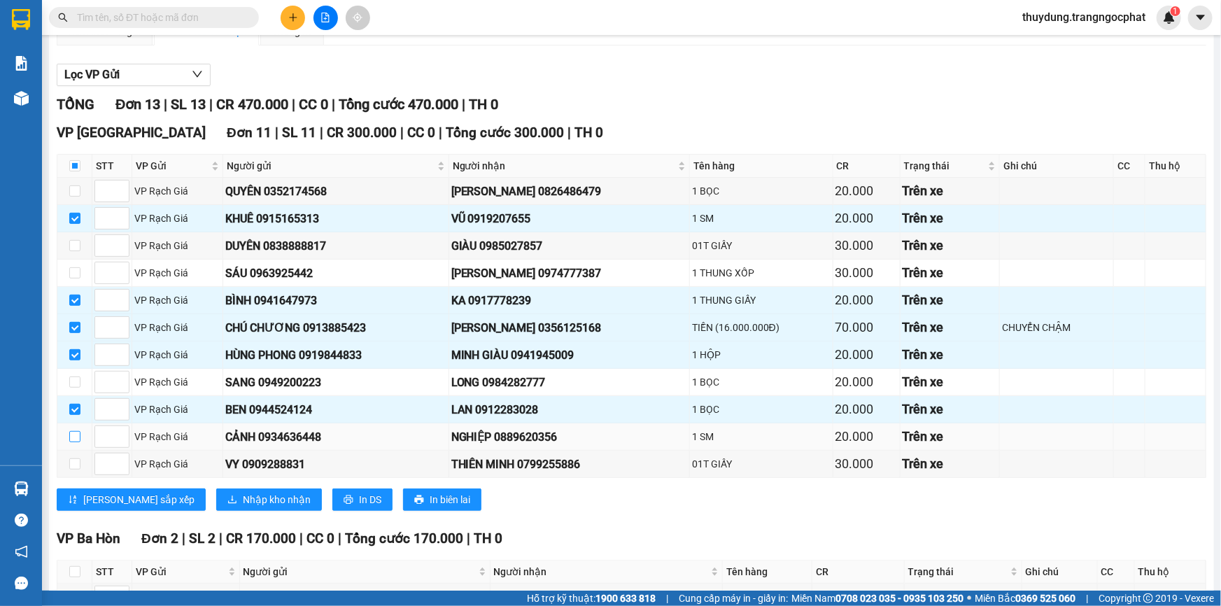
click at [78, 432] on input "checkbox" at bounding box center [74, 436] width 11 height 11
checkbox input "true"
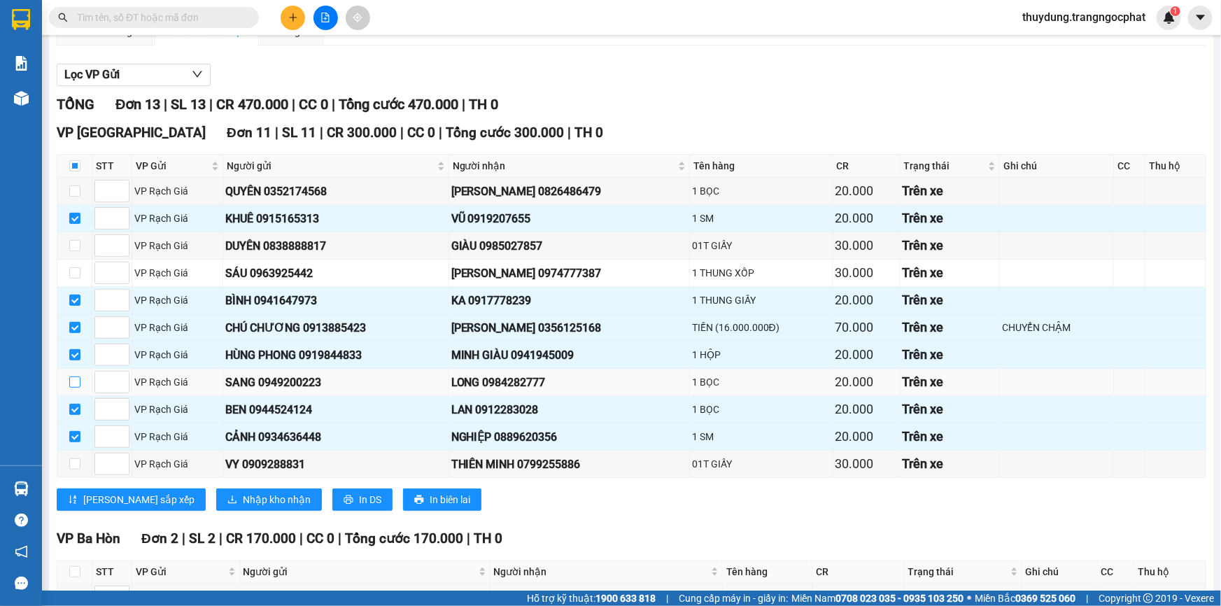
click at [73, 381] on input "checkbox" at bounding box center [74, 381] width 11 height 11
checkbox input "true"
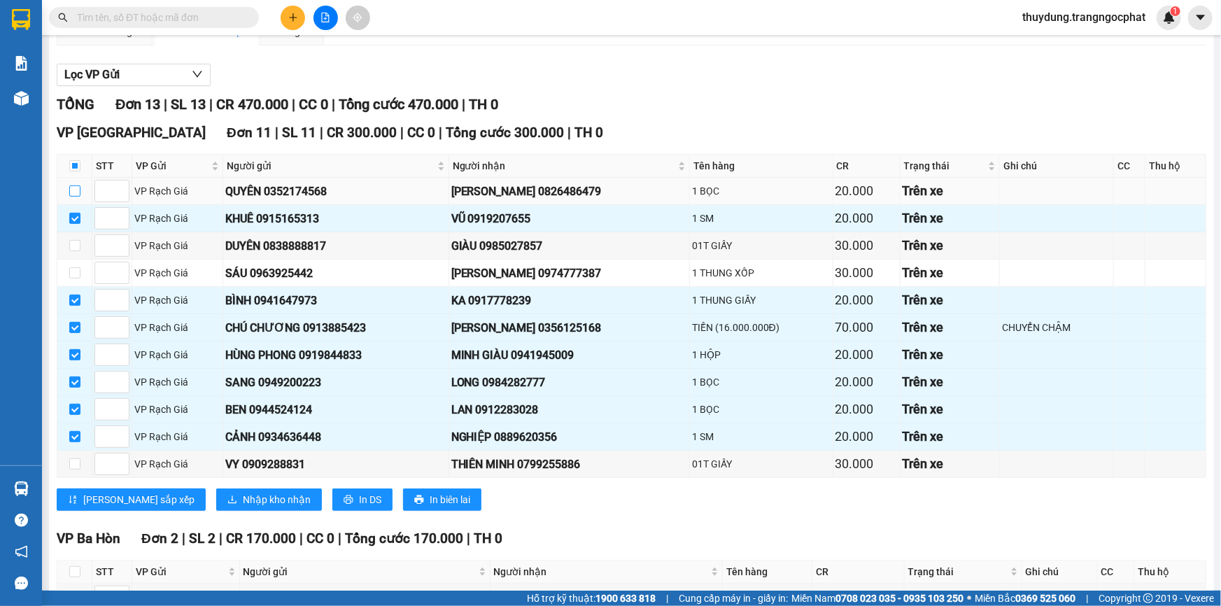
click at [76, 193] on input "checkbox" at bounding box center [74, 190] width 11 height 11
checkbox input "true"
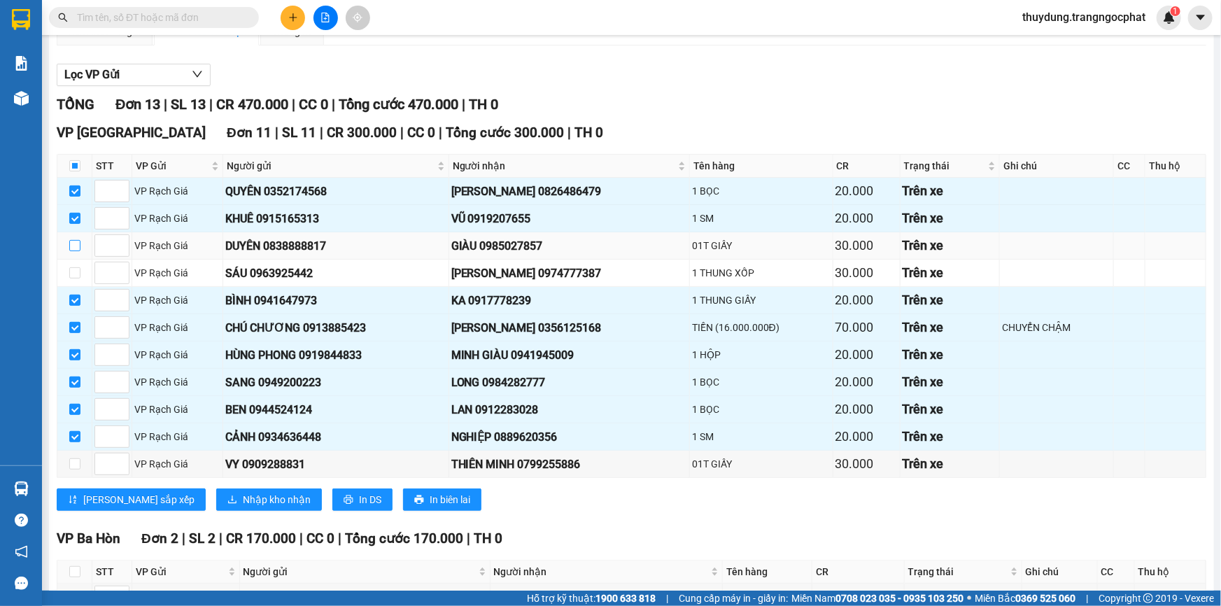
click at [75, 247] on input "checkbox" at bounding box center [74, 245] width 11 height 11
checkbox input "true"
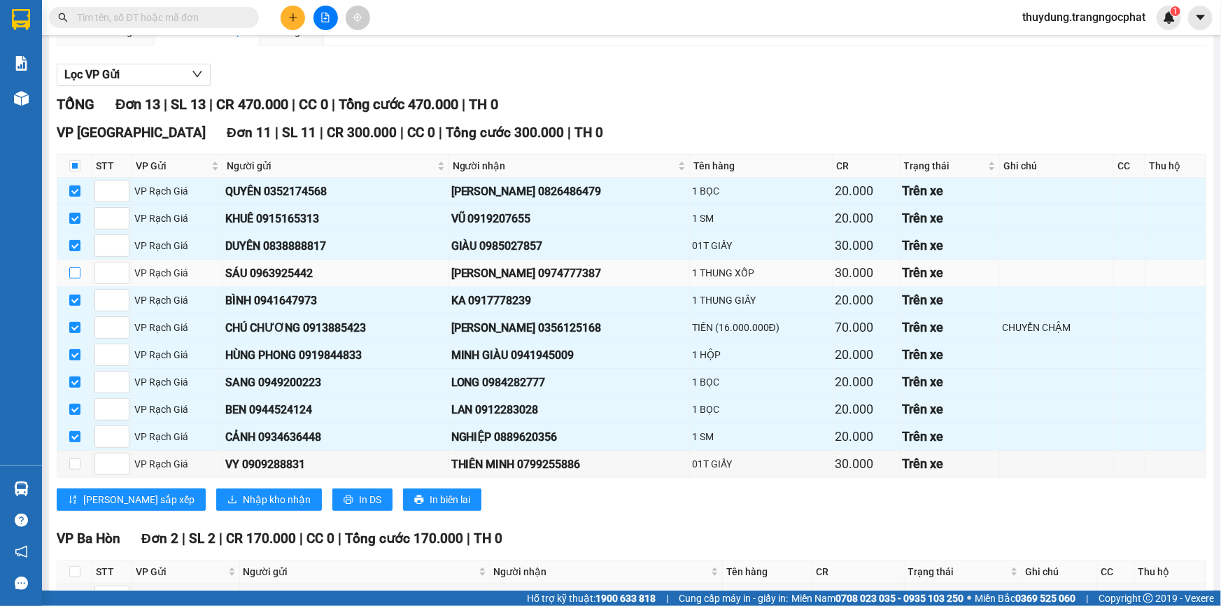
click at [72, 274] on input "checkbox" at bounding box center [74, 272] width 11 height 11
checkbox input "true"
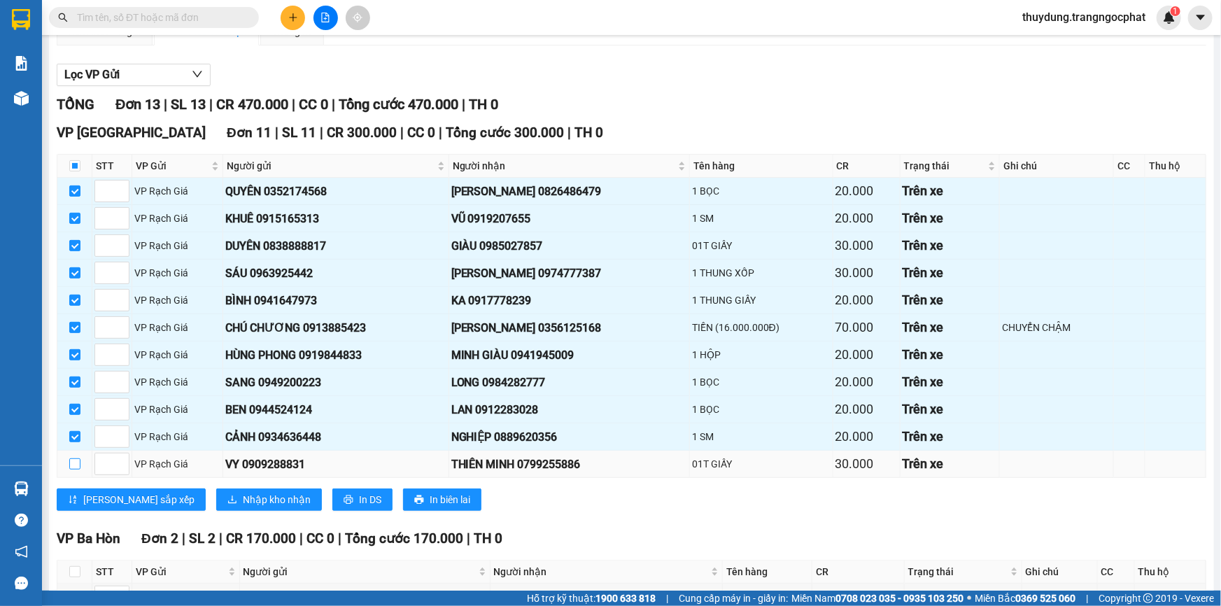
click at [76, 462] on input "checkbox" at bounding box center [74, 463] width 11 height 11
checkbox input "true"
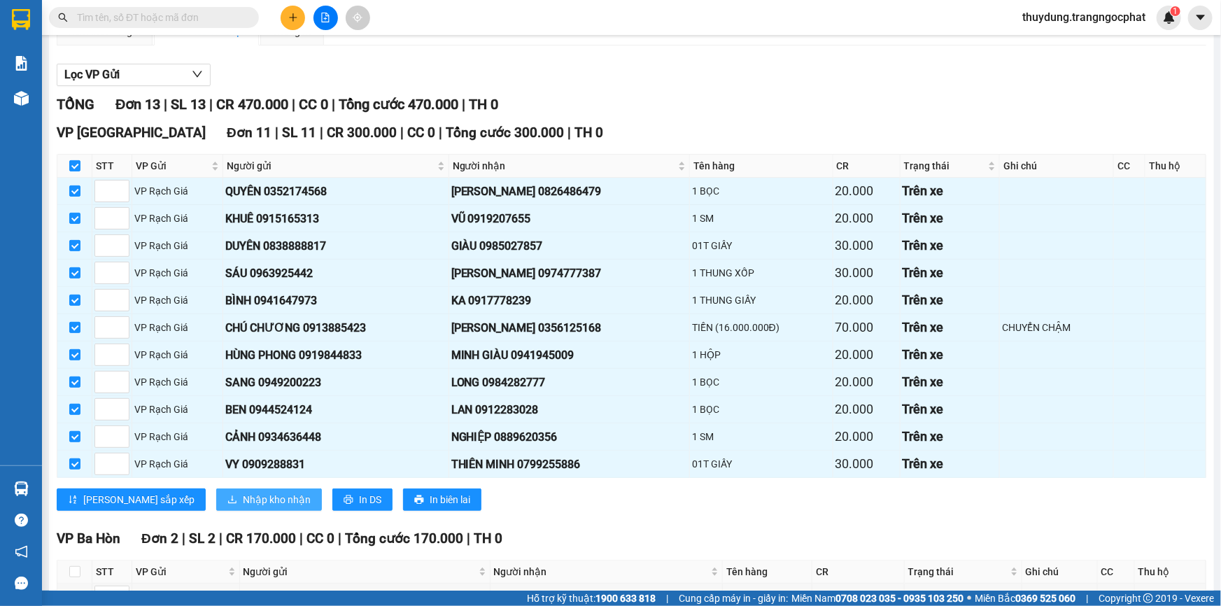
click at [243, 500] on span "Nhập kho nhận" at bounding box center [277, 499] width 68 height 15
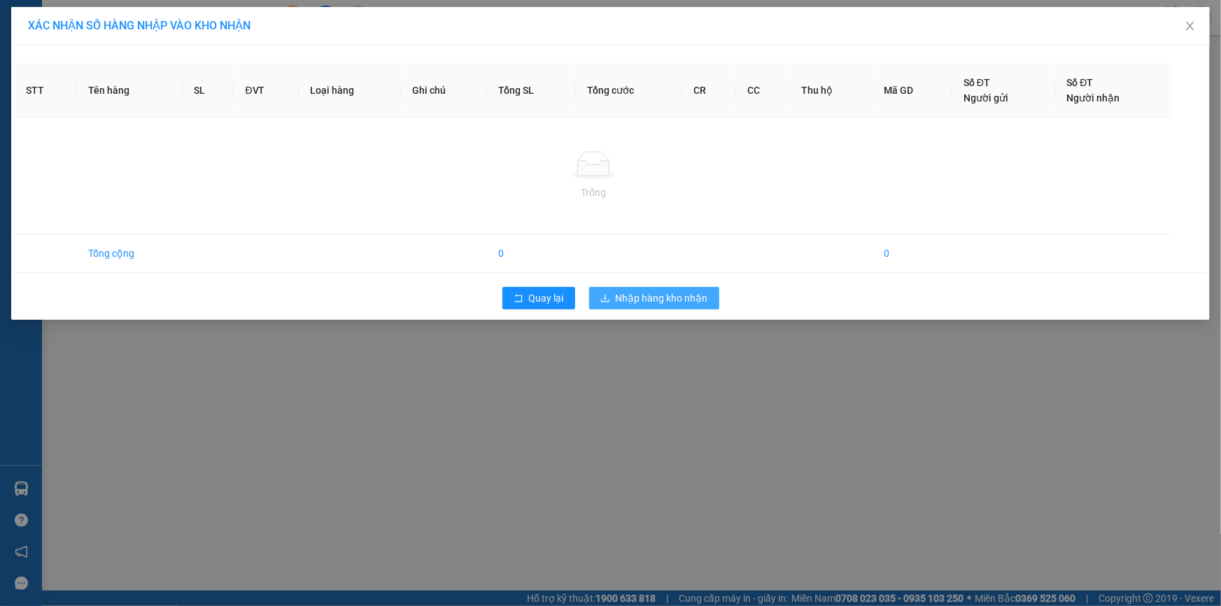
click at [661, 302] on span "Nhập hàng kho nhận" at bounding box center [662, 297] width 92 height 15
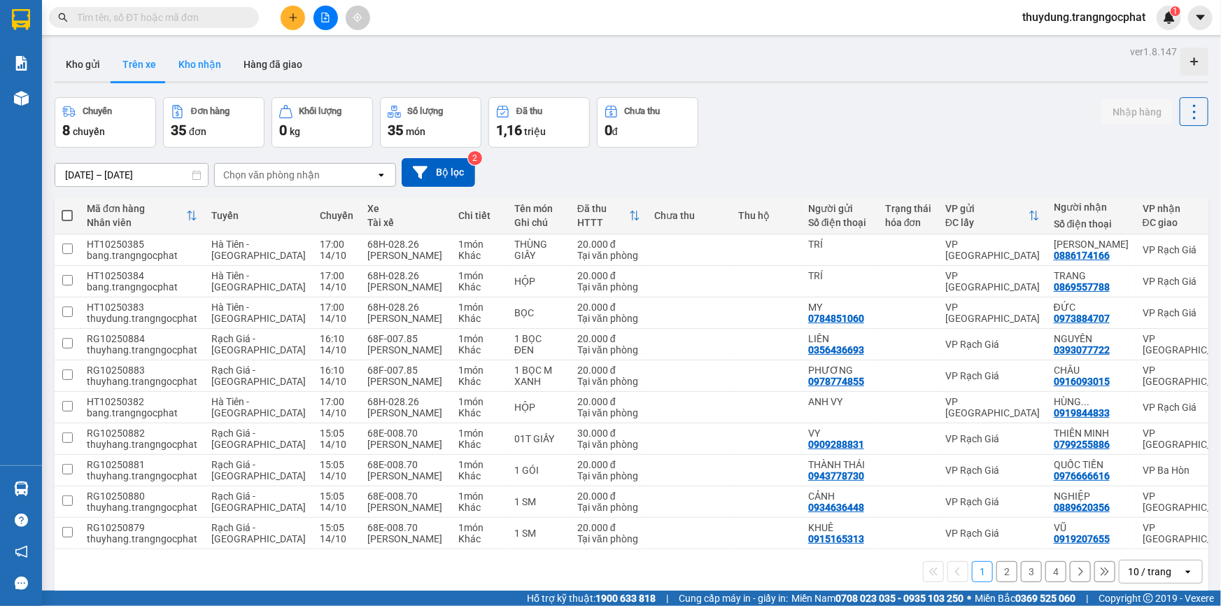
click at [214, 62] on button "Kho nhận" at bounding box center [199, 65] width 65 height 34
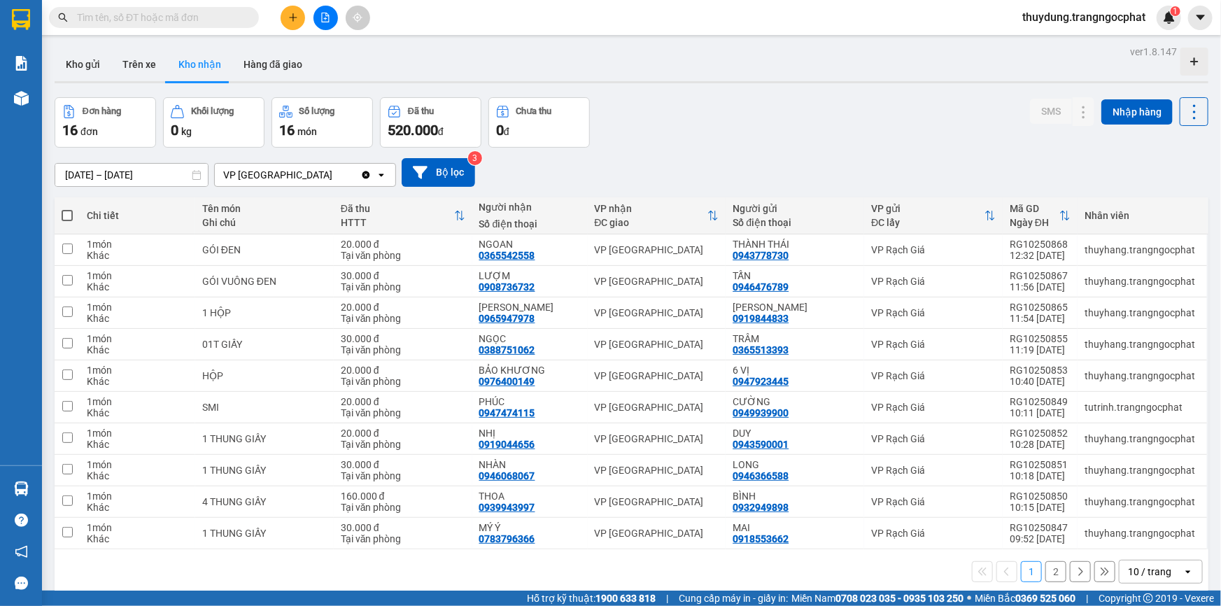
scroll to position [64, 0]
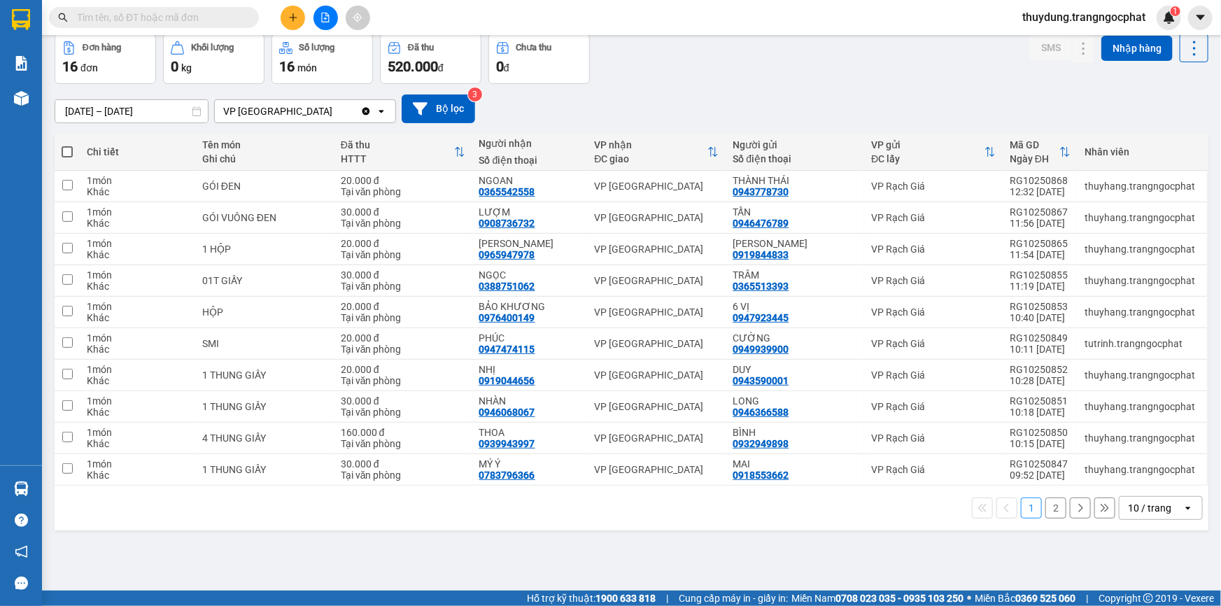
click at [1047, 499] on button "2" at bounding box center [1055, 508] width 21 height 21
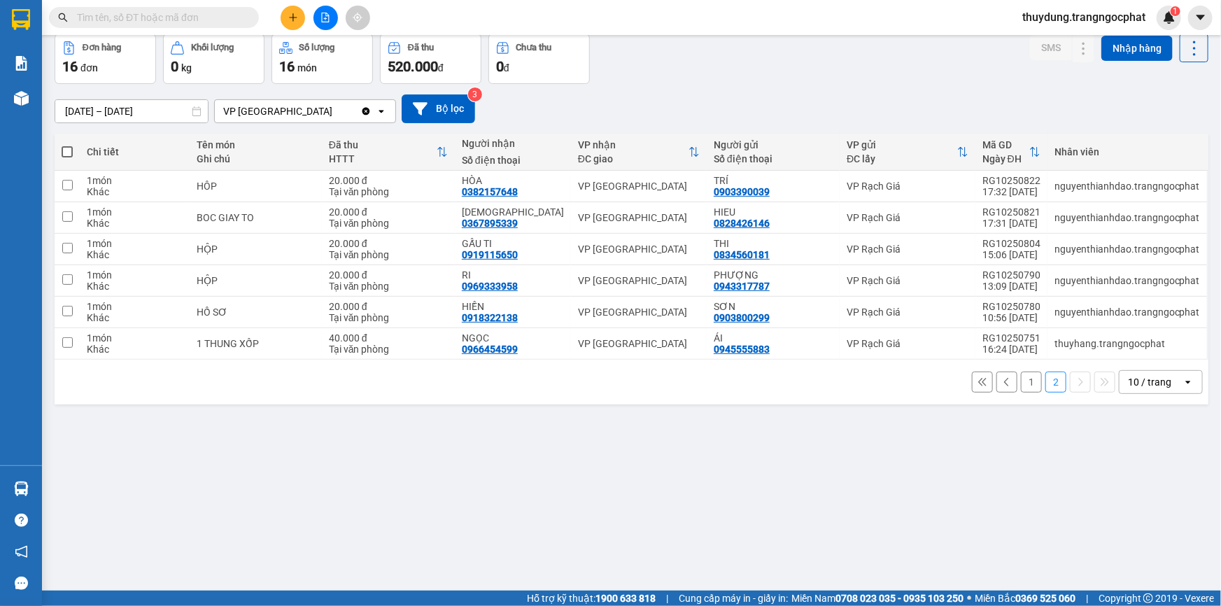
click at [1021, 382] on button "1" at bounding box center [1031, 382] width 21 height 21
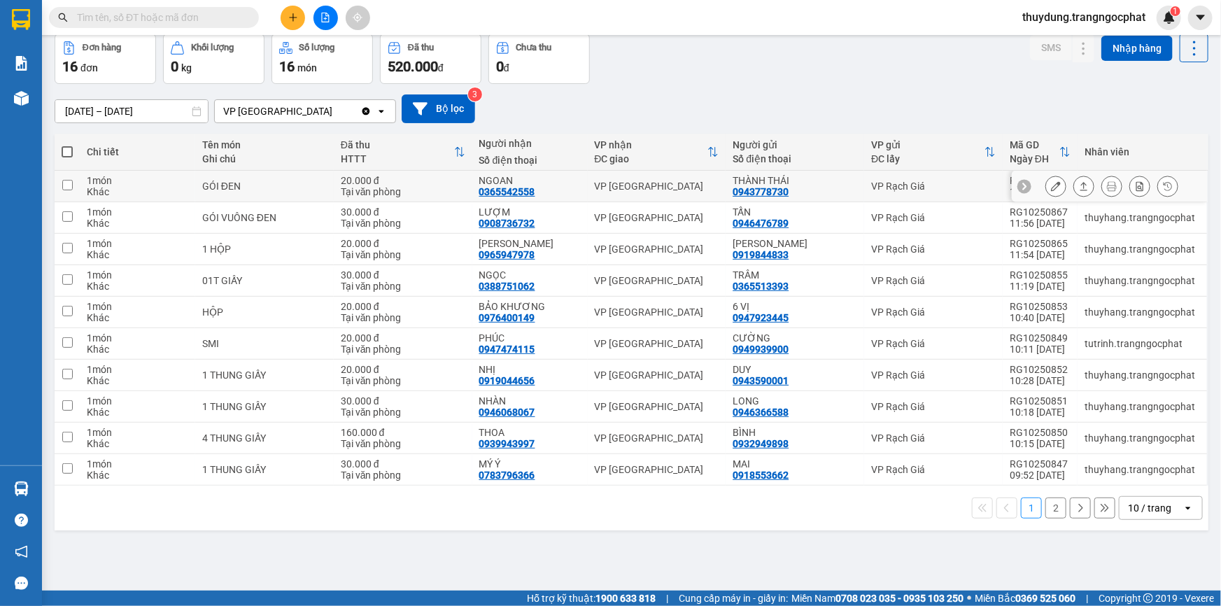
click at [496, 178] on div "NGOAN" at bounding box center [529, 180] width 101 height 11
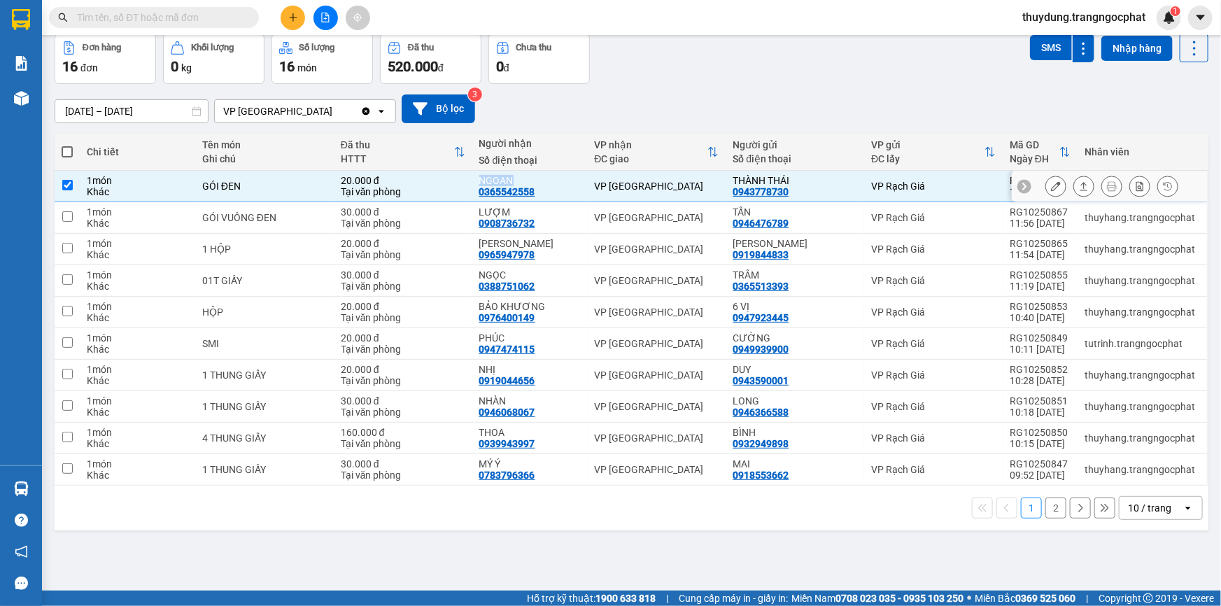
click at [496, 178] on div "NGOAN" at bounding box center [529, 180] width 101 height 11
checkbox input "false"
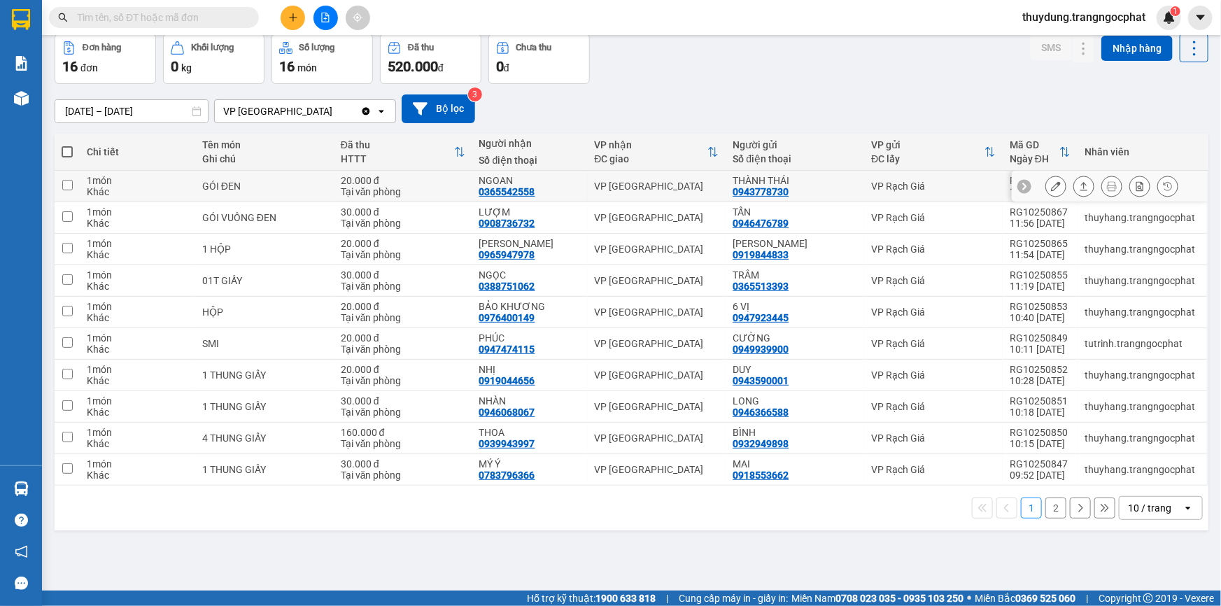
click at [526, 186] on div "0365542558" at bounding box center [507, 191] width 56 height 11
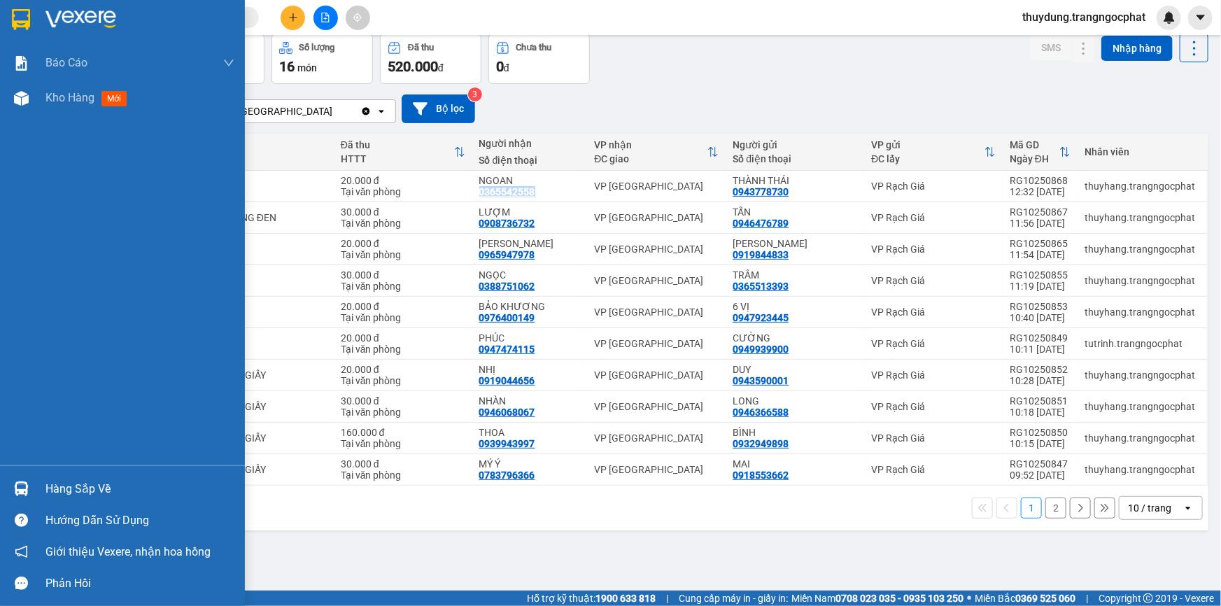
click at [92, 481] on div "Hàng sắp về" at bounding box center [139, 489] width 189 height 21
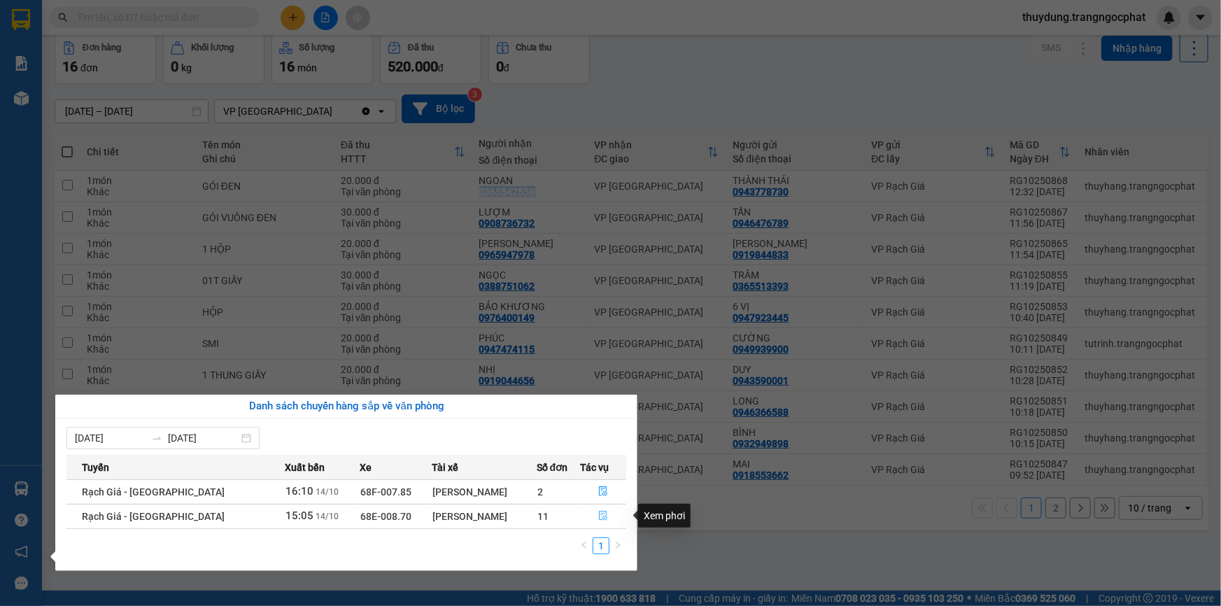
click at [605, 514] on icon "file-done" at bounding box center [603, 516] width 10 height 10
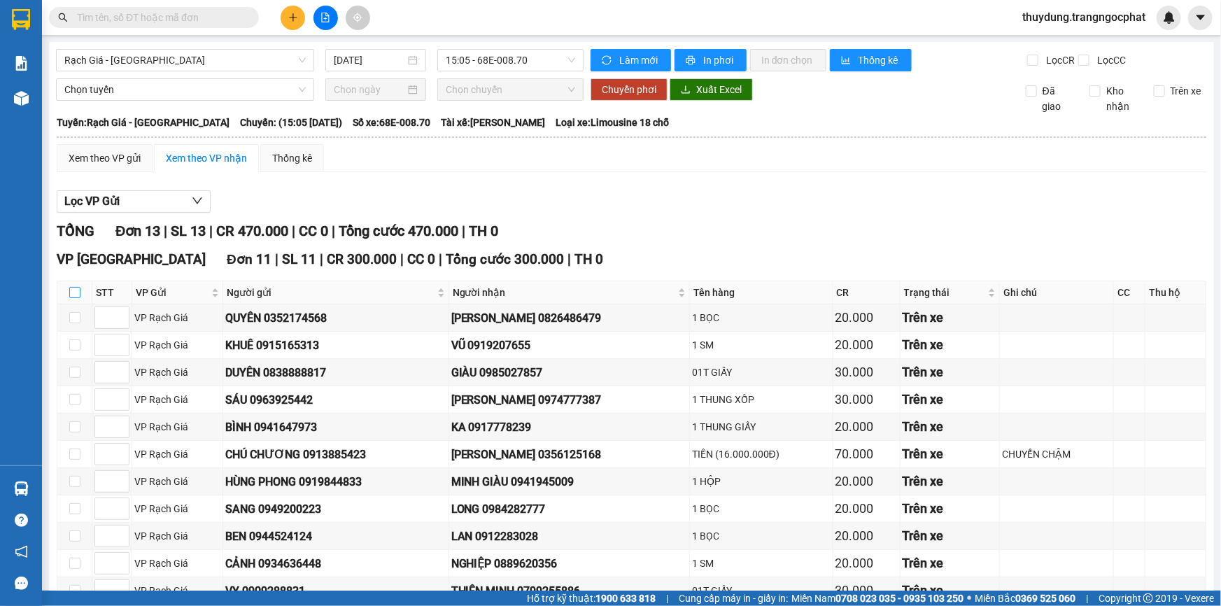
click at [75, 292] on input "checkbox" at bounding box center [74, 292] width 11 height 11
checkbox input "true"
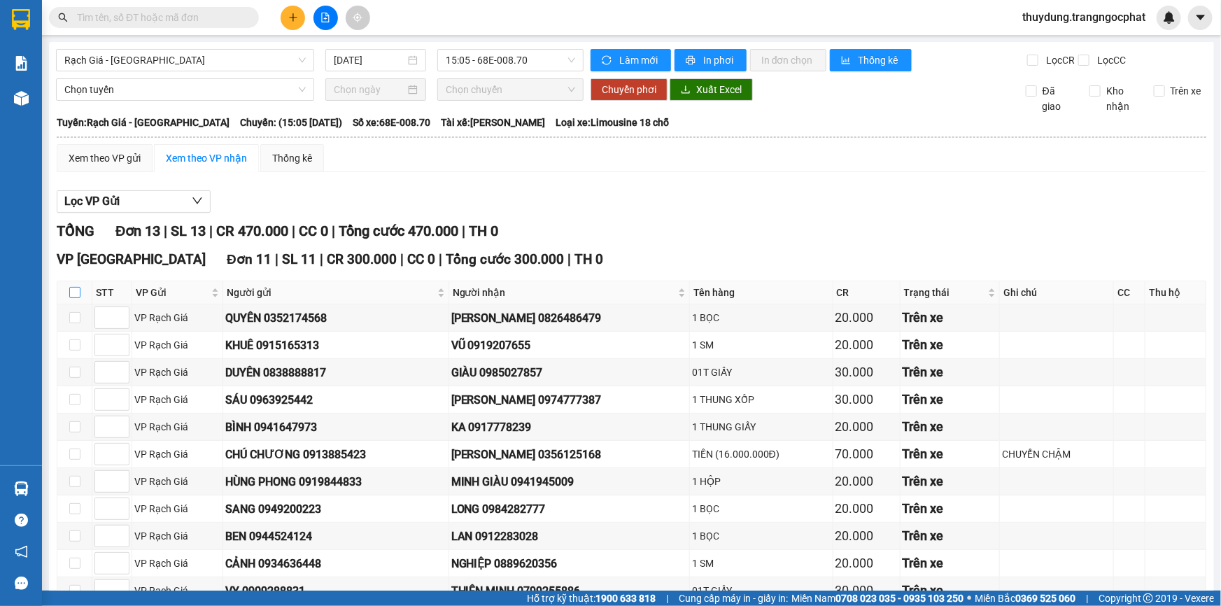
checkbox input "true"
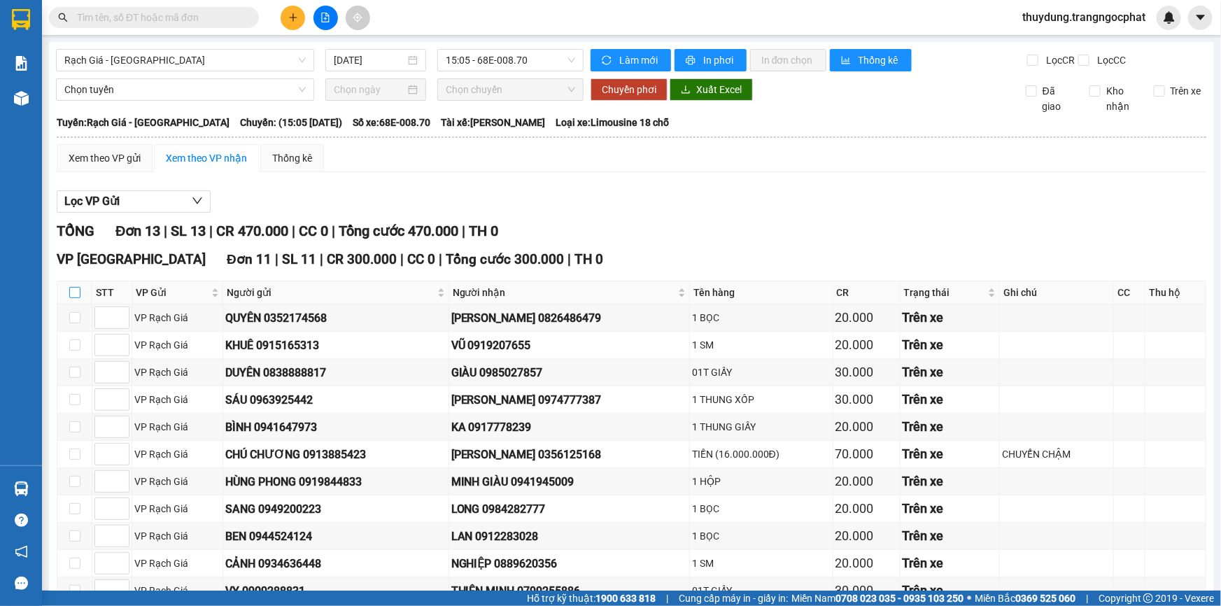
checkbox input "true"
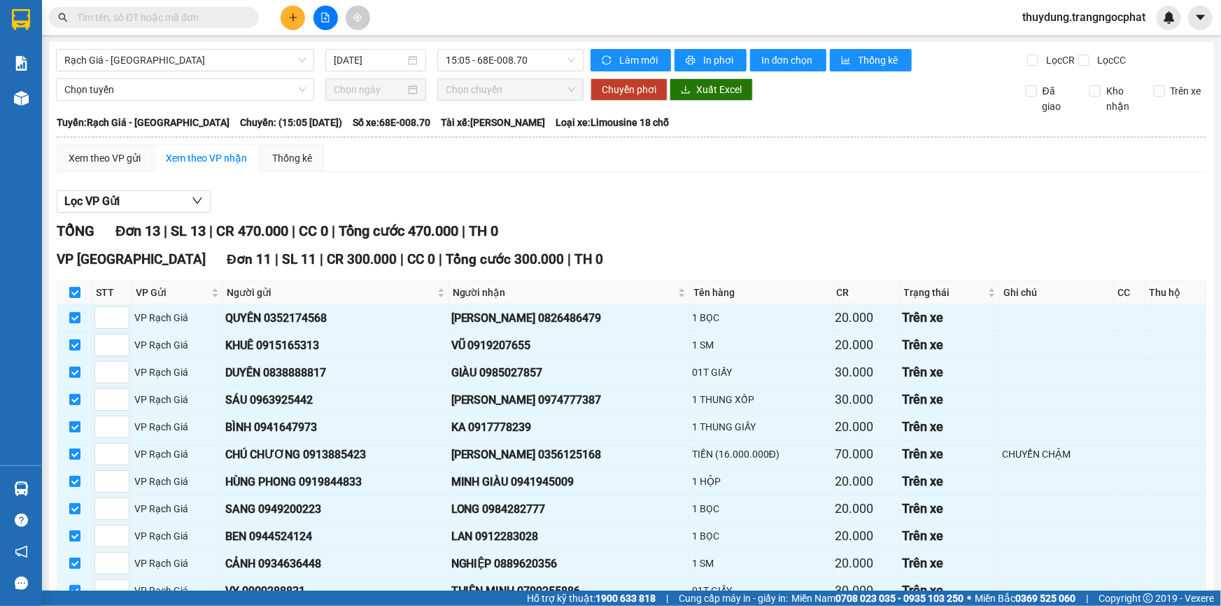
scroll to position [243, 0]
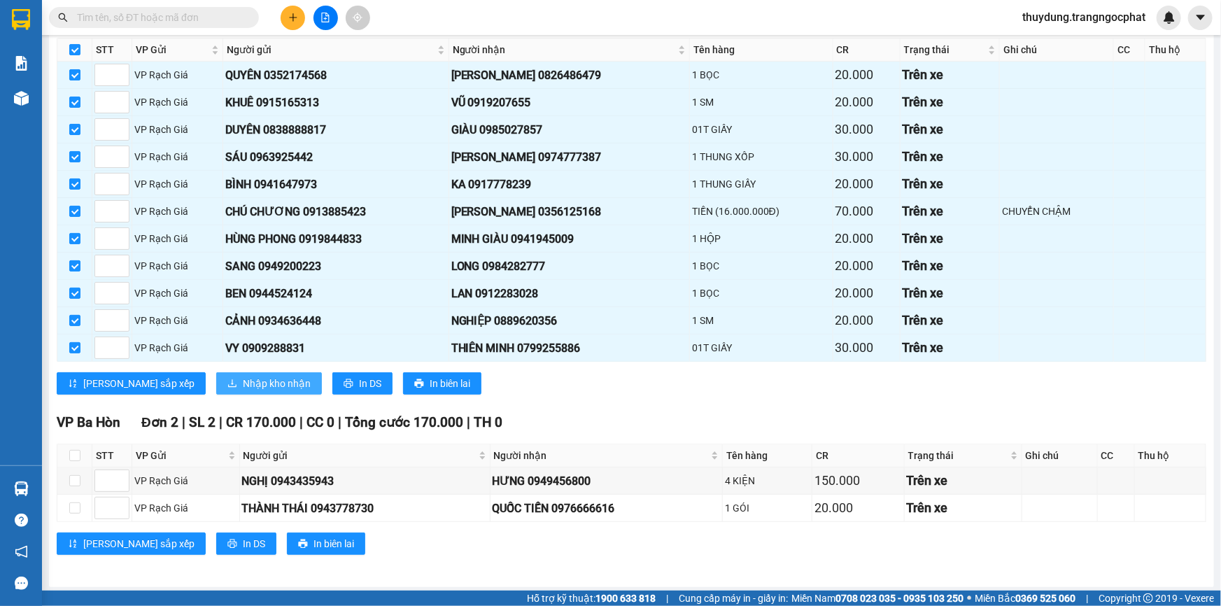
click at [243, 384] on span "Nhập kho nhận" at bounding box center [277, 383] width 68 height 15
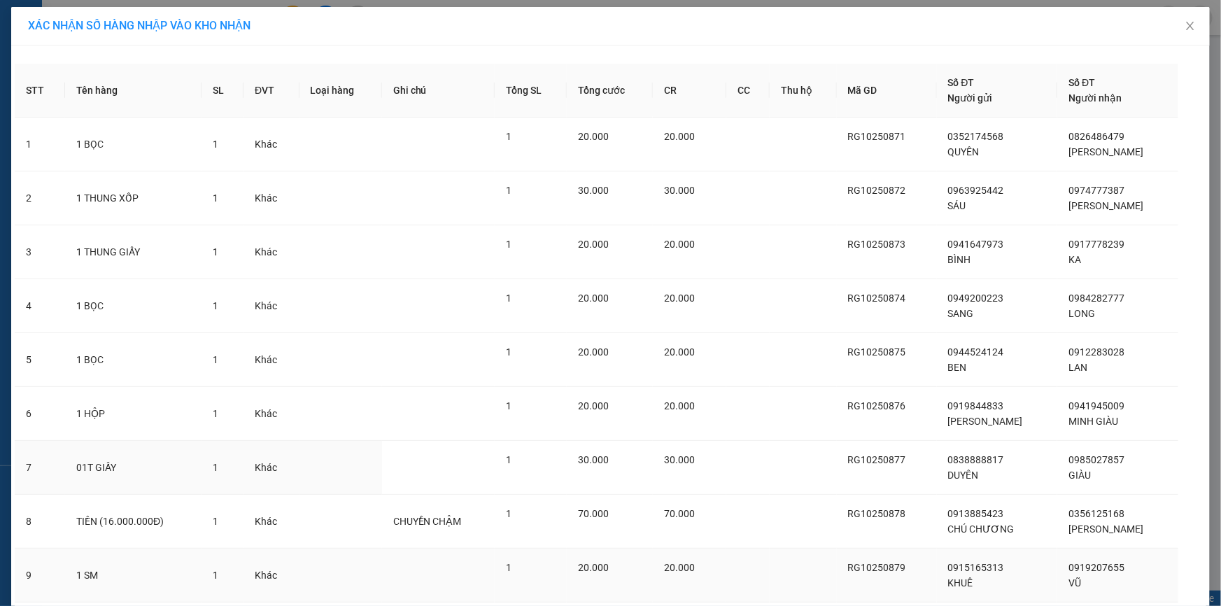
scroll to position [205, 0]
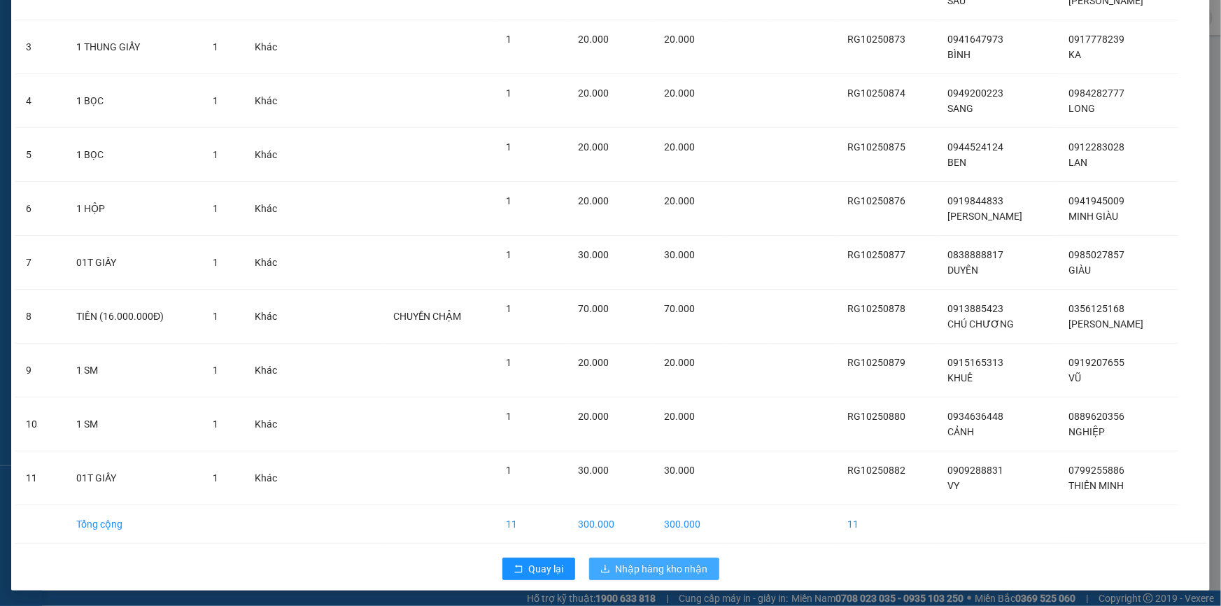
click at [670, 561] on span "Nhập hàng kho nhận" at bounding box center [662, 568] width 92 height 15
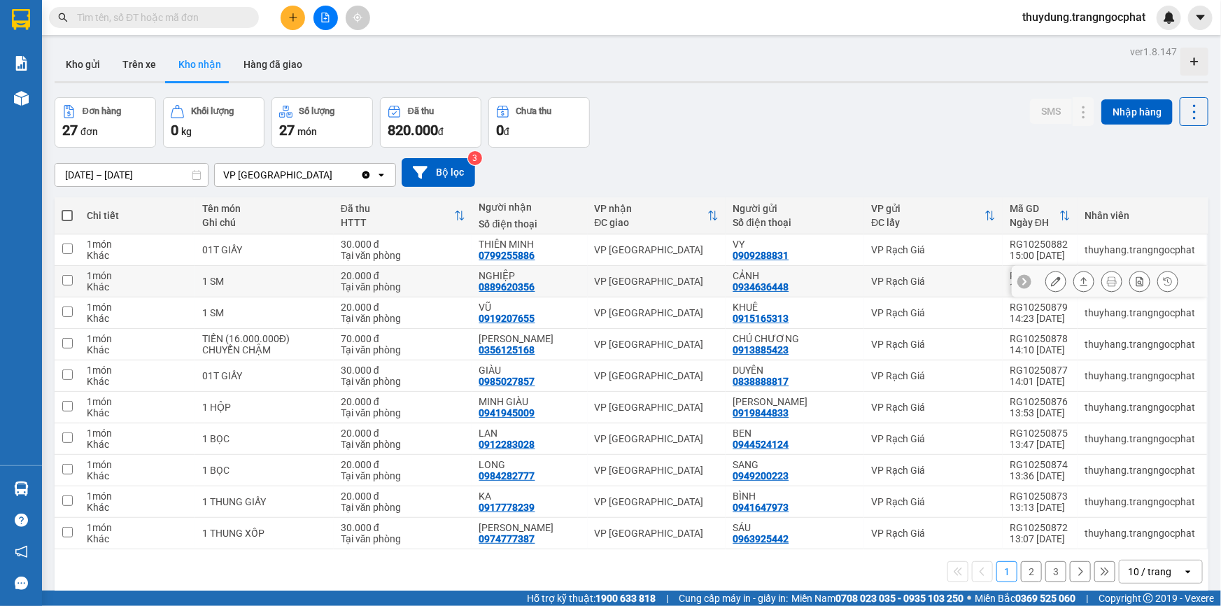
scroll to position [64, 0]
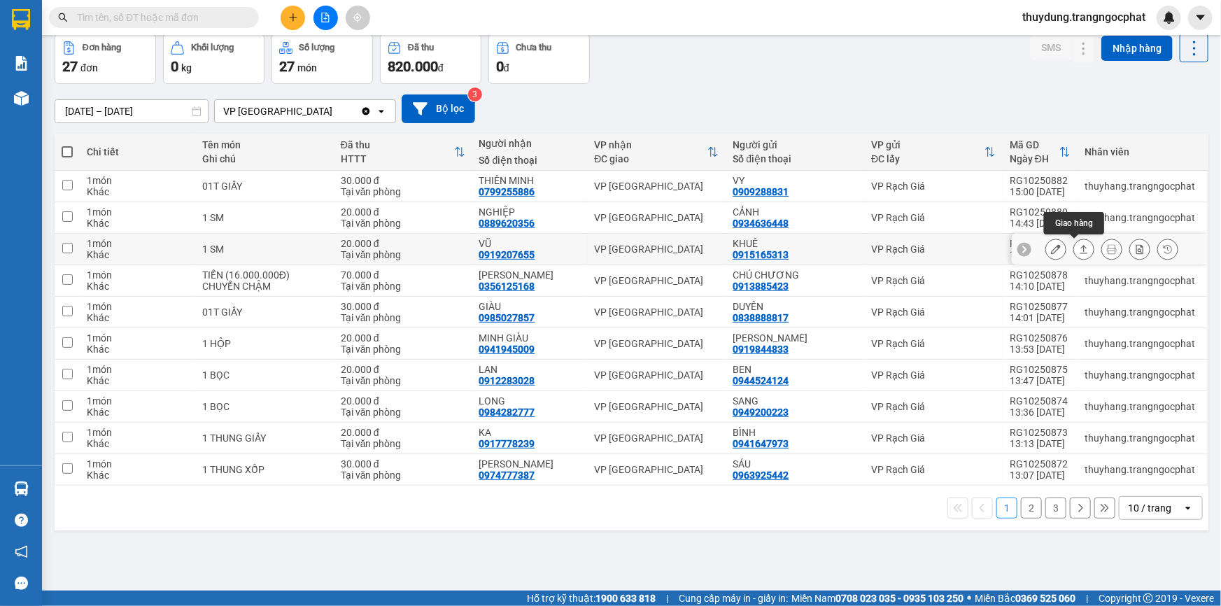
click at [1083, 248] on button at bounding box center [1084, 249] width 20 height 24
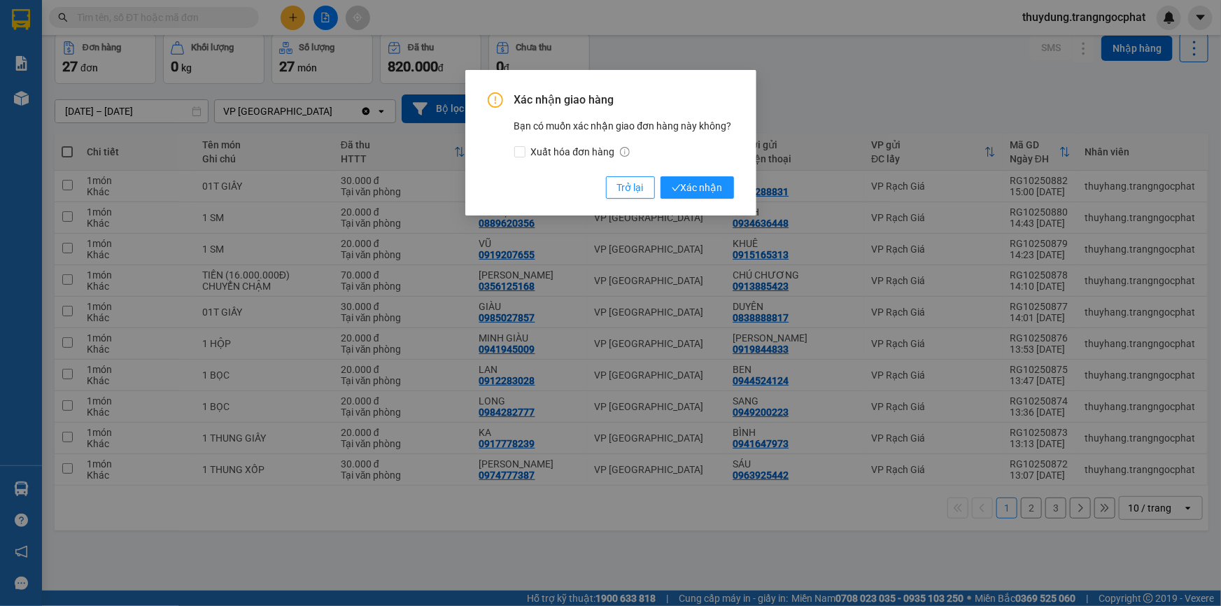
drag, startPoint x: 699, startPoint y: 206, endPoint x: 711, endPoint y: 190, distance: 20.6
click at [700, 206] on div "Xác nhận giao hàng Bạn có muốn xác nhận giao đơn hàng này không? Xuất hóa đơn h…" at bounding box center [610, 143] width 291 height 146
click at [713, 184] on span "Xác nhận" at bounding box center [697, 187] width 51 height 15
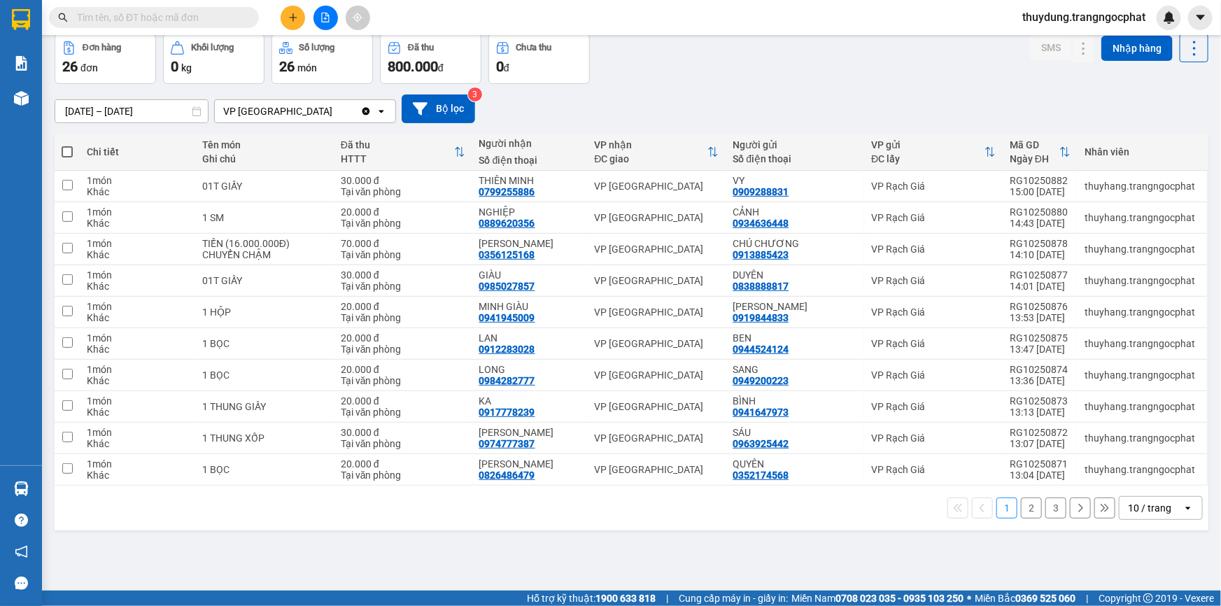
click at [1022, 512] on button "2" at bounding box center [1031, 508] width 21 height 21
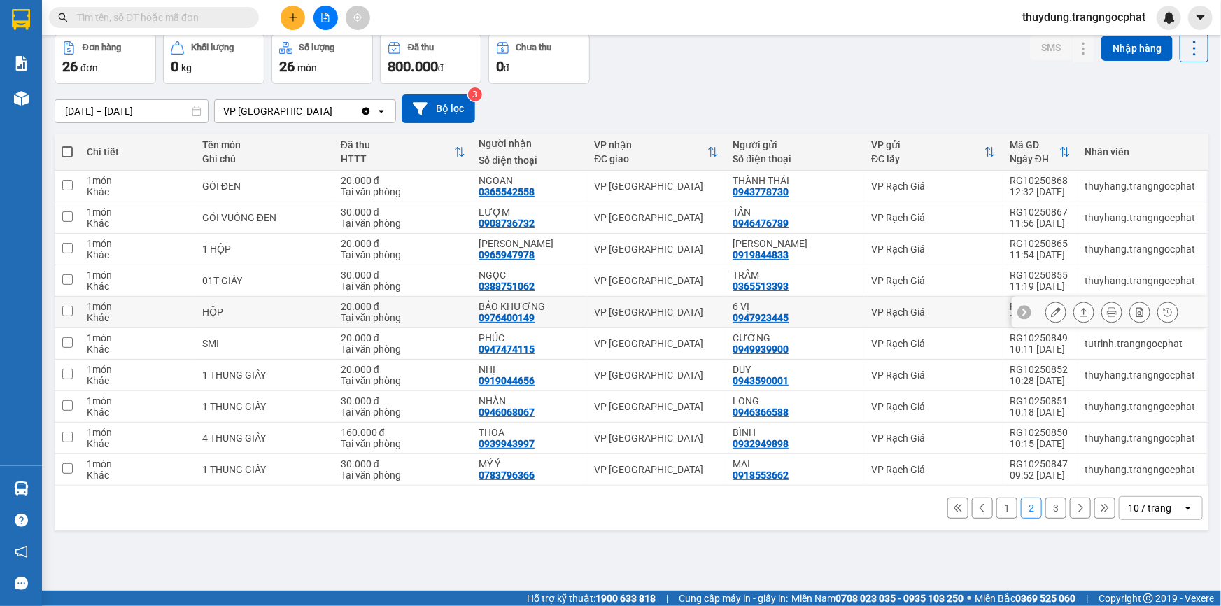
click at [1079, 311] on icon at bounding box center [1084, 312] width 10 height 10
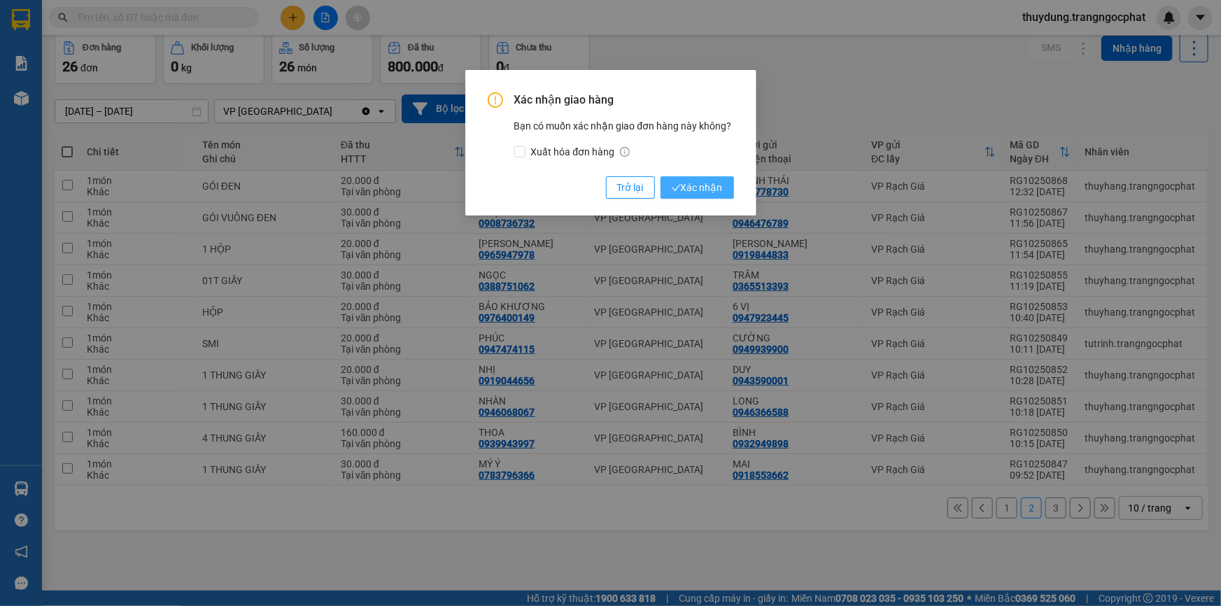
click at [715, 193] on span "Xác nhận" at bounding box center [697, 187] width 51 height 15
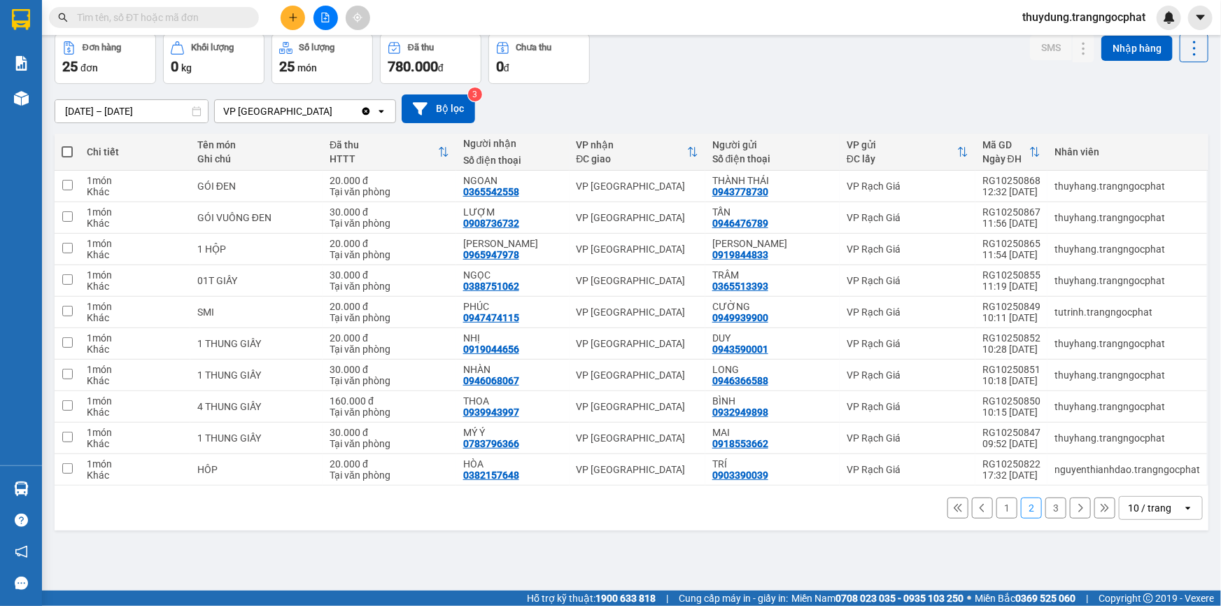
click at [996, 509] on button "1" at bounding box center [1006, 508] width 21 height 21
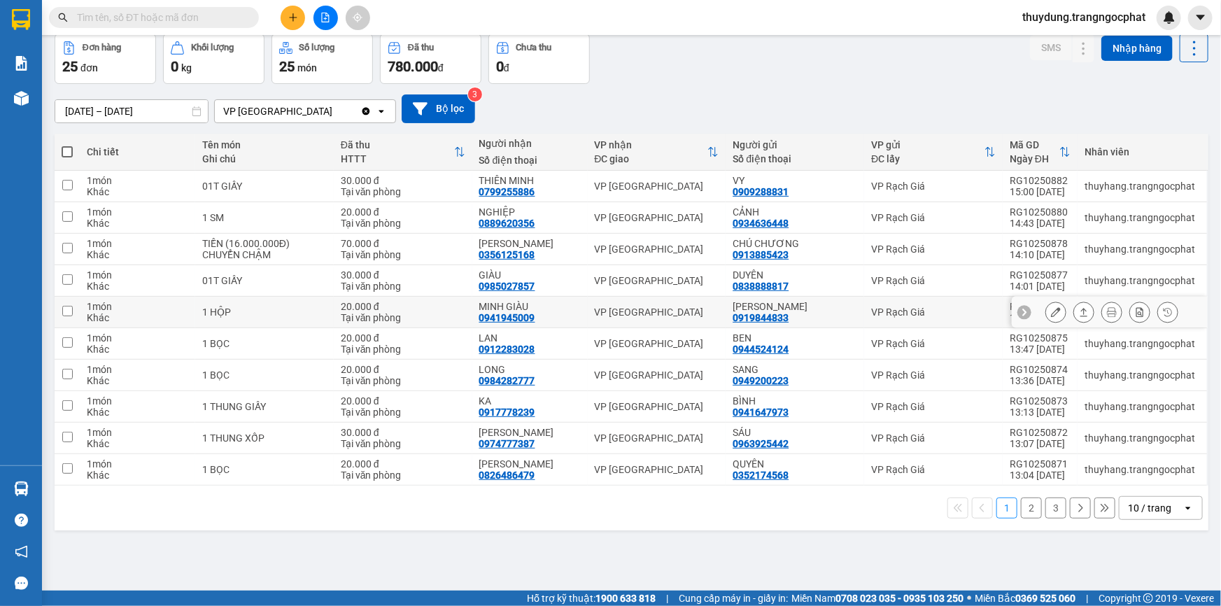
drag, startPoint x: 1072, startPoint y: 309, endPoint x: 1060, endPoint y: 311, distance: 12.0
click at [1080, 309] on icon at bounding box center [1084, 312] width 8 height 8
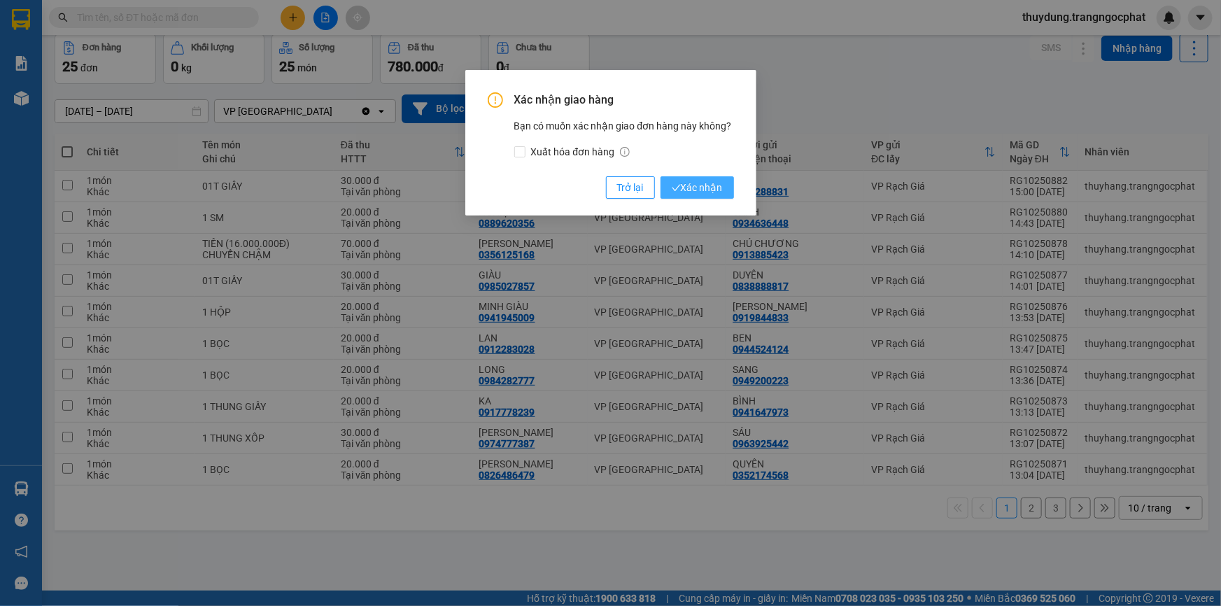
click at [689, 190] on span "Xác nhận" at bounding box center [697, 187] width 51 height 15
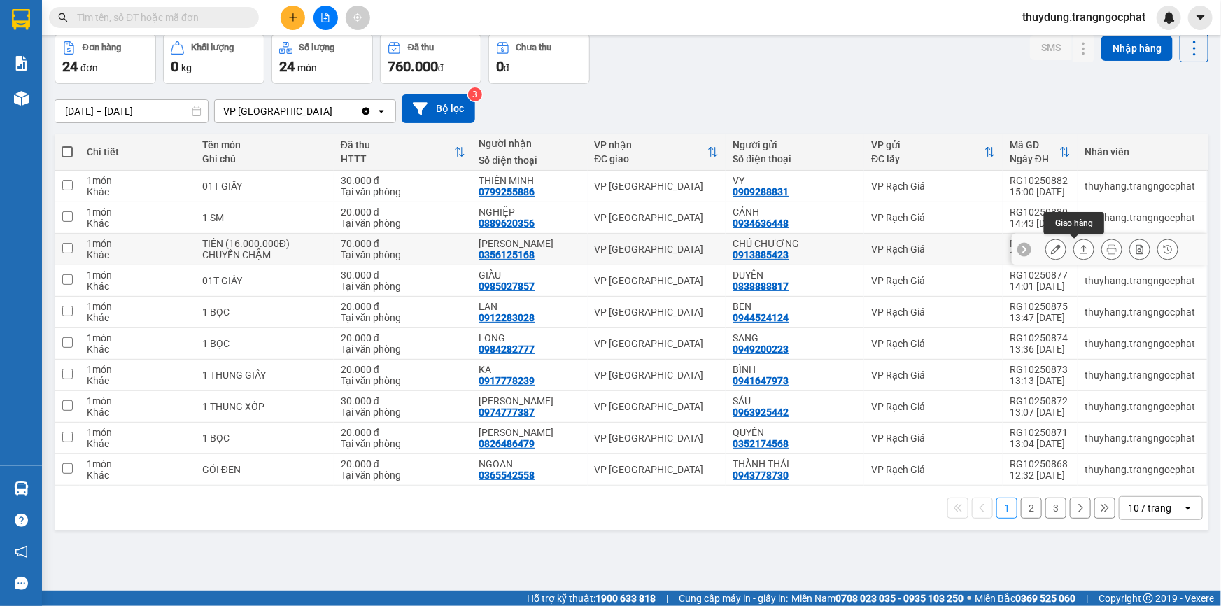
click at [1074, 242] on button at bounding box center [1084, 249] width 20 height 24
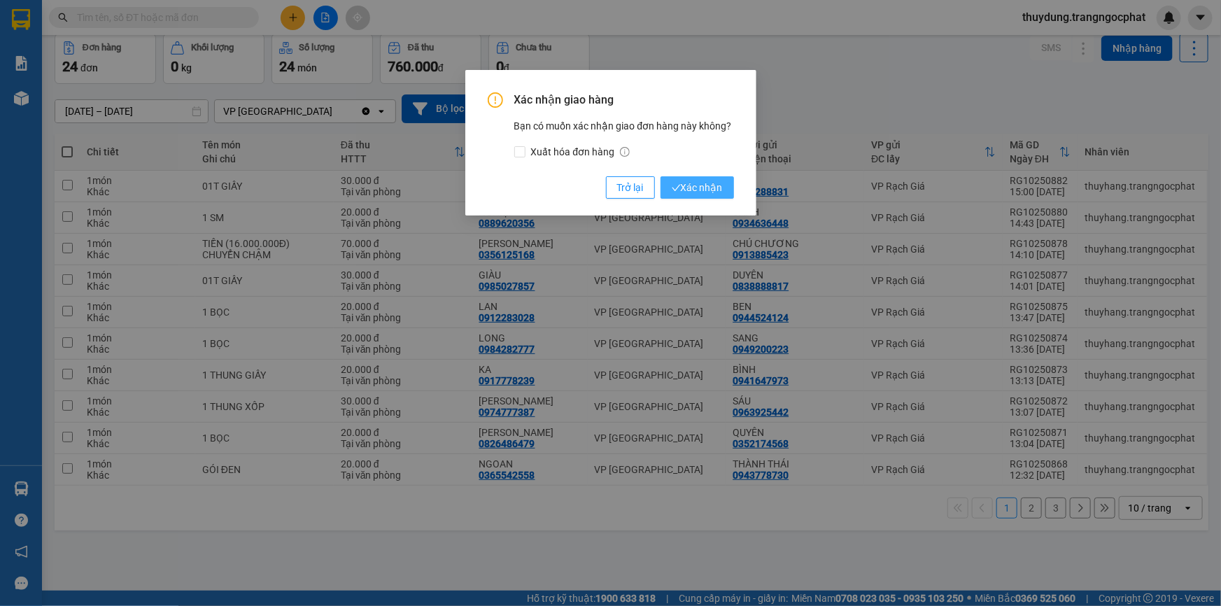
click at [713, 195] on span "Xác nhận" at bounding box center [697, 187] width 51 height 15
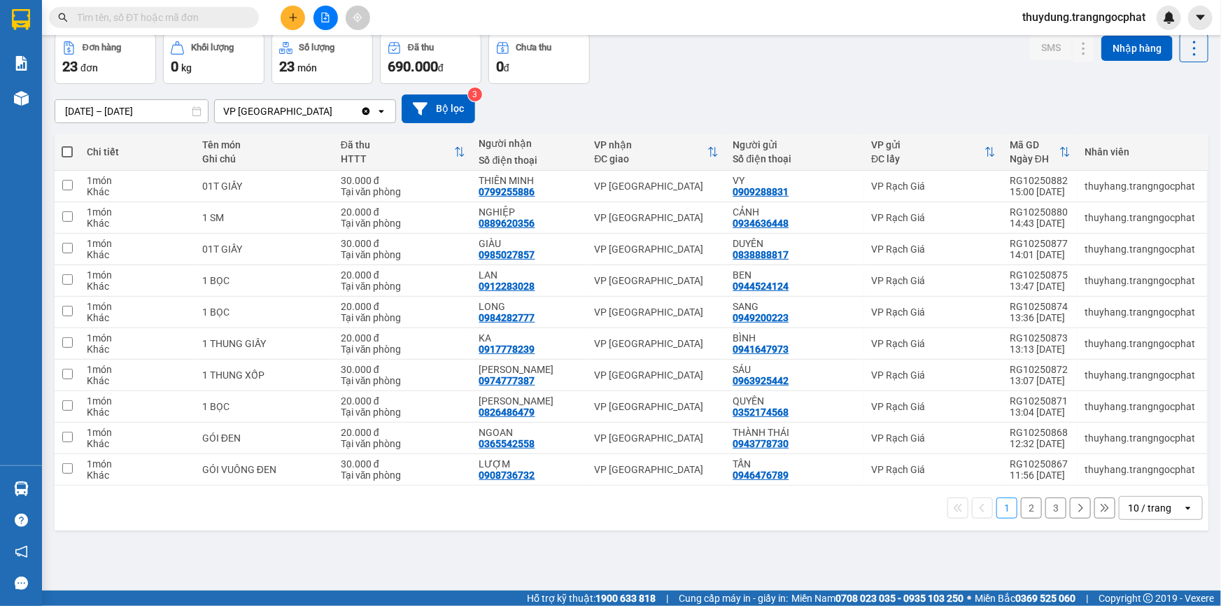
scroll to position [0, 0]
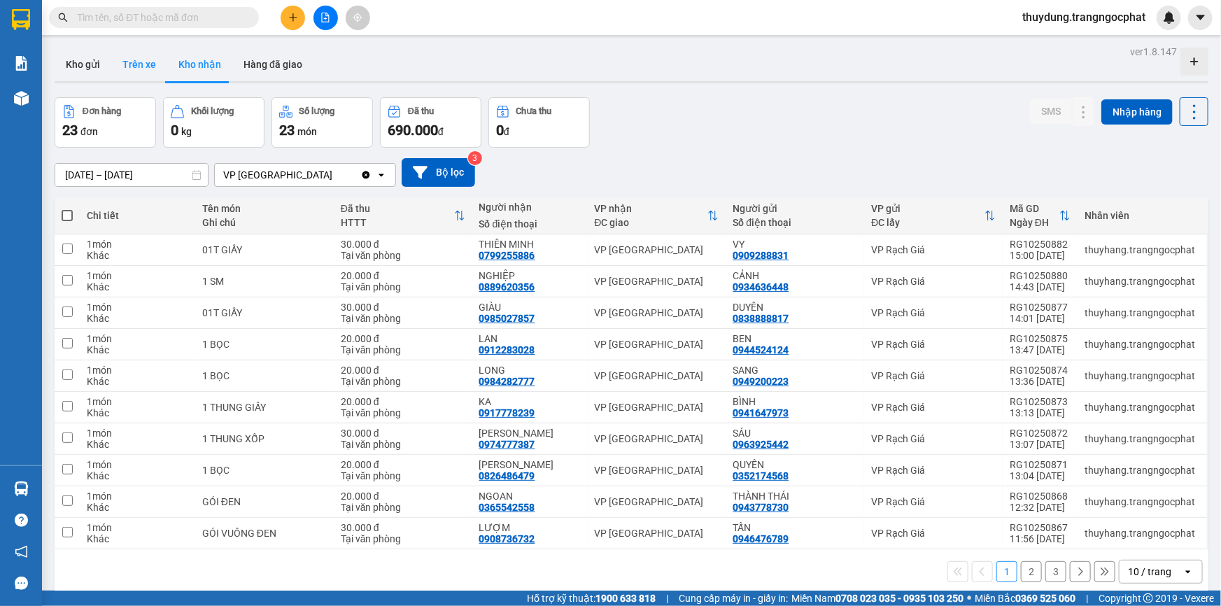
click at [147, 64] on button "Trên xe" at bounding box center [139, 65] width 56 height 34
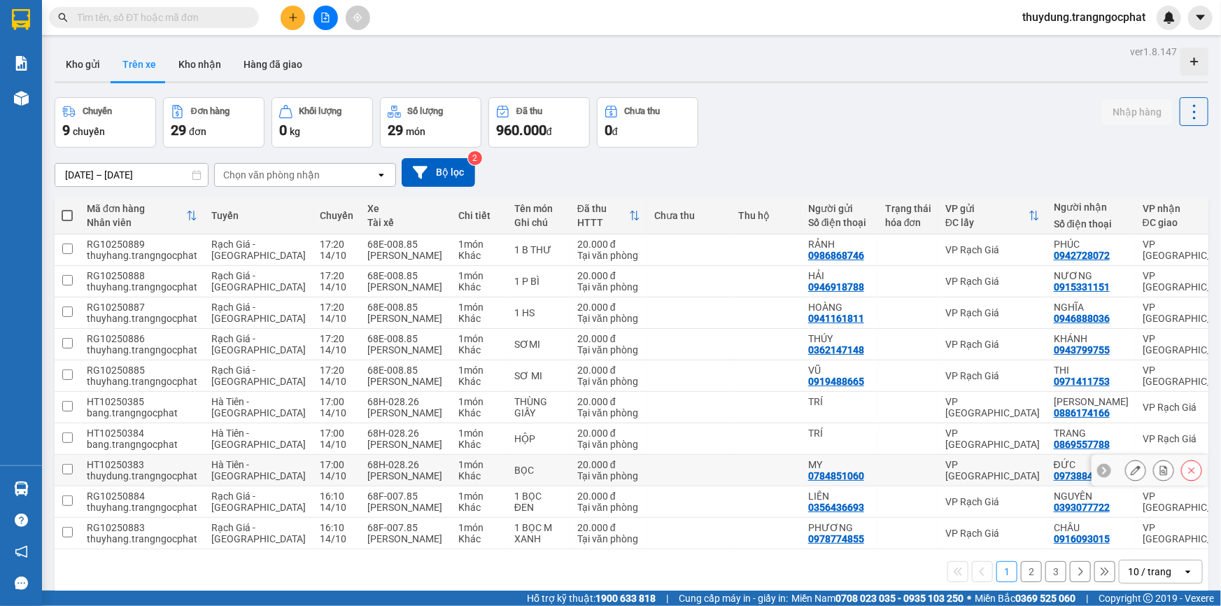
scroll to position [64, 0]
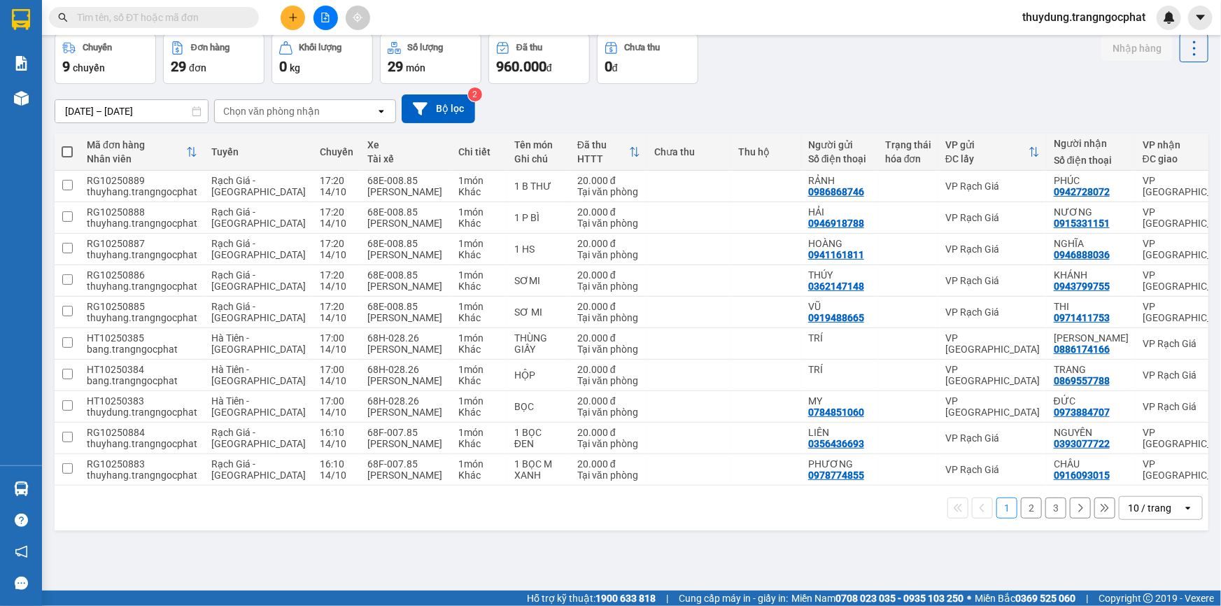
click at [1021, 507] on button "2" at bounding box center [1031, 508] width 21 height 21
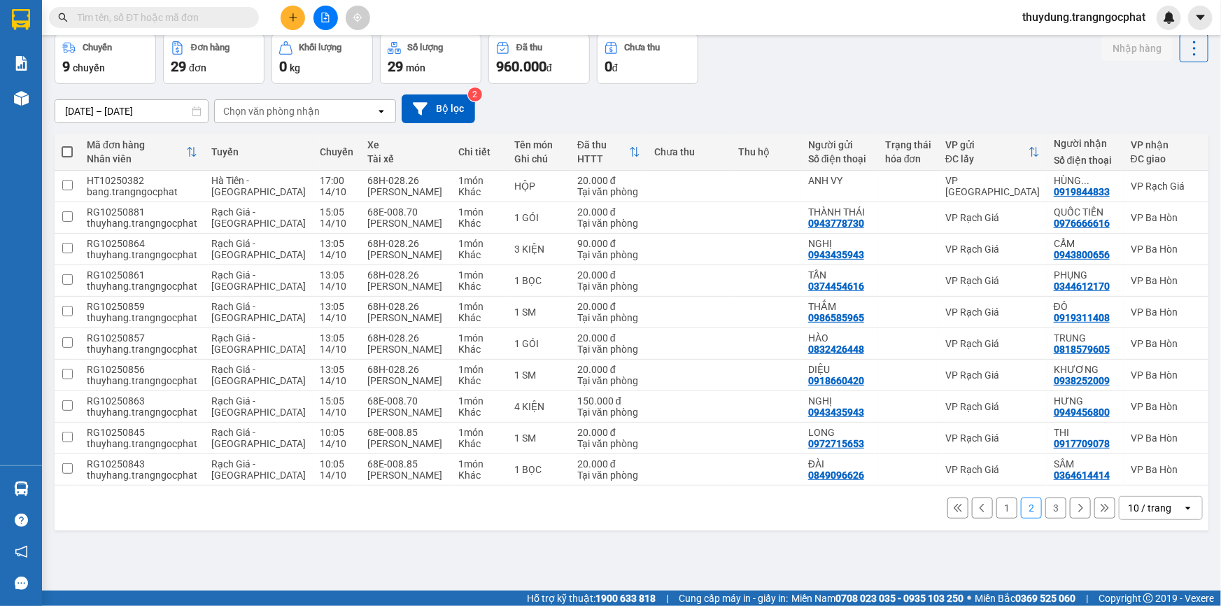
click at [1001, 519] on button "1" at bounding box center [1006, 508] width 21 height 21
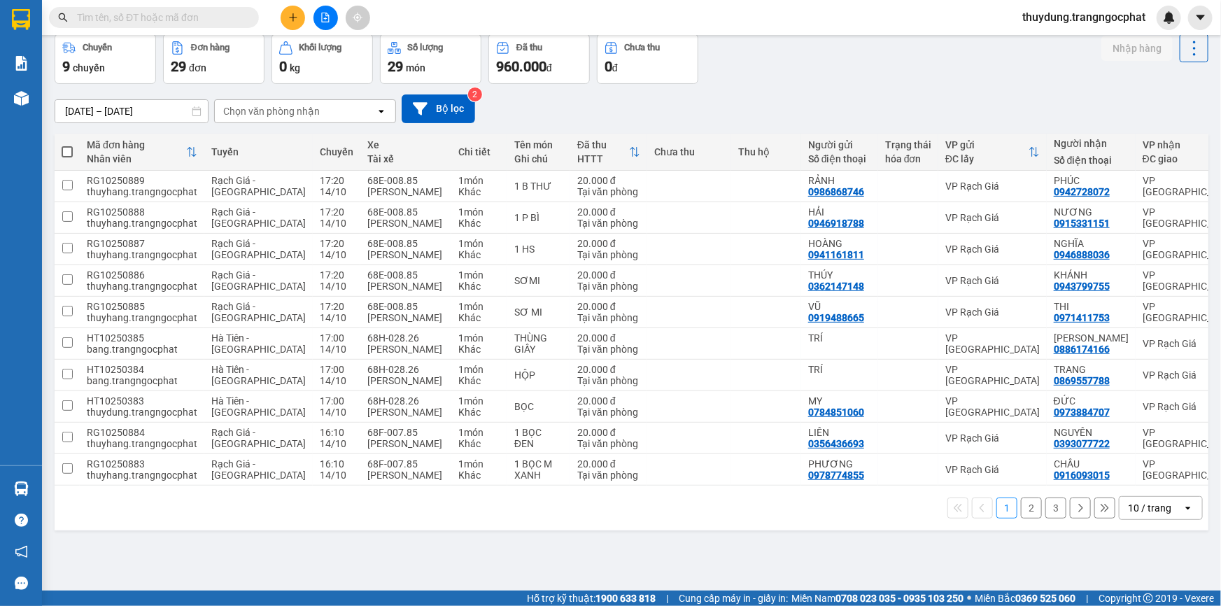
scroll to position [0, 0]
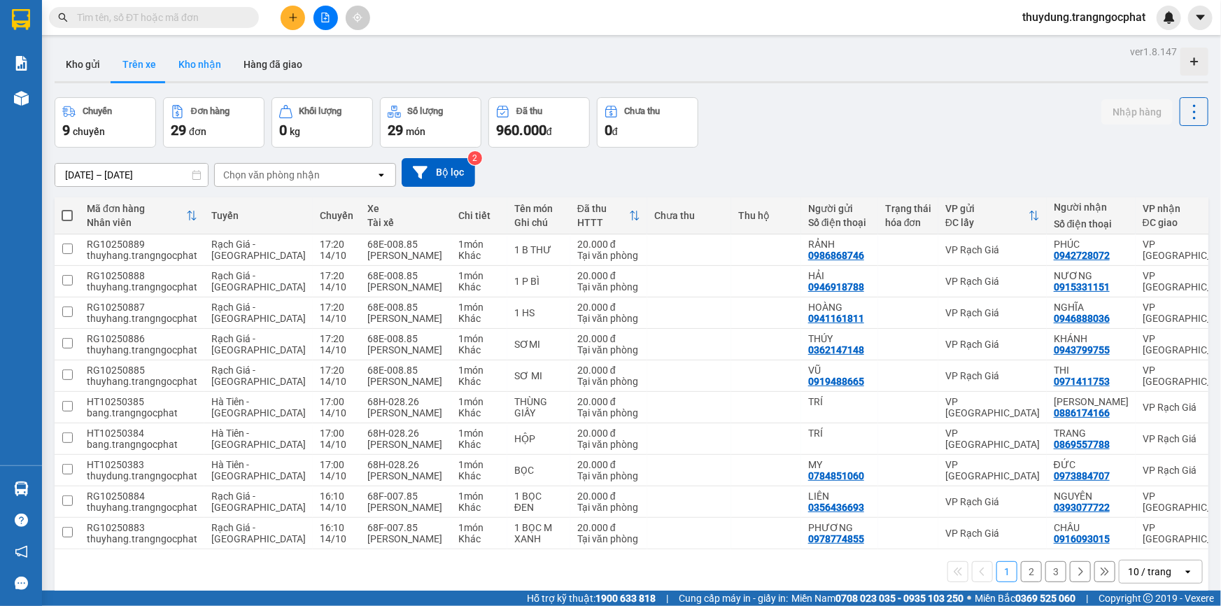
click at [206, 62] on button "Kho nhận" at bounding box center [199, 65] width 65 height 34
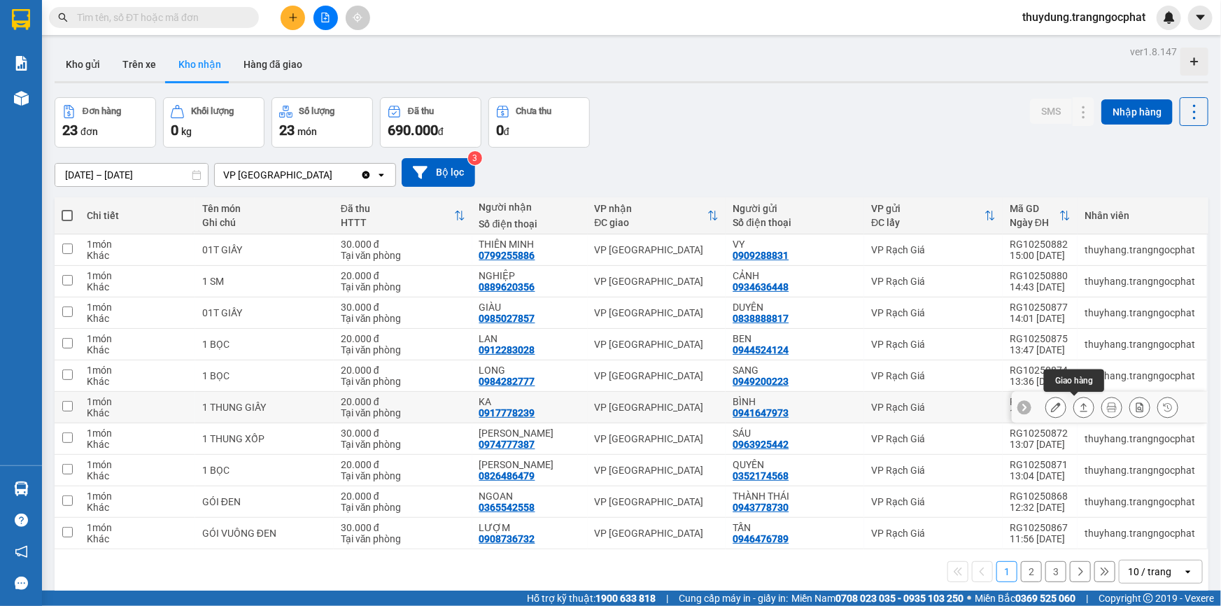
click at [1079, 404] on icon at bounding box center [1084, 407] width 10 height 10
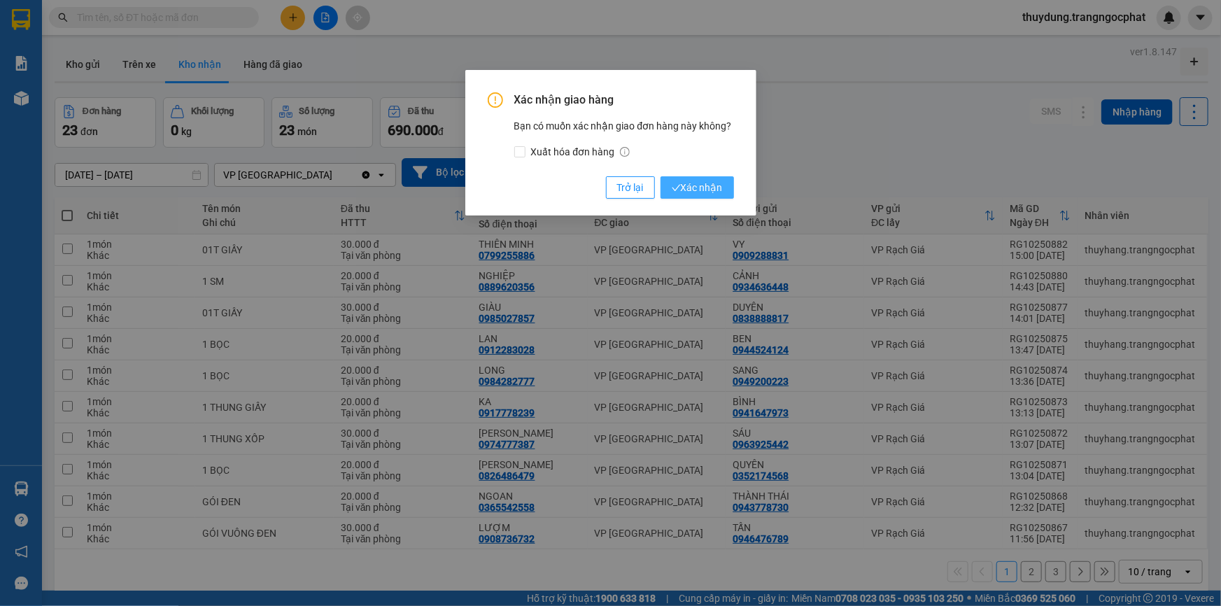
click at [689, 190] on span "Xác nhận" at bounding box center [697, 187] width 51 height 15
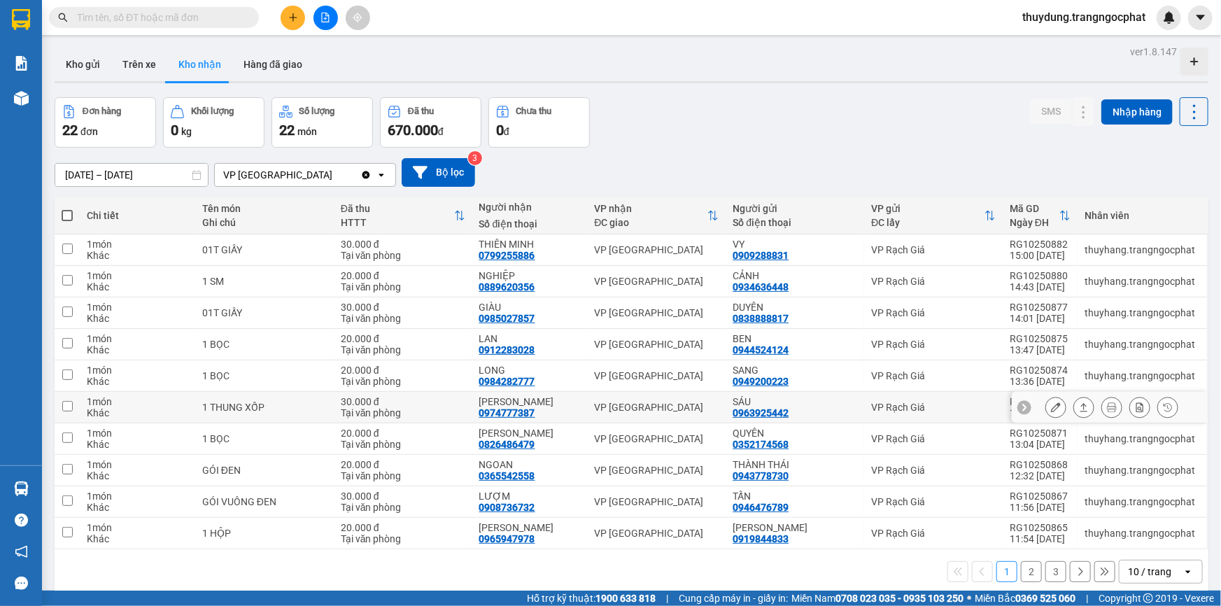
click at [1079, 407] on icon at bounding box center [1084, 407] width 10 height 10
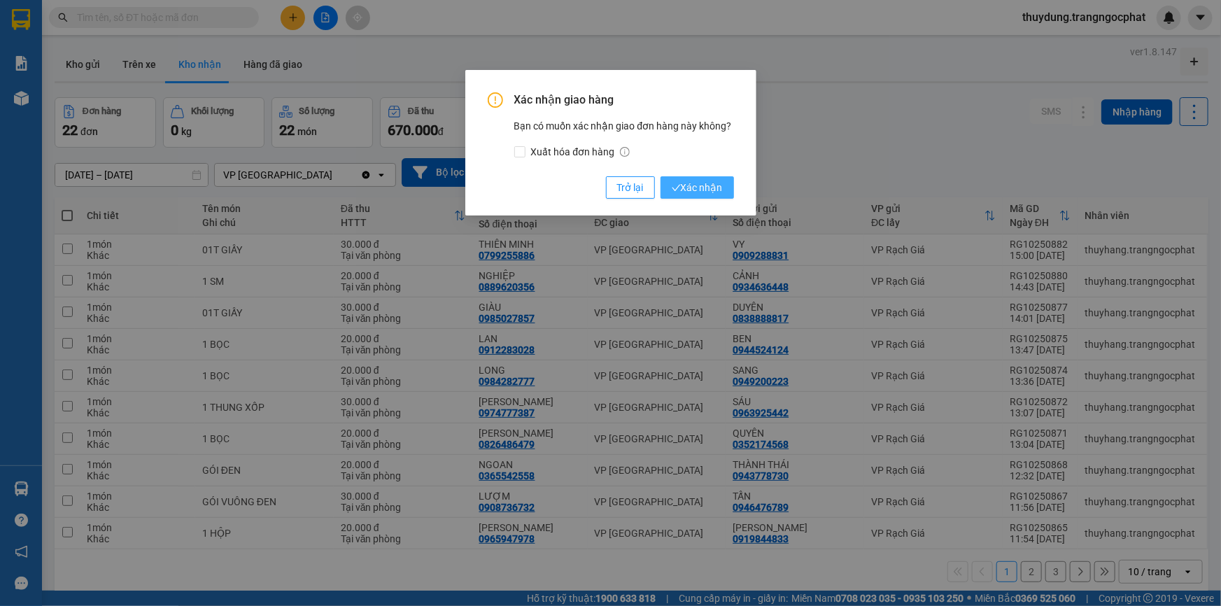
click at [706, 181] on span "Xác nhận" at bounding box center [697, 187] width 51 height 15
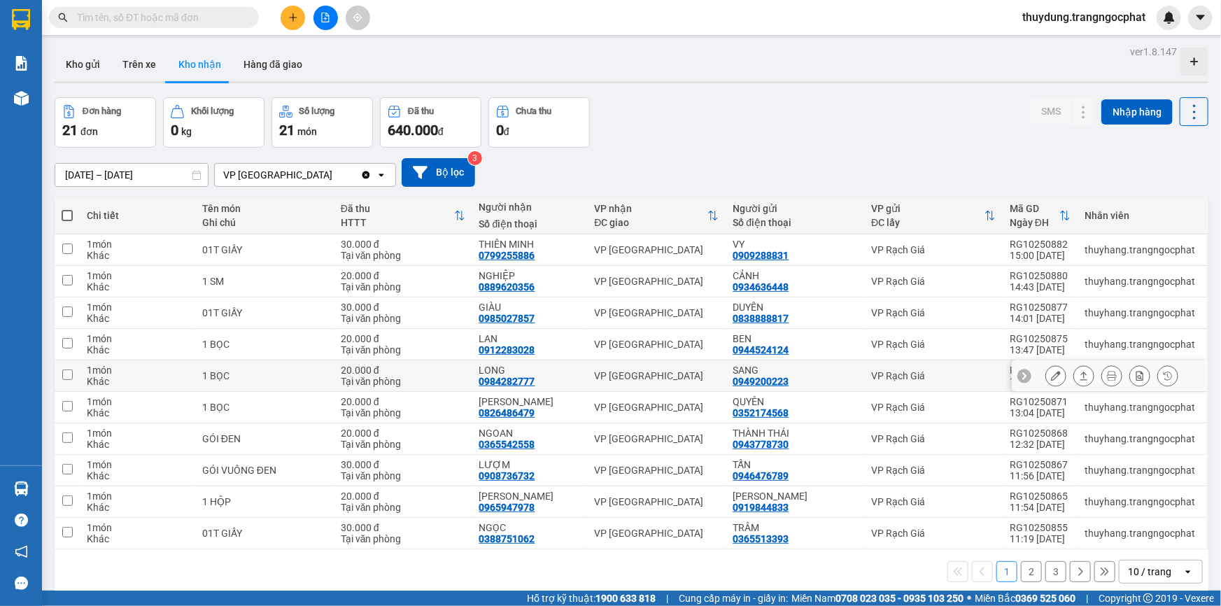
scroll to position [64, 0]
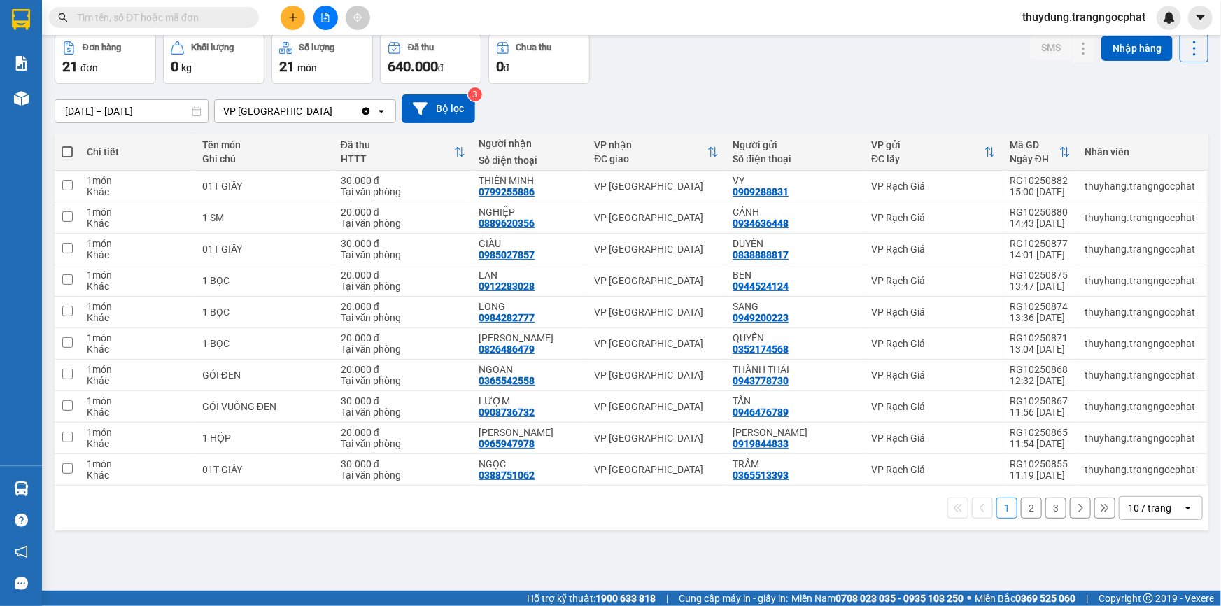
click at [1021, 510] on button "2" at bounding box center [1031, 508] width 21 height 21
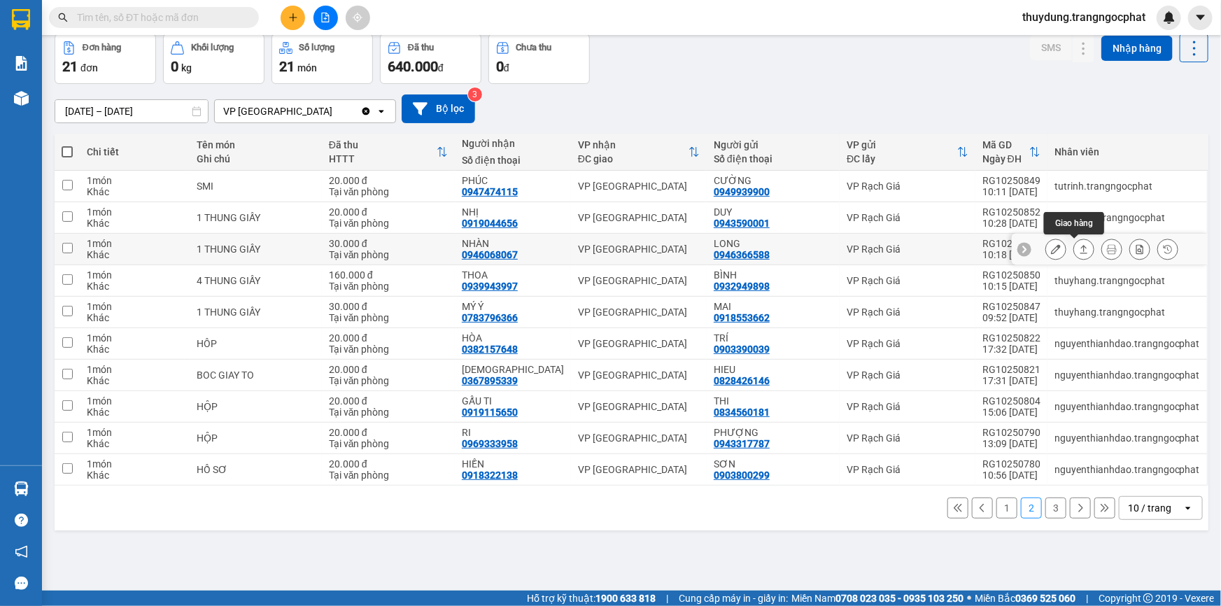
click at [1079, 250] on icon at bounding box center [1084, 249] width 10 height 10
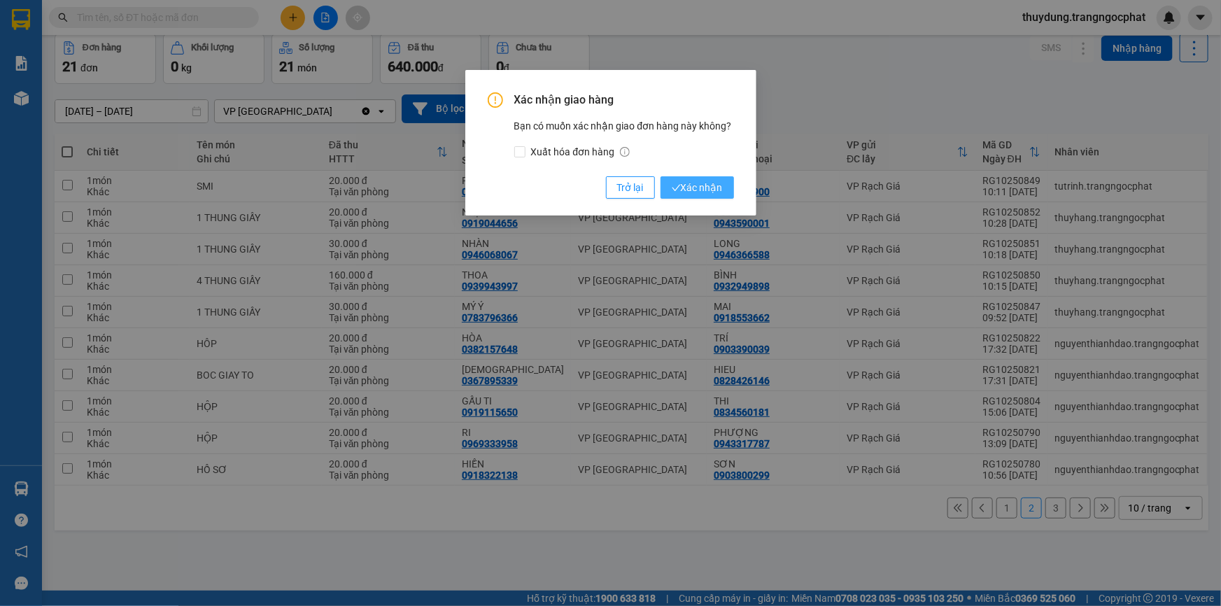
click at [719, 189] on span "Xác nhận" at bounding box center [697, 187] width 51 height 15
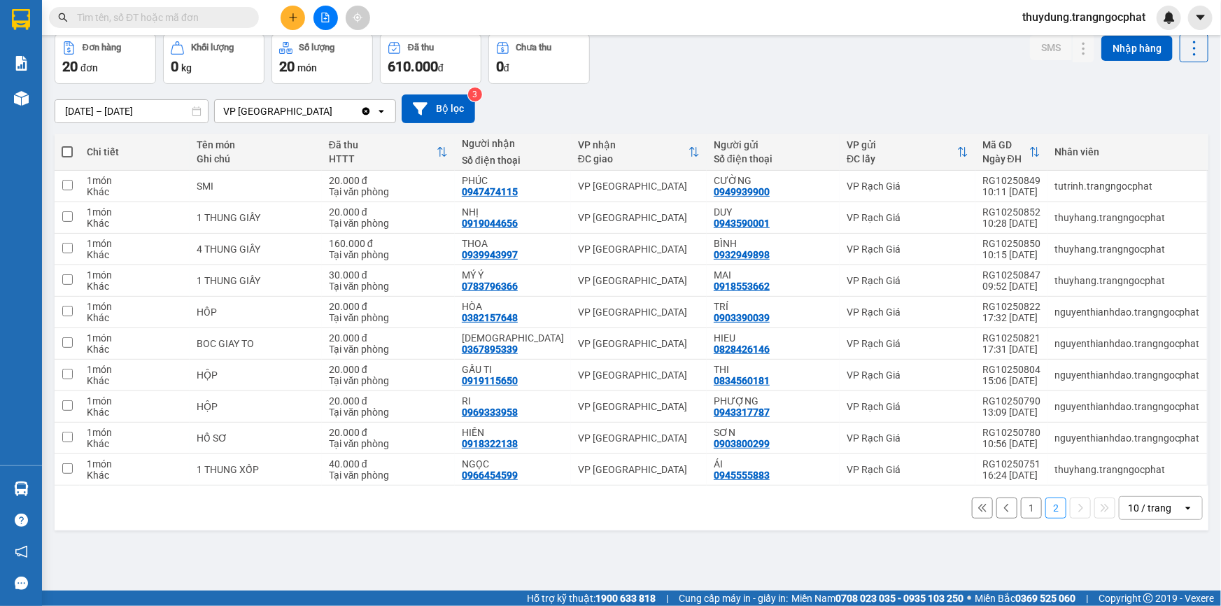
click at [1021, 509] on button "1" at bounding box center [1031, 508] width 21 height 21
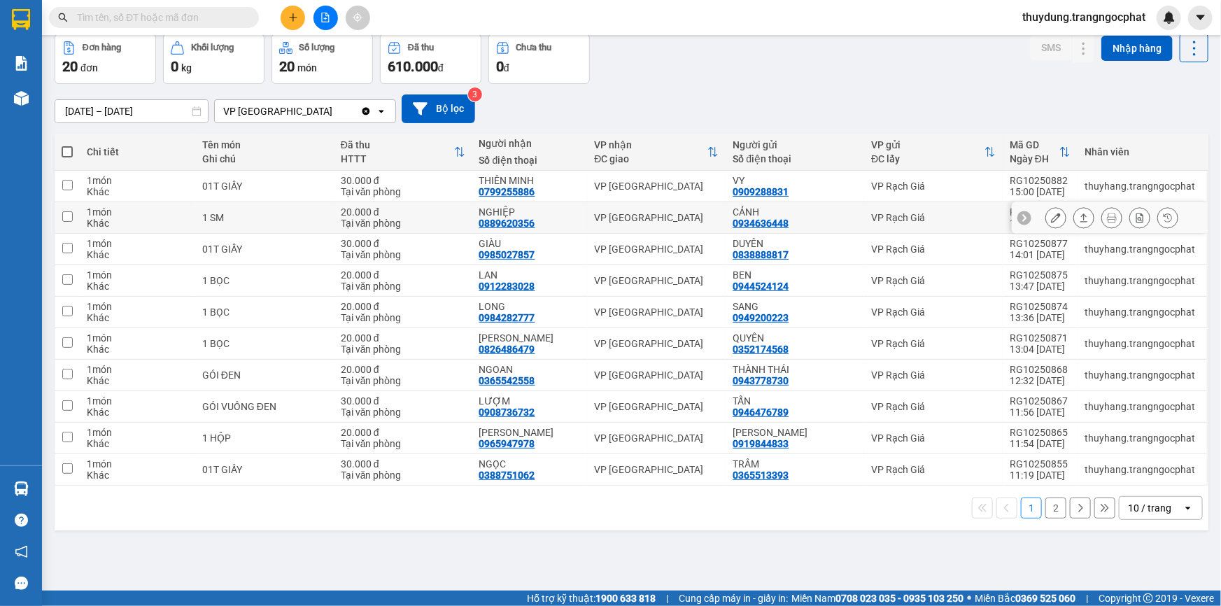
scroll to position [0, 0]
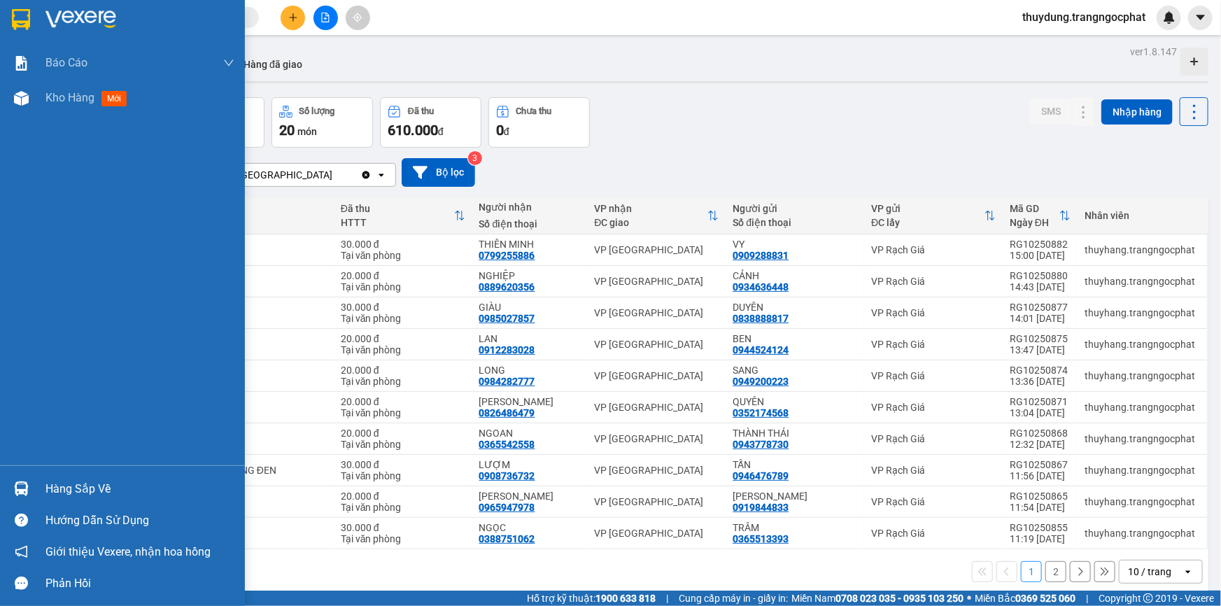
click at [87, 487] on div "Hàng sắp về" at bounding box center [139, 489] width 189 height 21
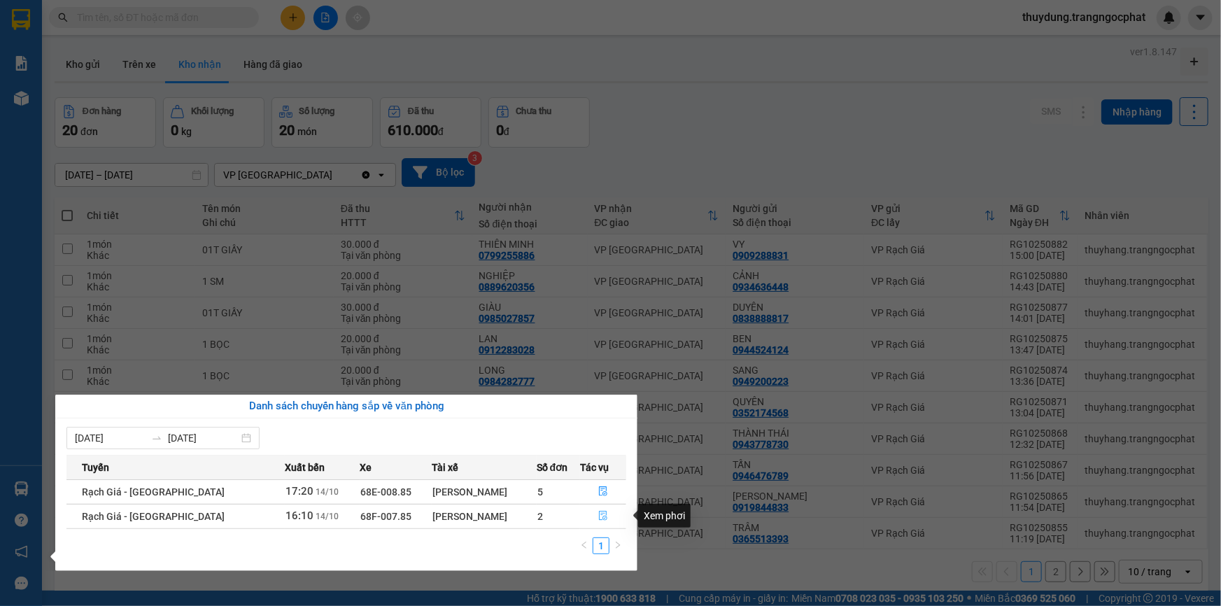
click at [601, 518] on icon "file-done" at bounding box center [603, 516] width 10 height 10
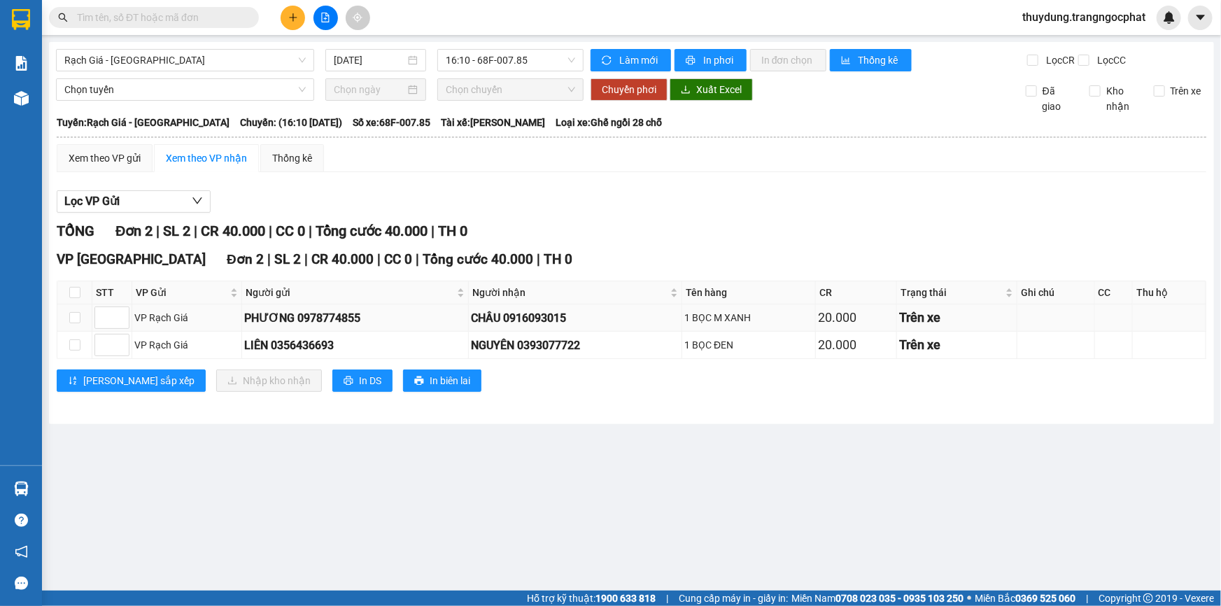
click at [524, 313] on div "CHÂU 0916093015" at bounding box center [575, 317] width 209 height 17
drag, startPoint x: 524, startPoint y: 313, endPoint x: 446, endPoint y: 442, distance: 150.4
click at [446, 442] on main "[GEOGRAPHIC_DATA] - [GEOGRAPHIC_DATA] [DATE] 16:10 - 68F-007.85 Làm mới In phơi…" at bounding box center [610, 295] width 1221 height 591
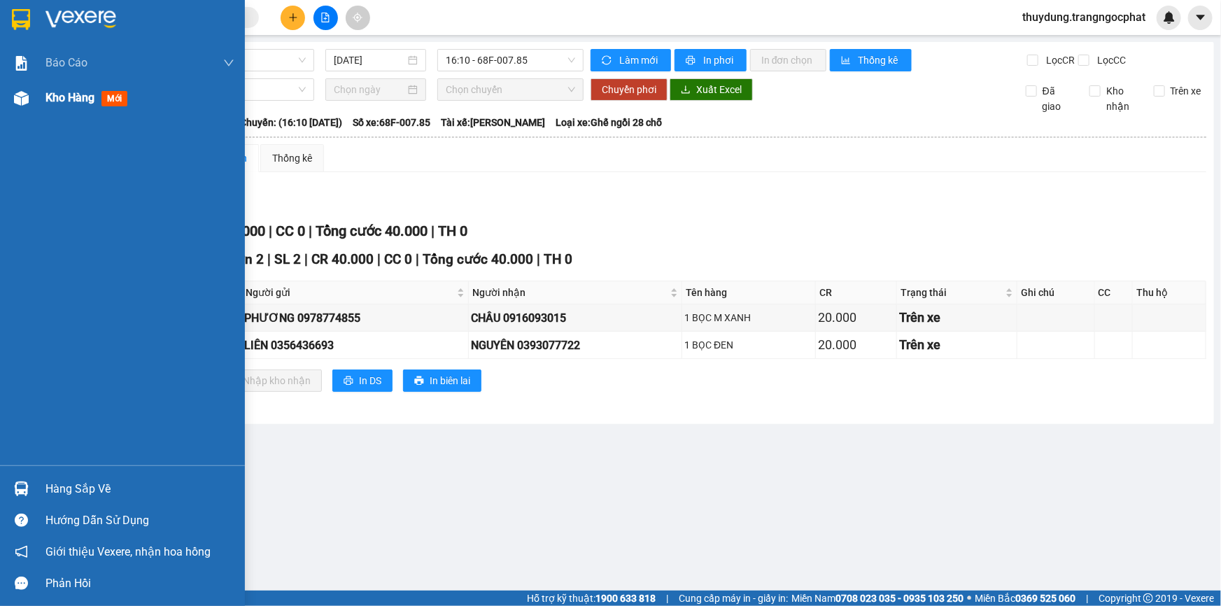
click at [118, 103] on span "mới" at bounding box center [114, 98] width 26 height 15
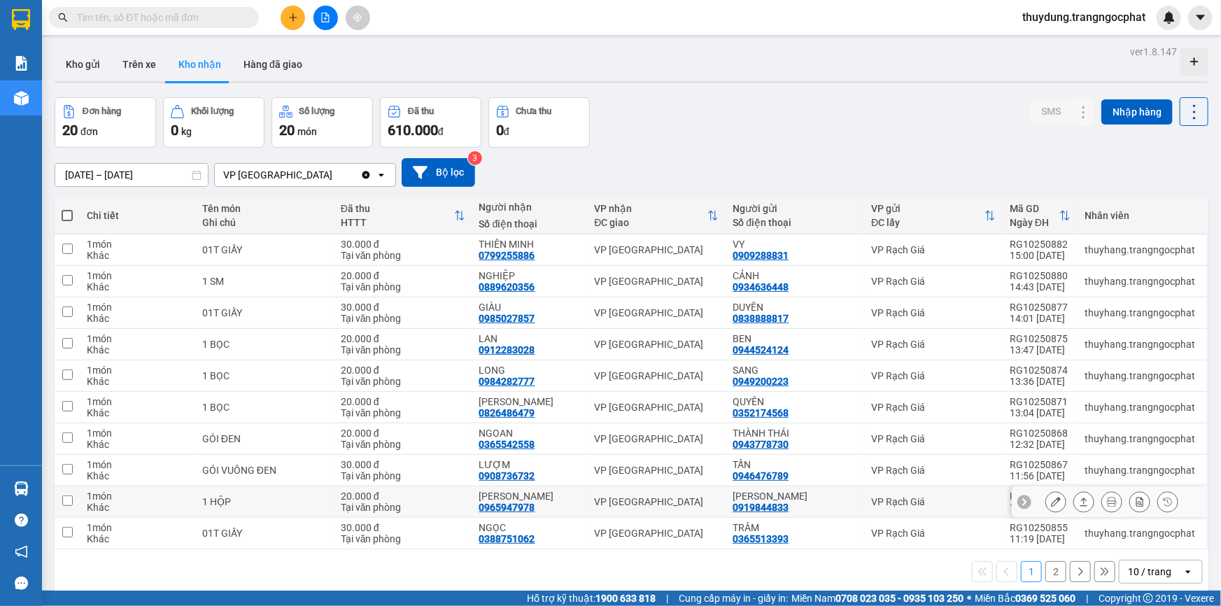
scroll to position [64, 0]
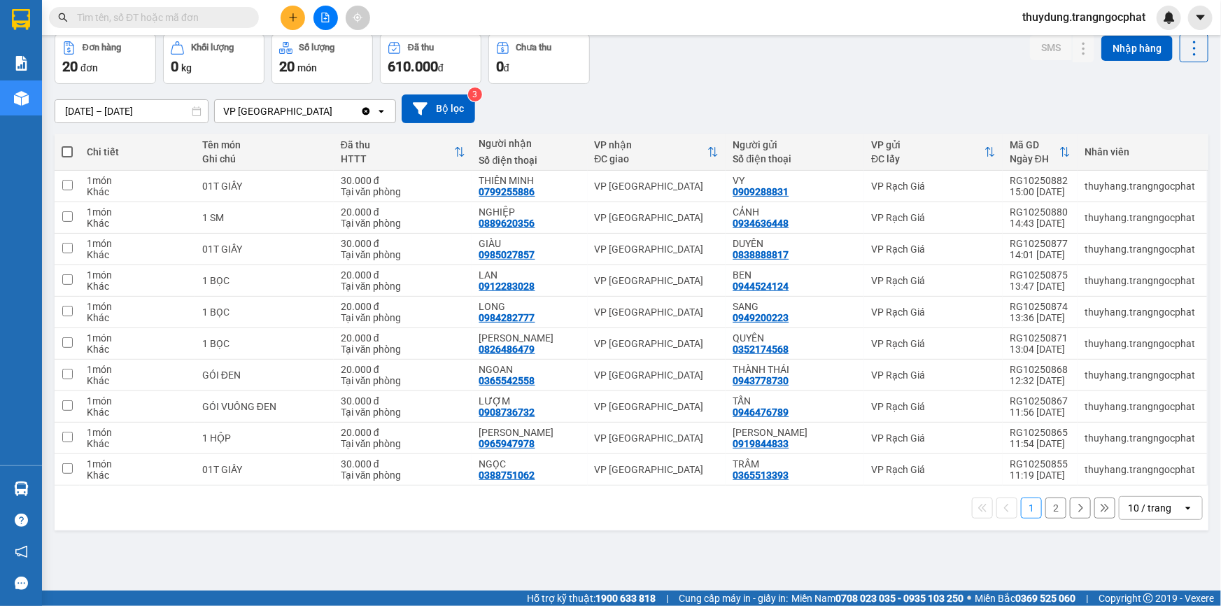
click at [1045, 500] on button "2" at bounding box center [1055, 508] width 21 height 21
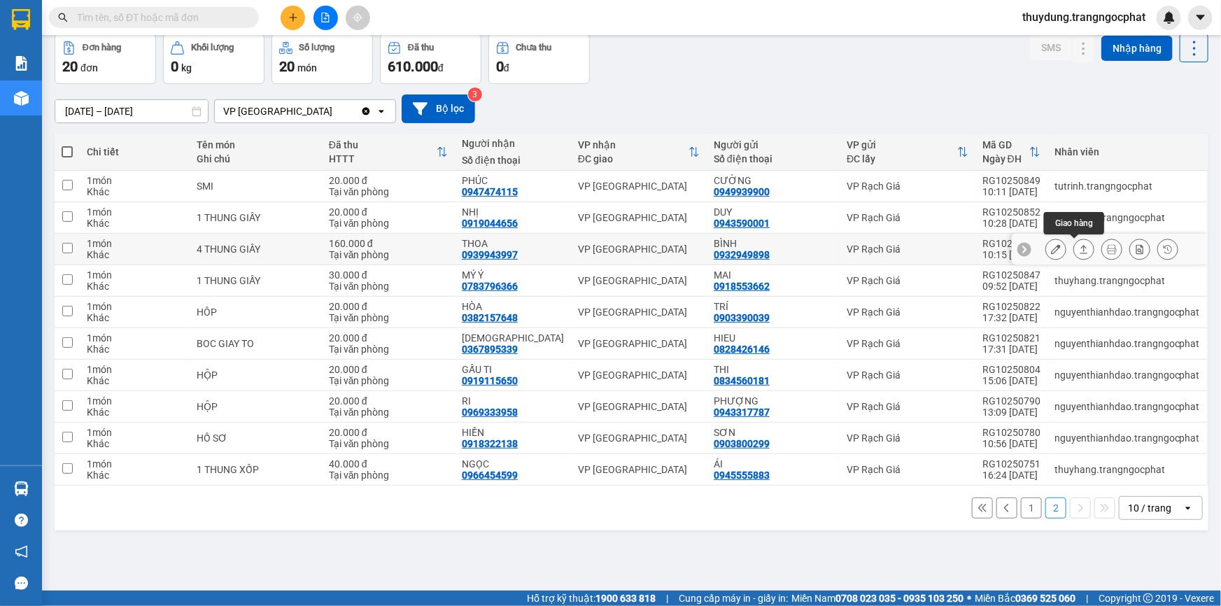
click at [1074, 248] on button at bounding box center [1084, 249] width 20 height 24
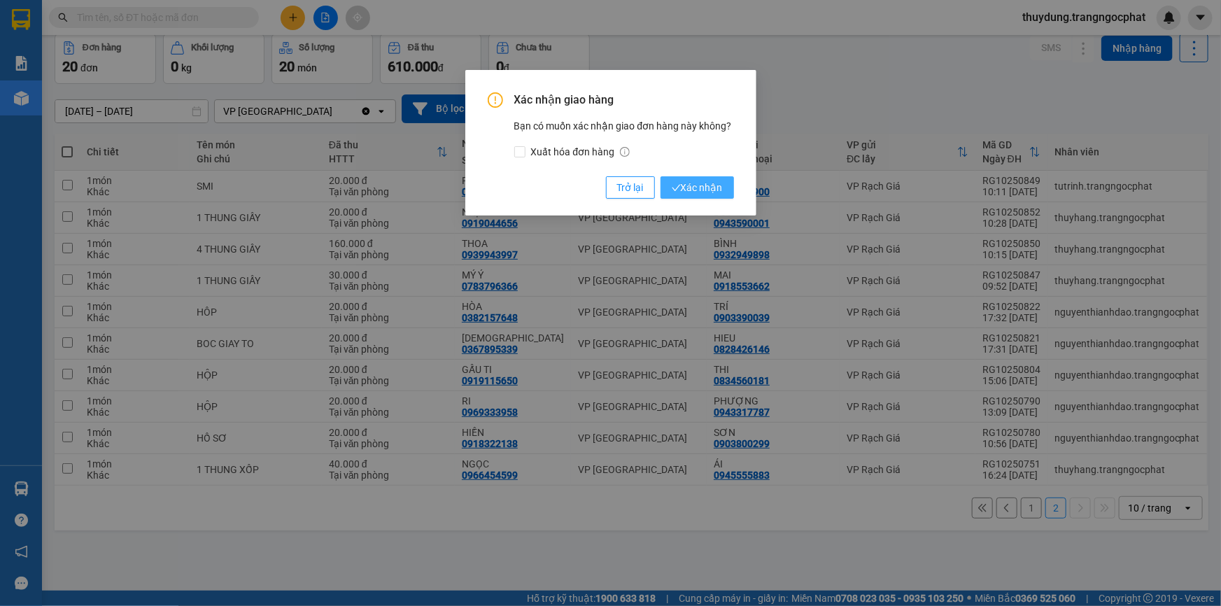
click at [703, 187] on span "Xác nhận" at bounding box center [697, 187] width 51 height 15
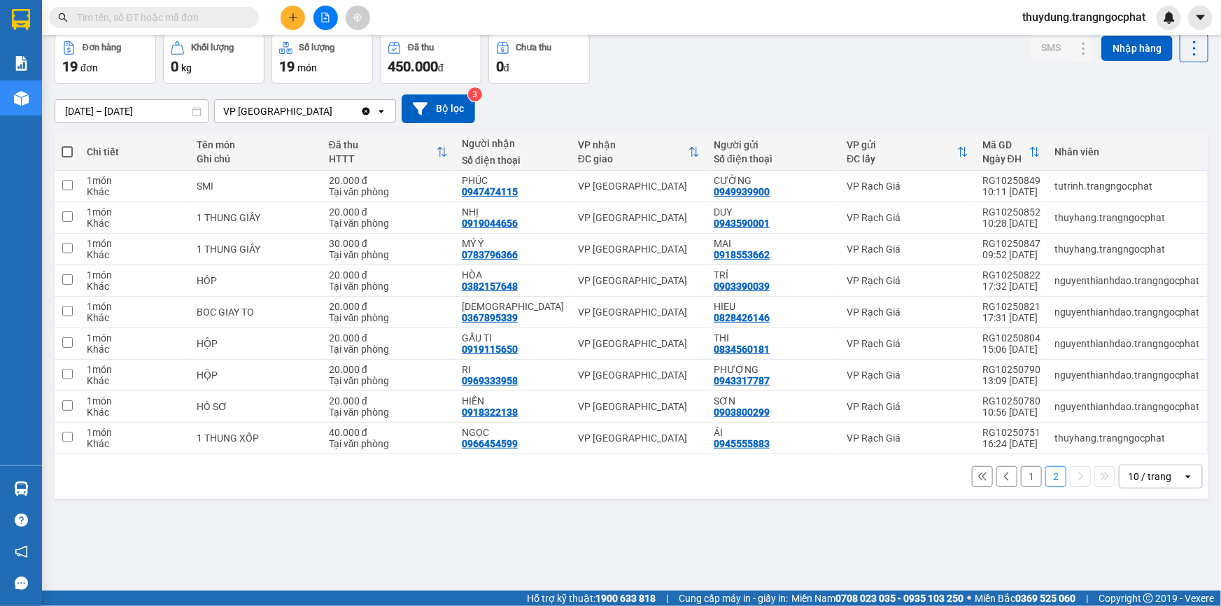
click at [134, 14] on input "text" at bounding box center [159, 17] width 165 height 15
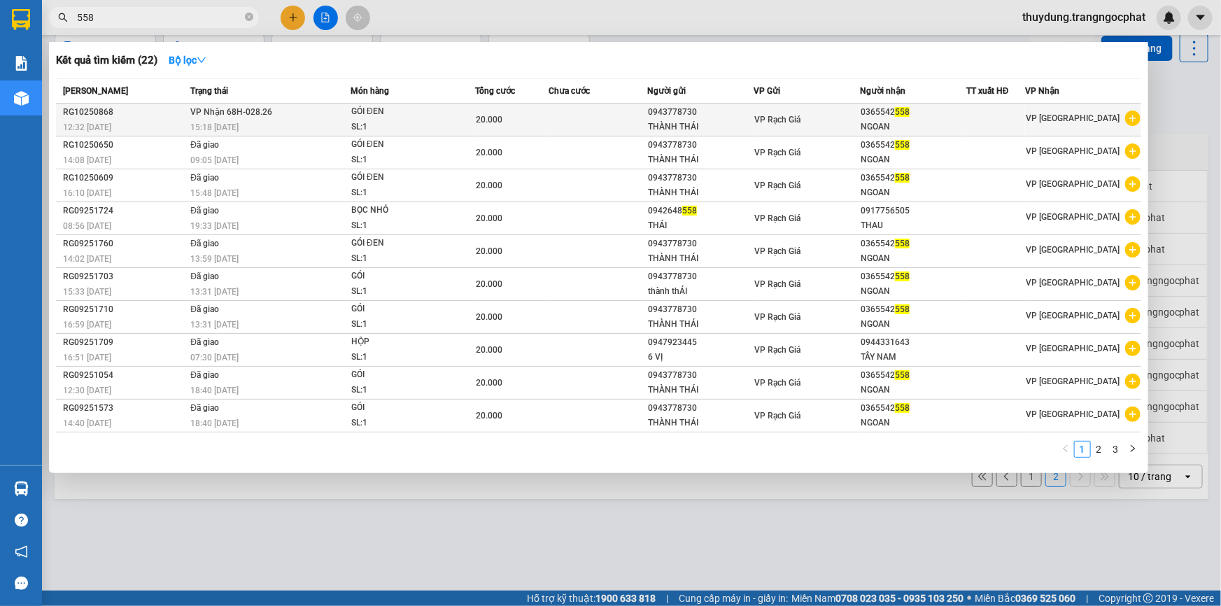
type input "558"
click at [902, 126] on div "NGOAN" at bounding box center [913, 127] width 105 height 15
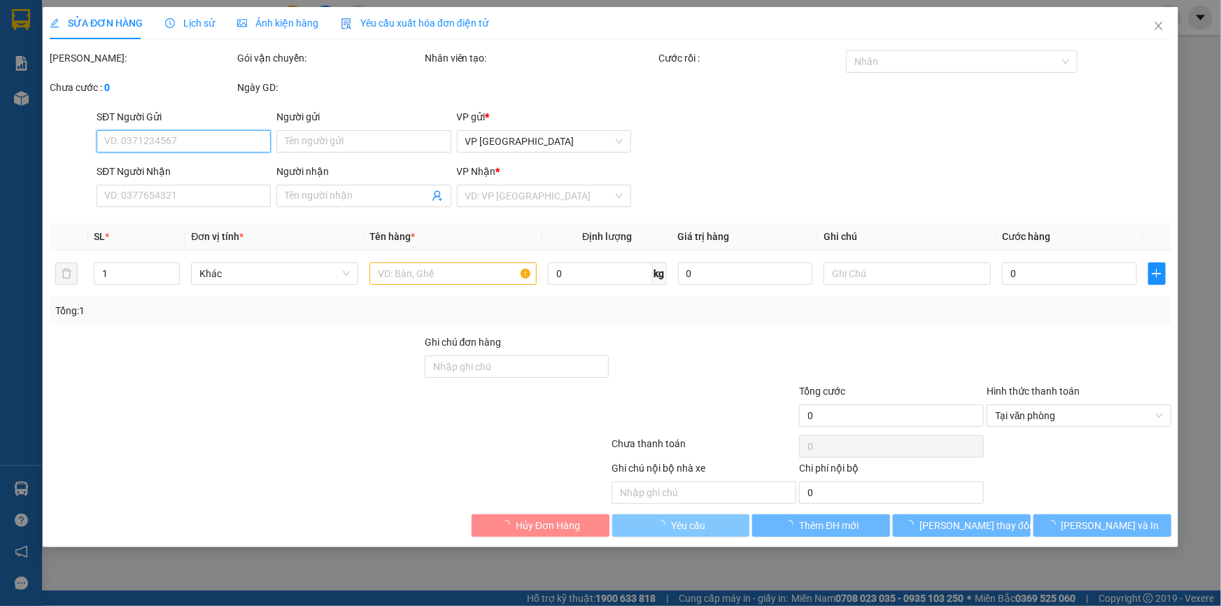
type input "0943778730"
type input "THÀNH THÁI"
type input "0365542558"
type input "NGOAN"
type input "20.000"
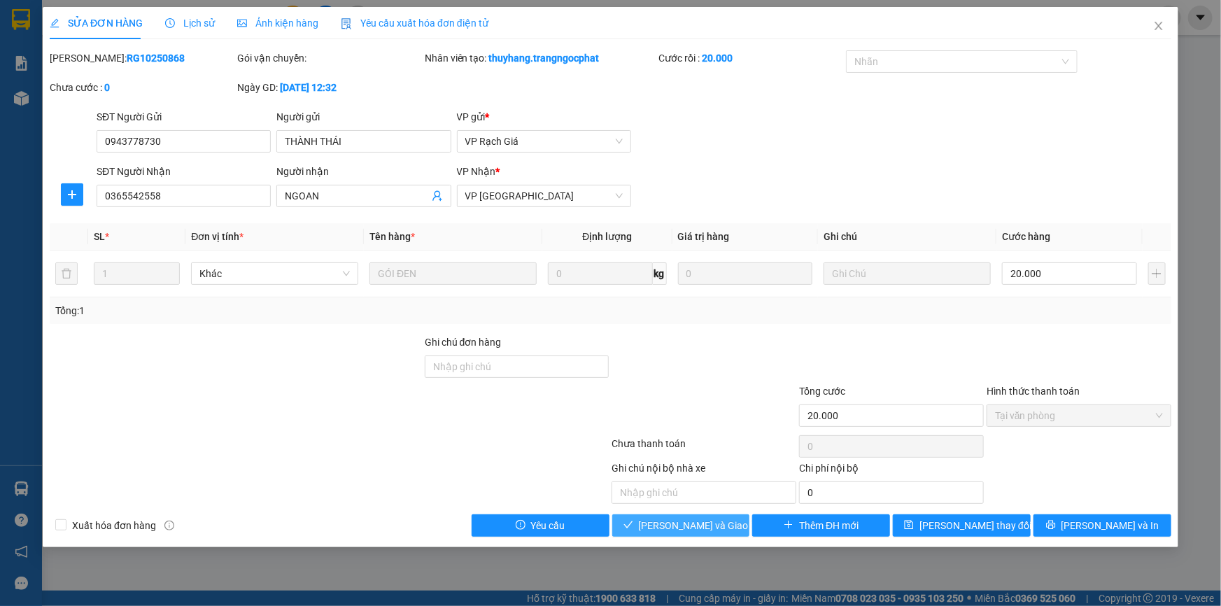
click at [698, 528] on span "[PERSON_NAME] và Giao hàng" at bounding box center [706, 525] width 134 height 15
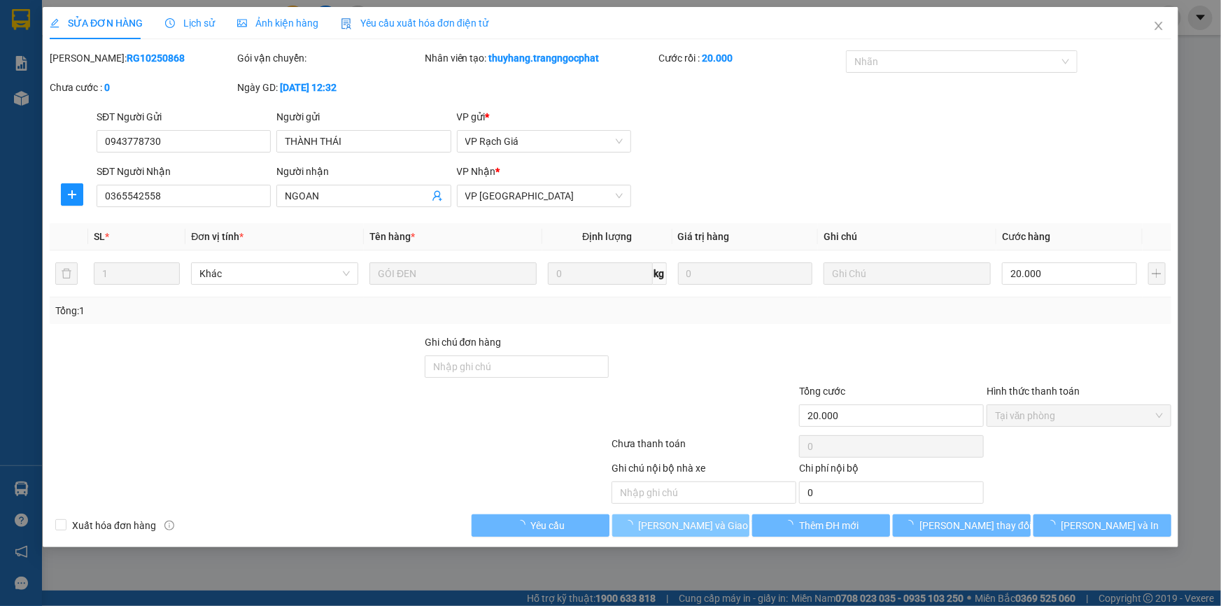
click at [698, 528] on span "[PERSON_NAME] và Giao hàng" at bounding box center [706, 525] width 134 height 15
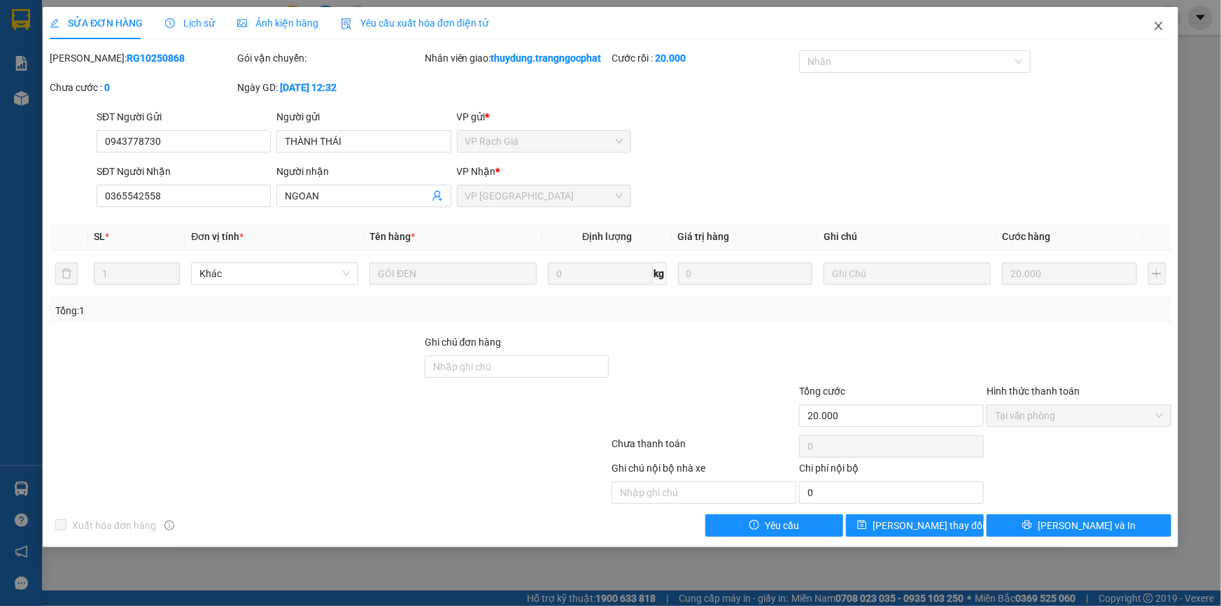
click at [1157, 23] on icon "close" at bounding box center [1158, 25] width 11 height 11
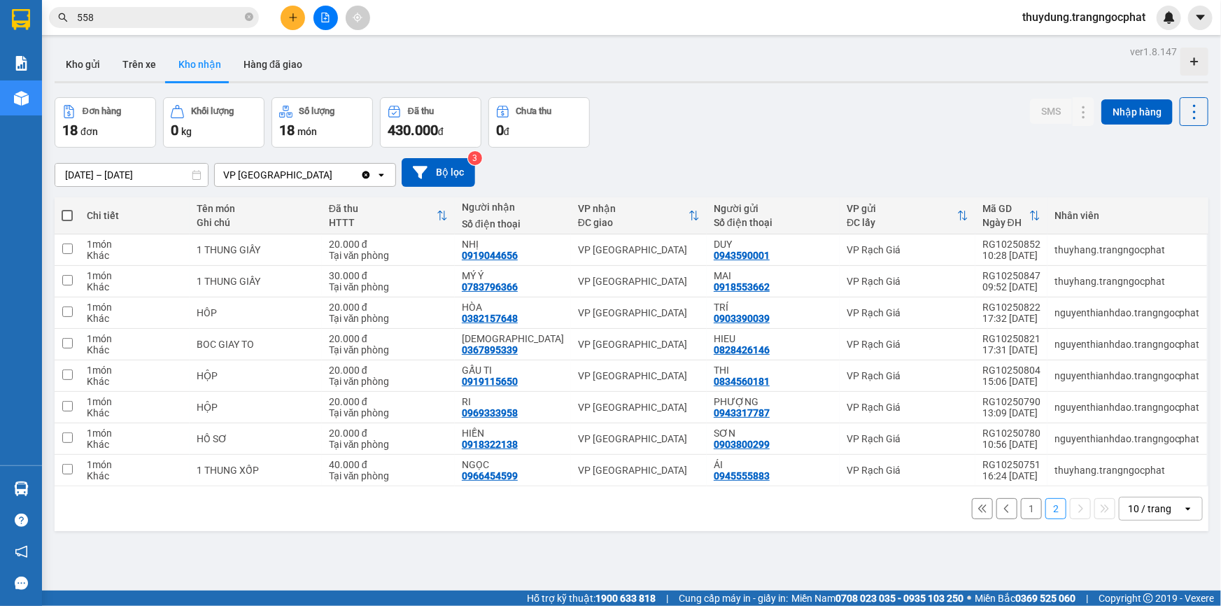
click at [1021, 509] on button "1" at bounding box center [1031, 508] width 21 height 21
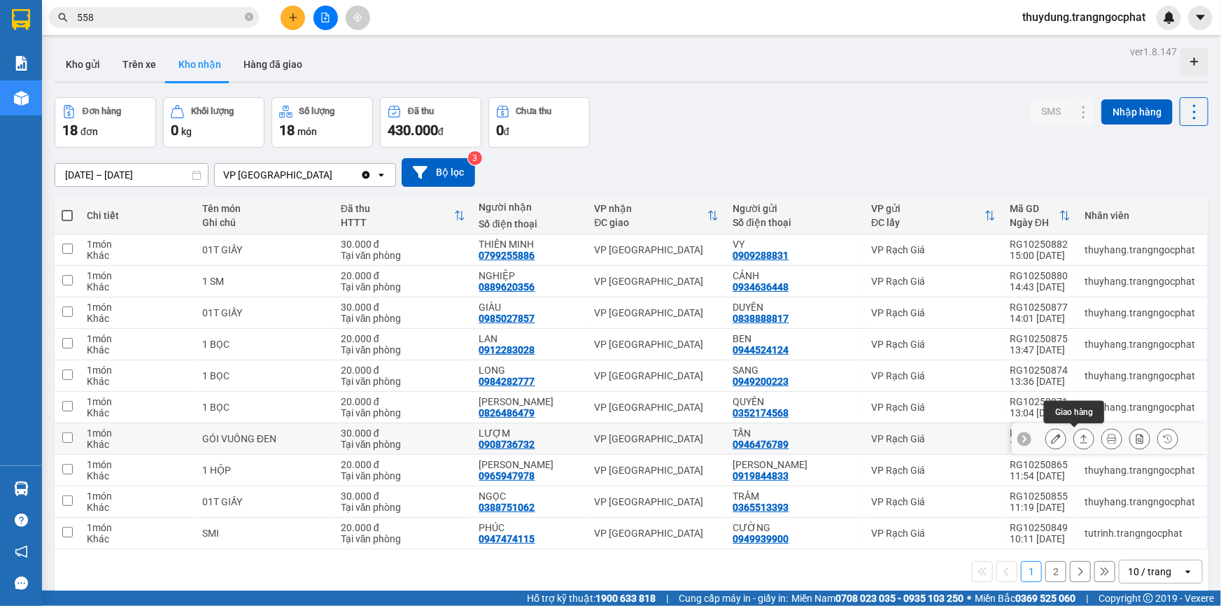
click at [1079, 441] on icon at bounding box center [1084, 439] width 10 height 10
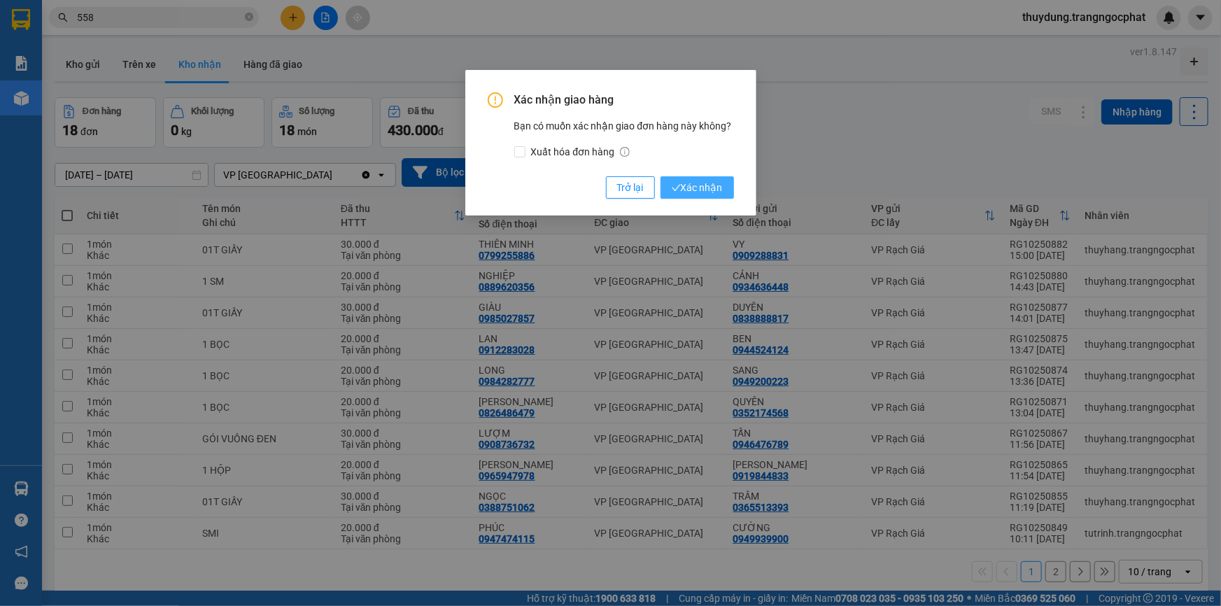
click at [724, 197] on button "Xác nhận" at bounding box center [697, 187] width 73 height 22
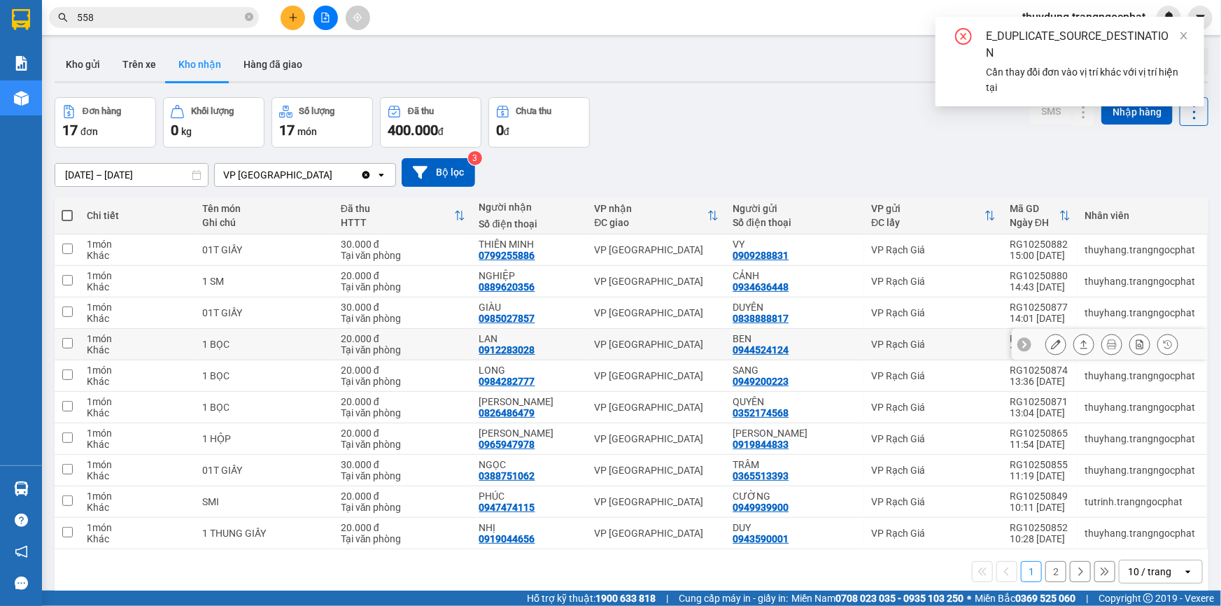
scroll to position [63, 0]
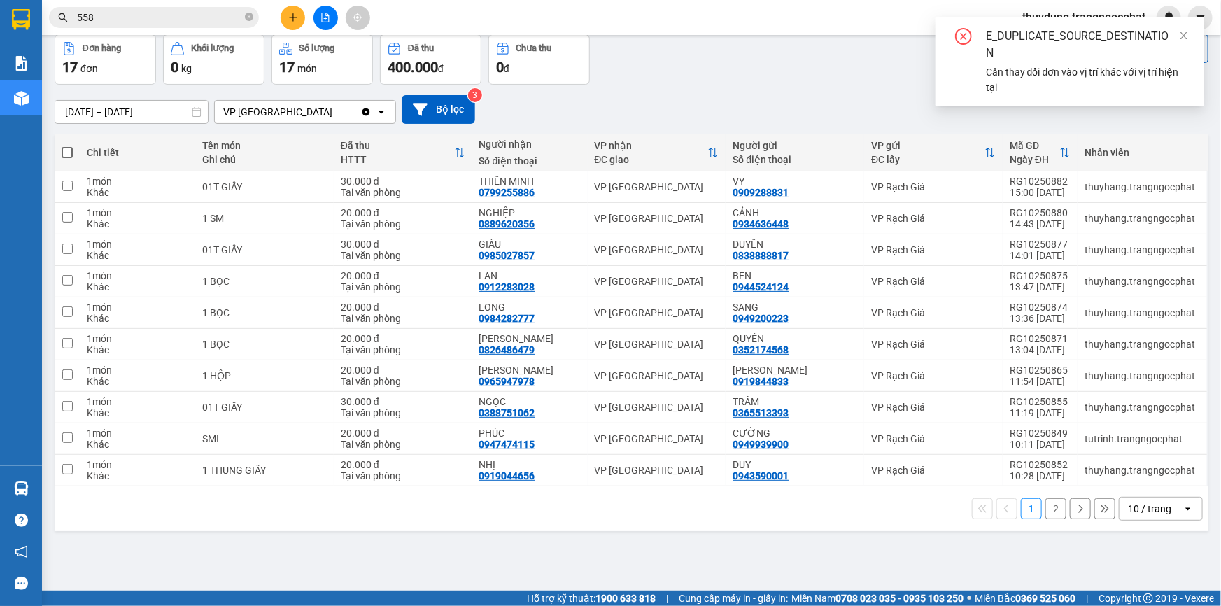
click at [1046, 513] on button "2" at bounding box center [1055, 508] width 21 height 21
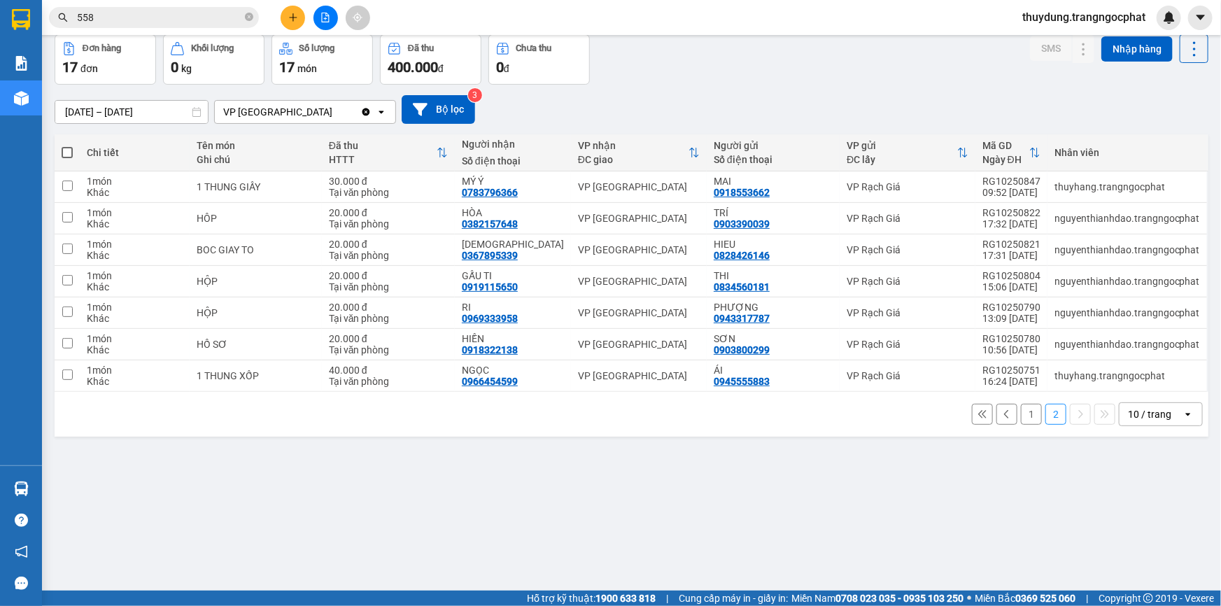
click at [1097, 14] on span "thuydung.trangngocphat" at bounding box center [1084, 16] width 146 height 17
click at [1052, 41] on span "Đăng xuất" at bounding box center [1088, 43] width 119 height 15
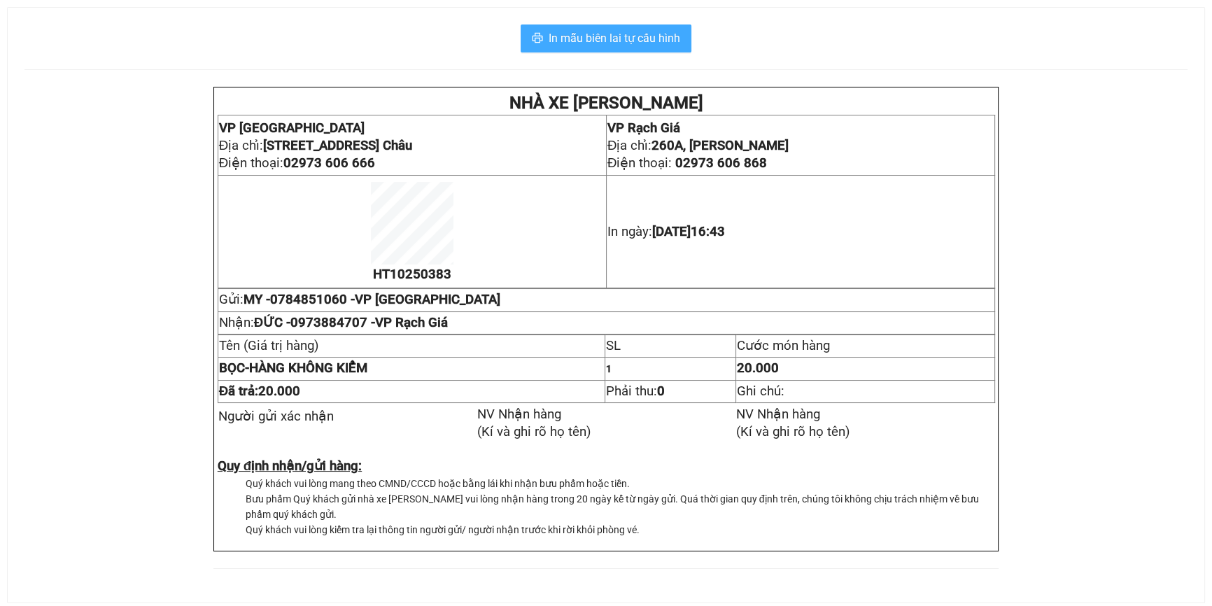
click at [622, 45] on span "In mẫu biên lai tự cấu hình" at bounding box center [615, 37] width 132 height 17
